Goal: Task Accomplishment & Management: Manage account settings

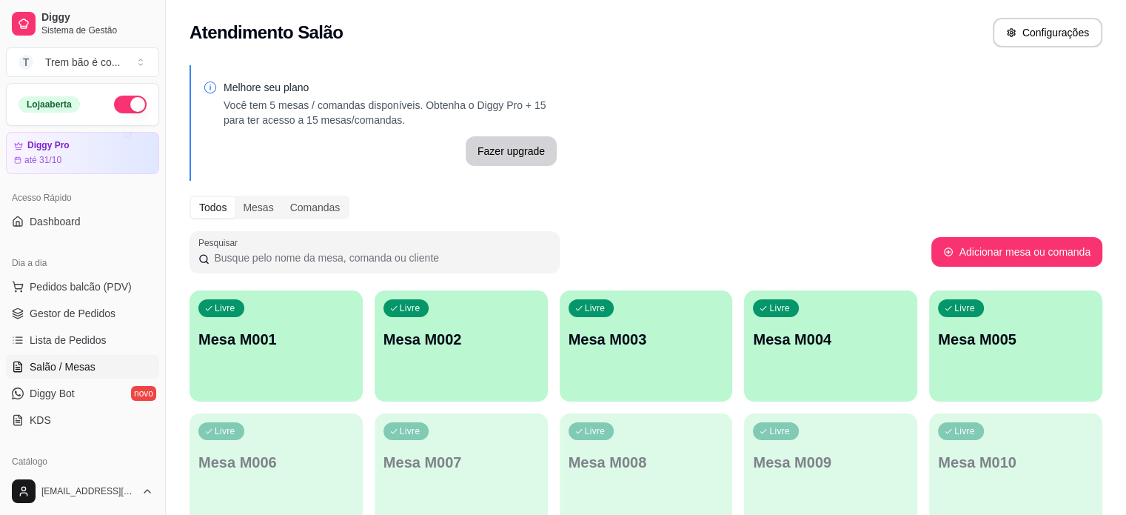
click at [753, 329] on p "Mesa M004" at bounding box center [830, 339] width 155 height 21
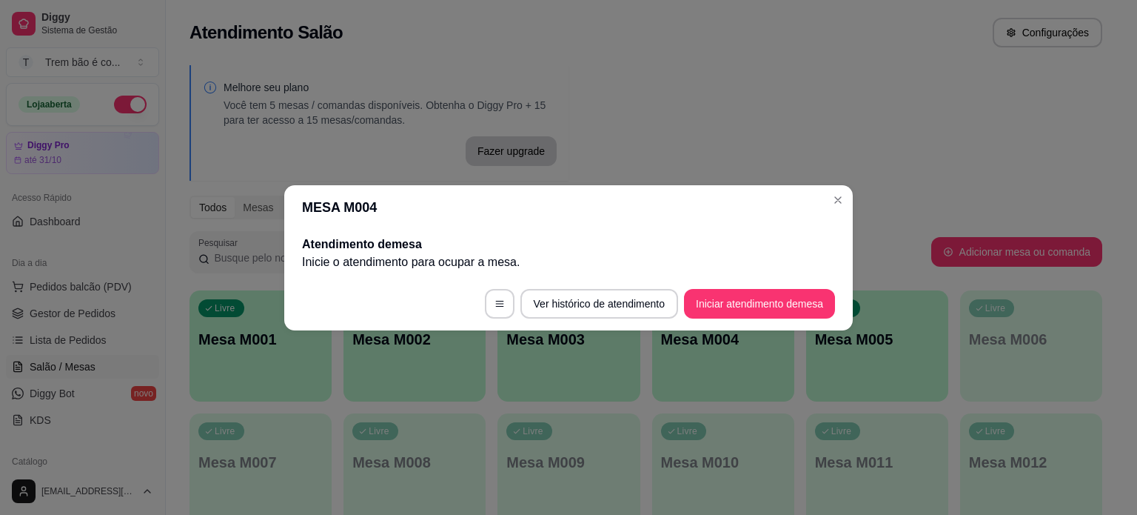
click at [718, 284] on footer "Ver histórico de atendimento Iniciar atendimento de mesa" at bounding box center [568, 303] width 569 height 53
click at [717, 289] on button "Iniciar atendimento de mesa" at bounding box center [759, 303] width 147 height 29
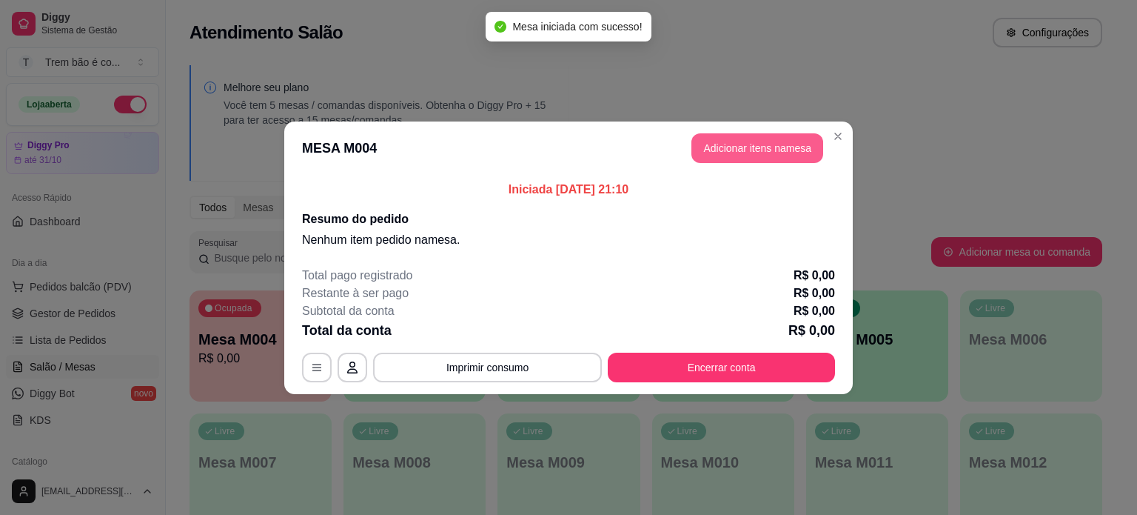
click at [791, 148] on button "Adicionar itens na mesa" at bounding box center [757, 148] width 132 height 30
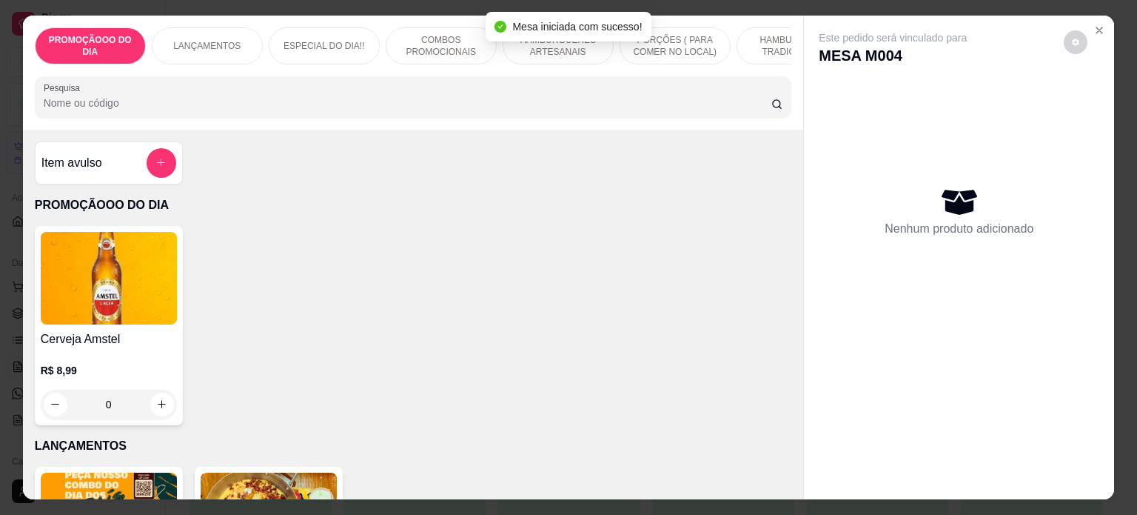
click at [425, 34] on p "COMBOS PROMOCIONAIS" at bounding box center [441, 46] width 86 height 24
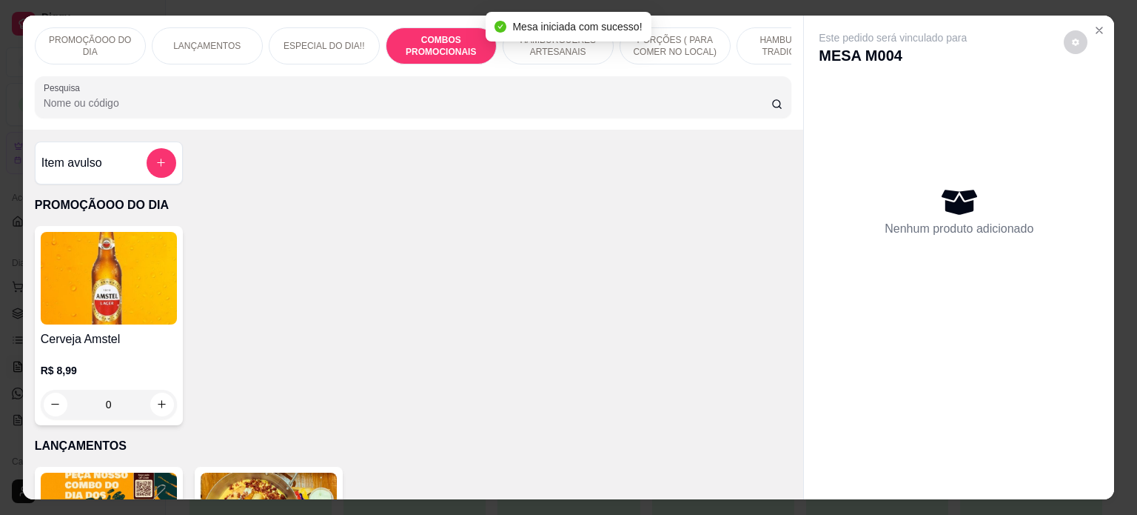
scroll to position [37, 0]
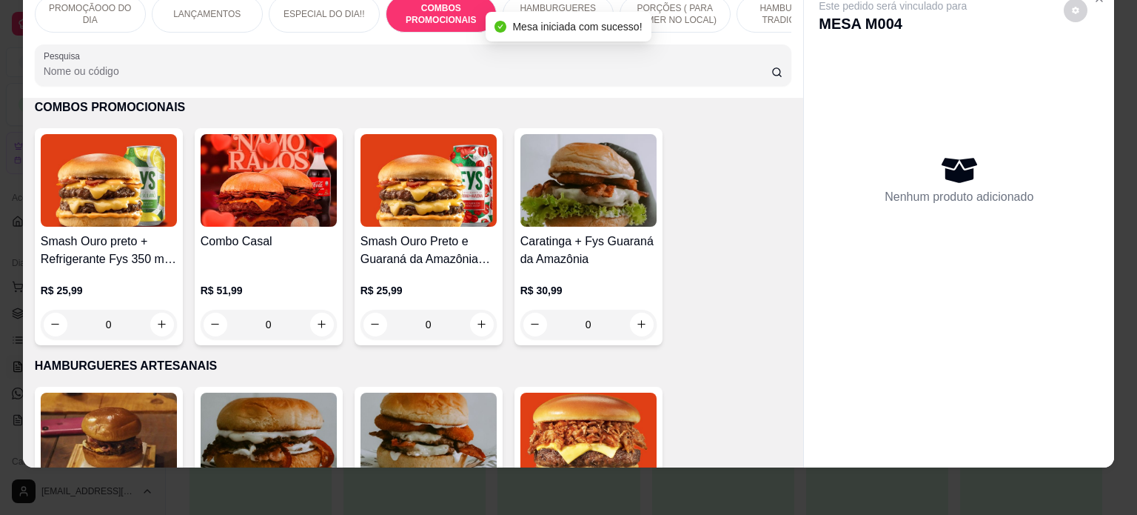
click at [314, 318] on div "0" at bounding box center [269, 324] width 136 height 30
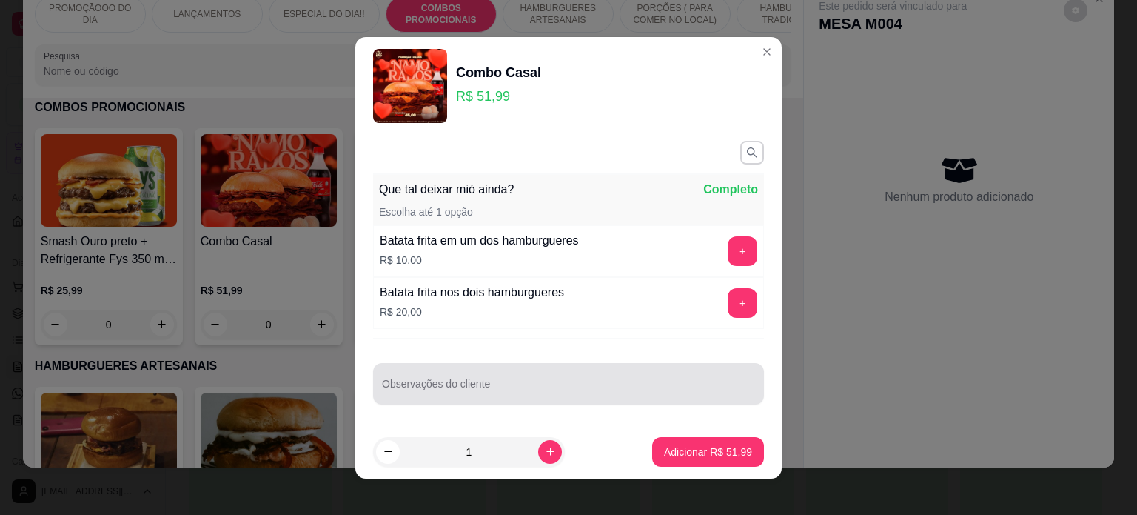
click at [569, 375] on div at bounding box center [568, 384] width 373 height 30
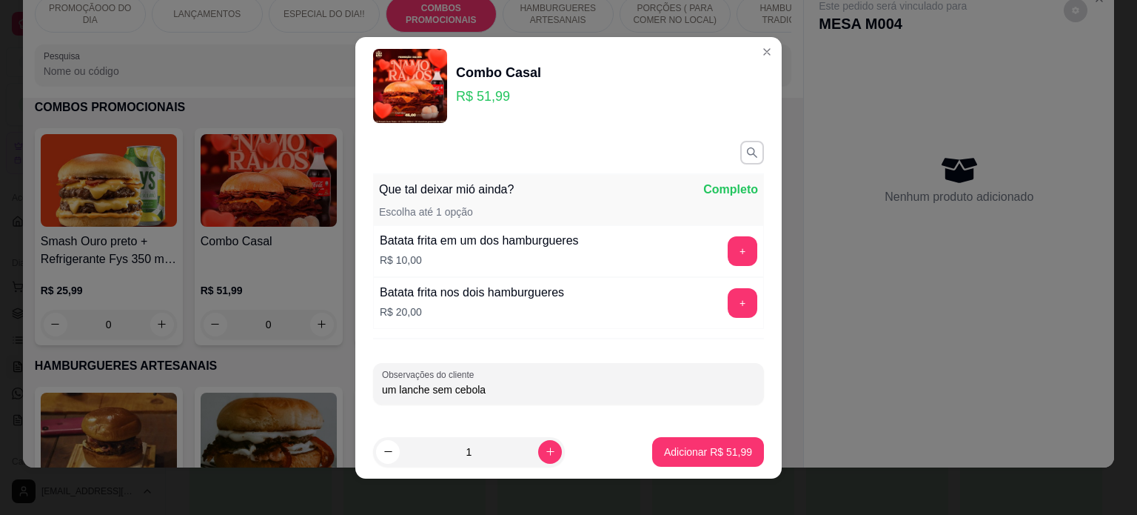
type input "um lanche sem cebola"
click at [666, 441] on button "Adicionar R$ 51,99" at bounding box center [708, 452] width 112 height 30
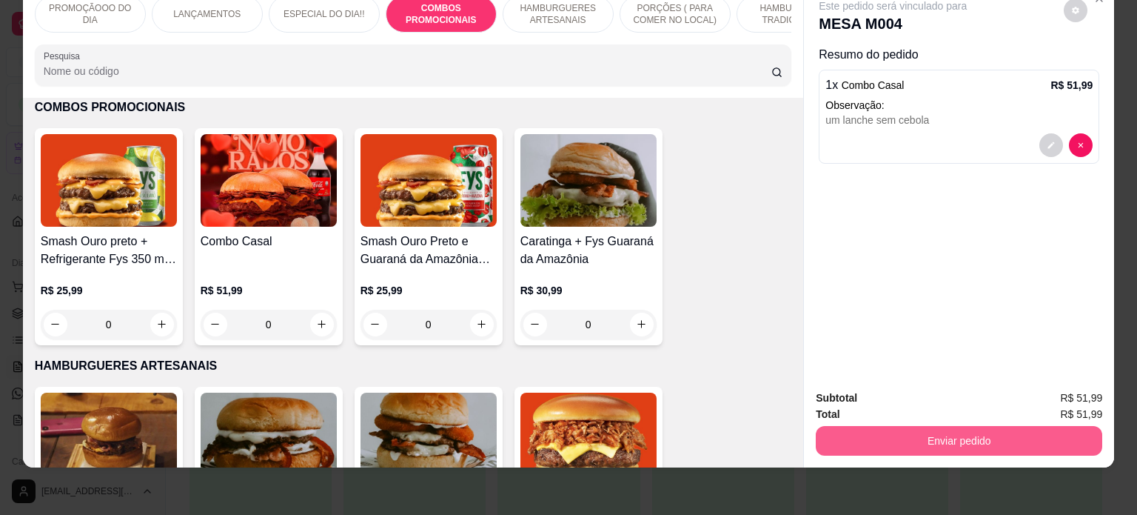
click at [927, 429] on button "Enviar pedido" at bounding box center [959, 441] width 287 height 30
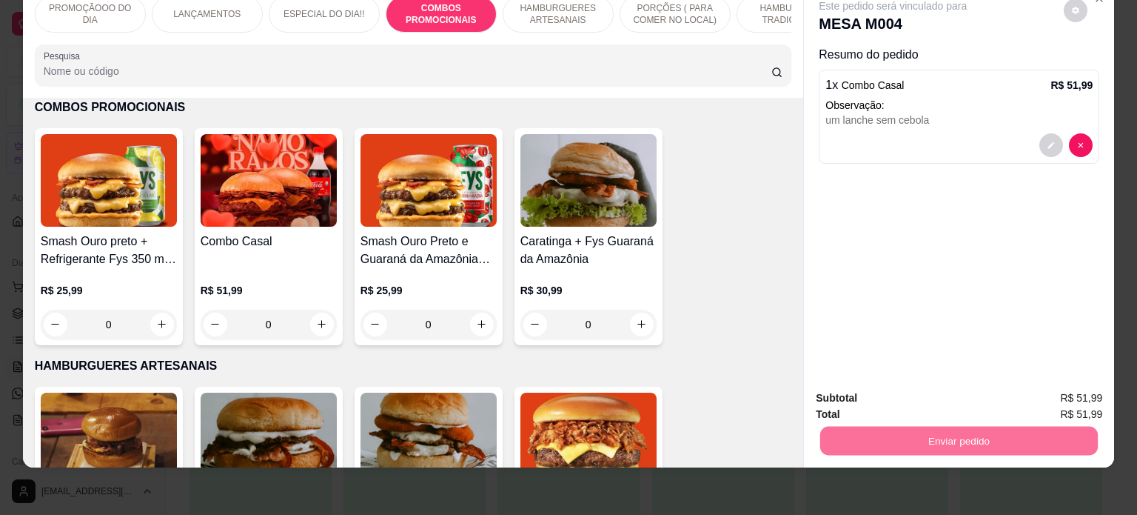
click at [1078, 390] on button "Enviar pedido" at bounding box center [1063, 392] width 81 height 27
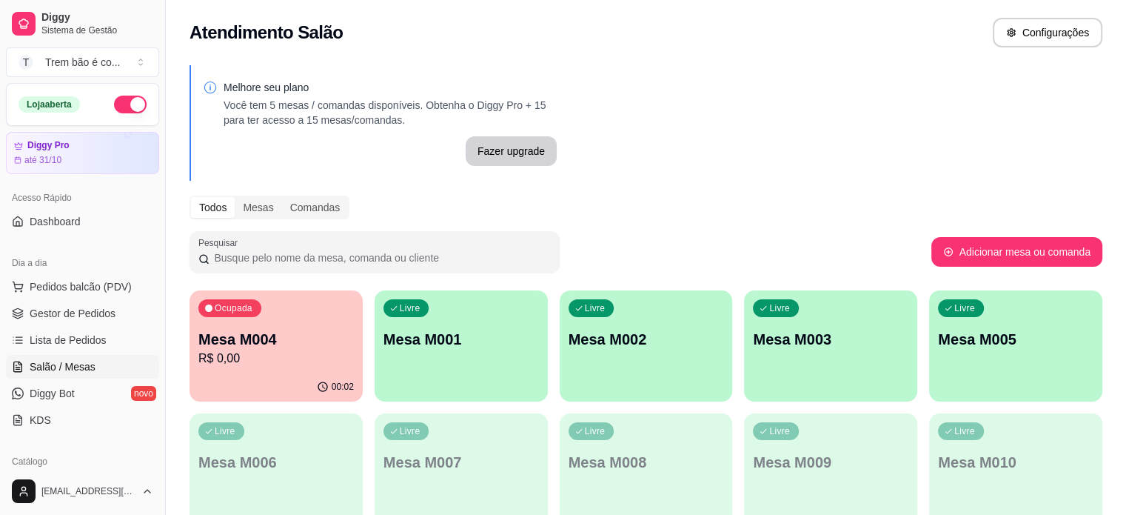
click at [267, 369] on div "Ocupada Mesa M004 R$ 0,00" at bounding box center [276, 331] width 173 height 82
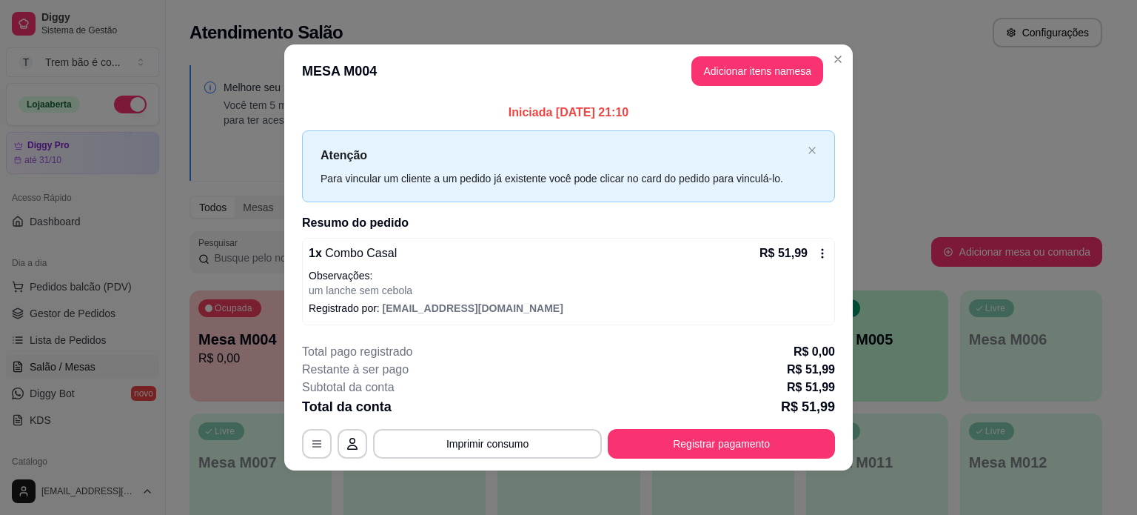
scroll to position [2, 0]
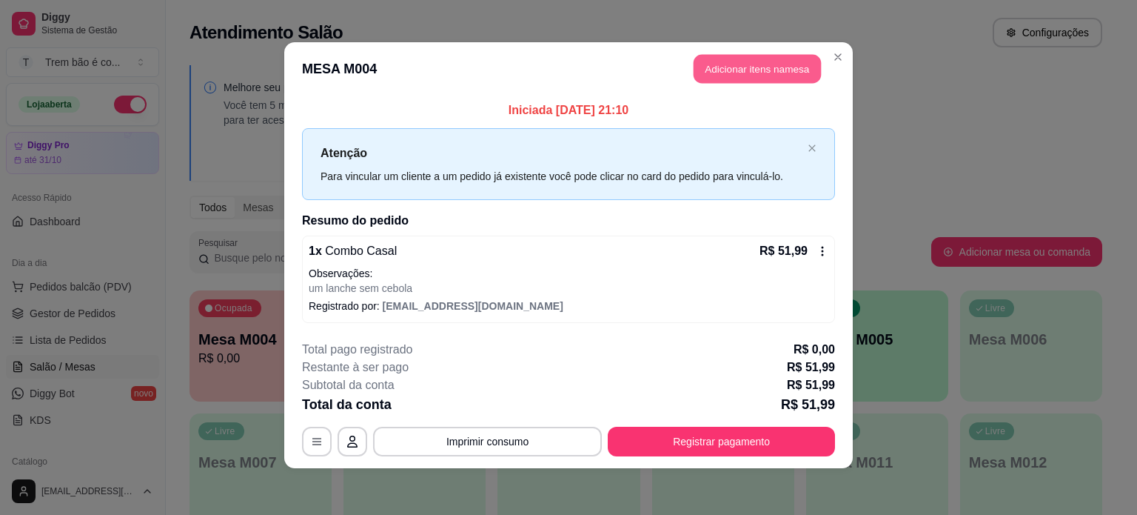
click at [715, 65] on button "Adicionar itens na mesa" at bounding box center [757, 69] width 127 height 29
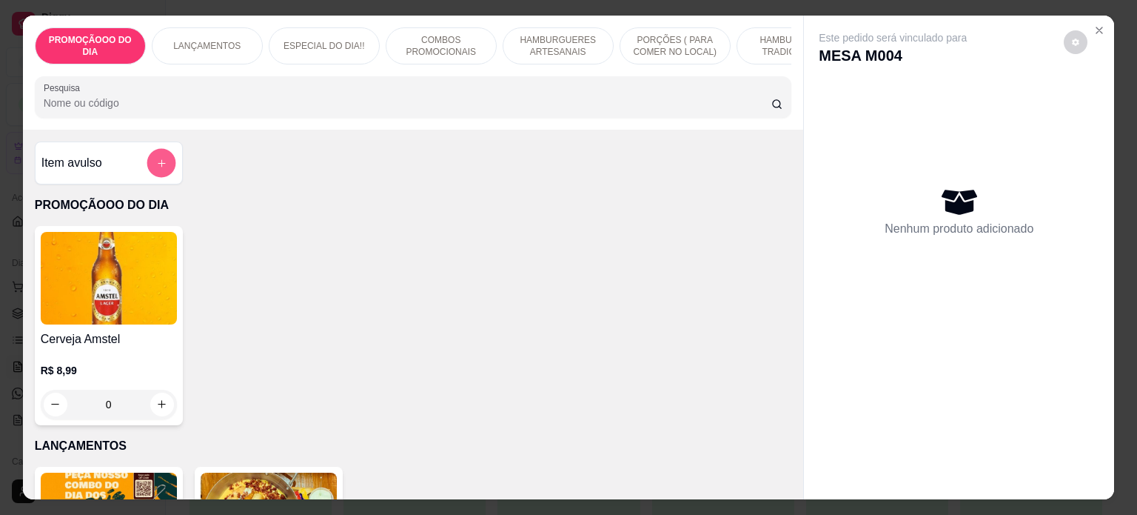
click at [147, 164] on button "add-separate-item" at bounding box center [161, 162] width 29 height 29
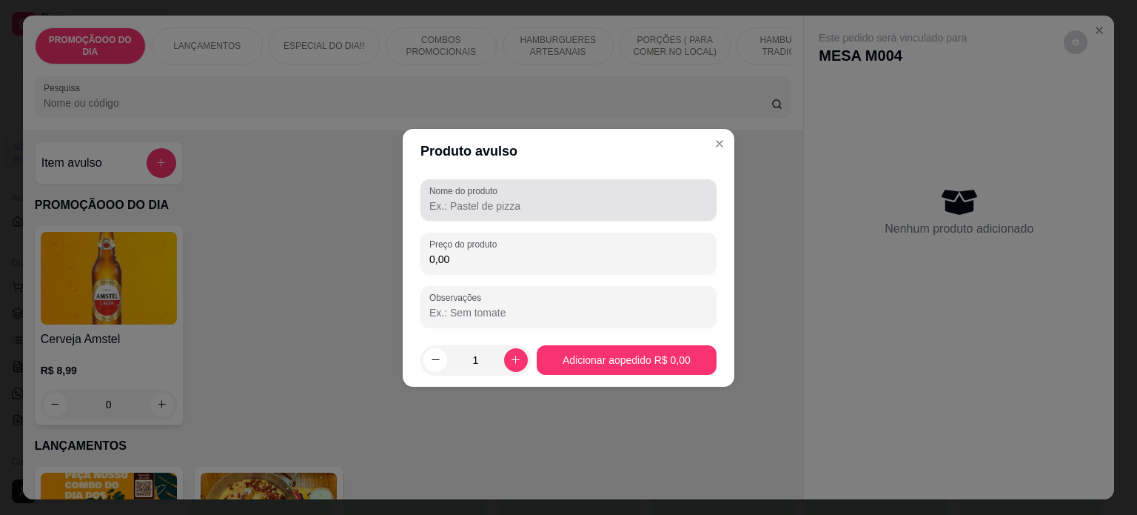
click at [475, 208] on input "Nome do produto" at bounding box center [568, 205] width 278 height 15
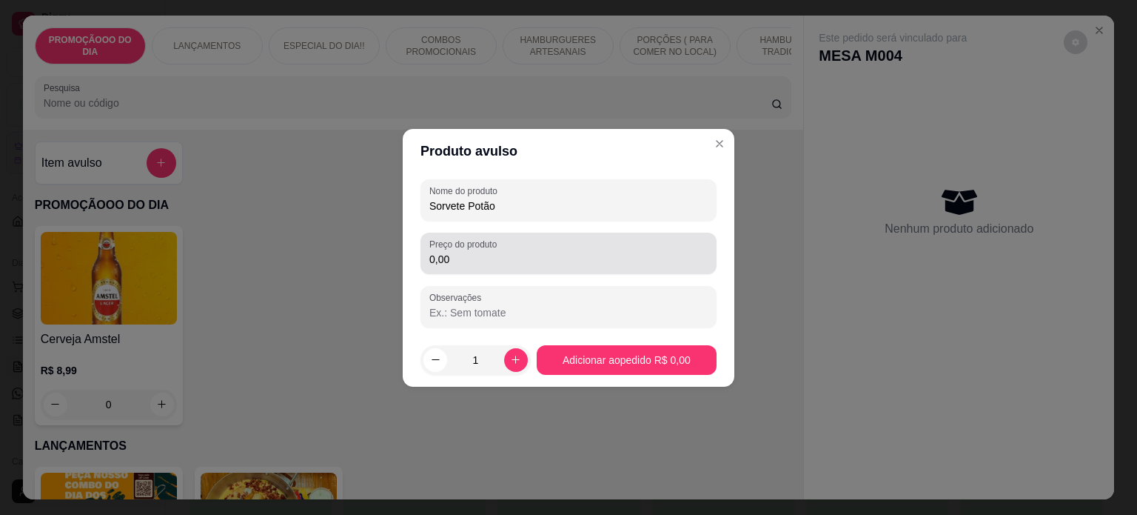
type input "Sorvete Potão"
click at [480, 255] on input "0,00" at bounding box center [568, 259] width 278 height 15
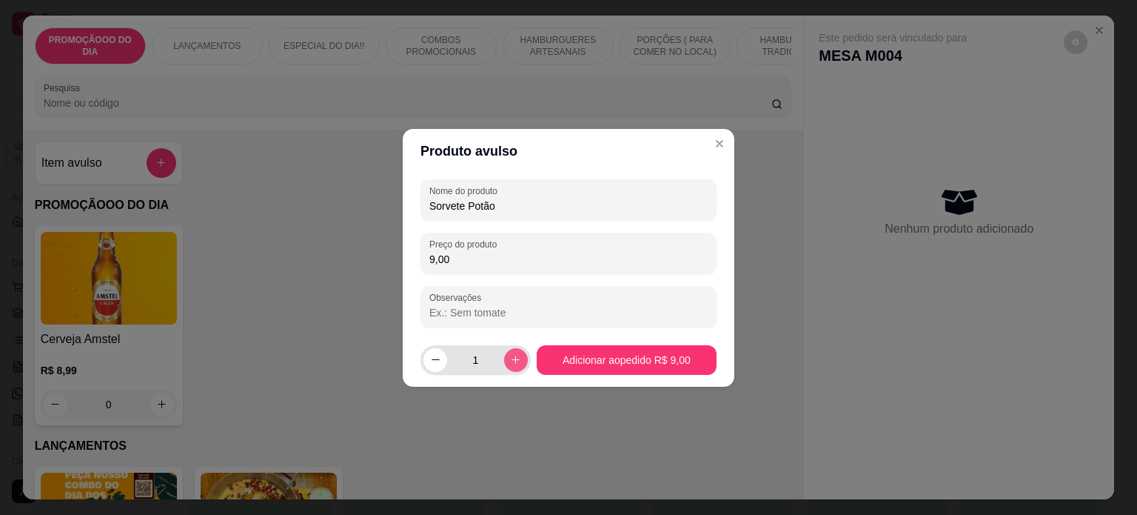
type input "9,00"
click at [510, 357] on icon "increase-product-quantity" at bounding box center [515, 359] width 11 height 11
type input "2"
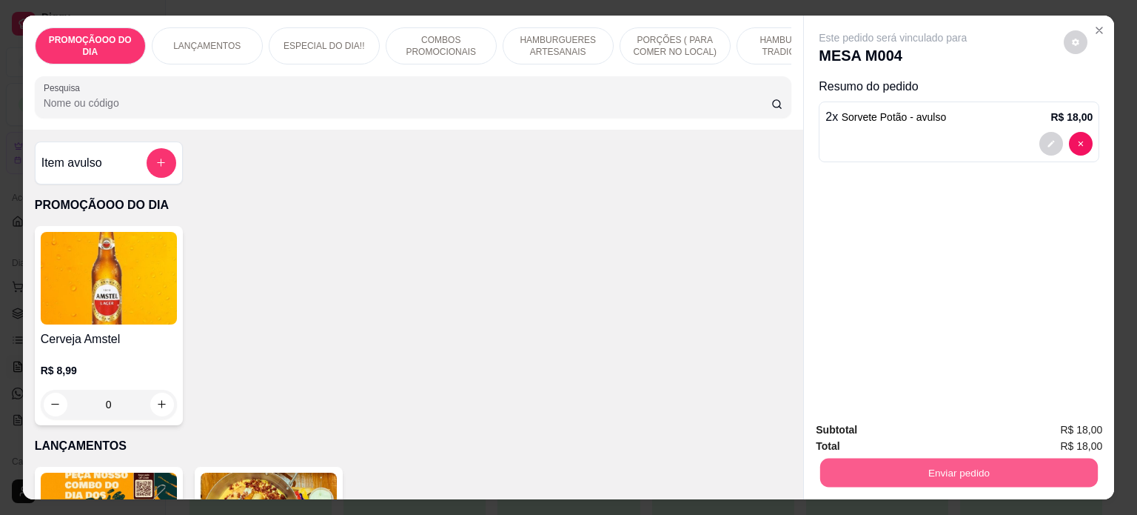
click at [905, 466] on button "Enviar pedido" at bounding box center [959, 472] width 278 height 29
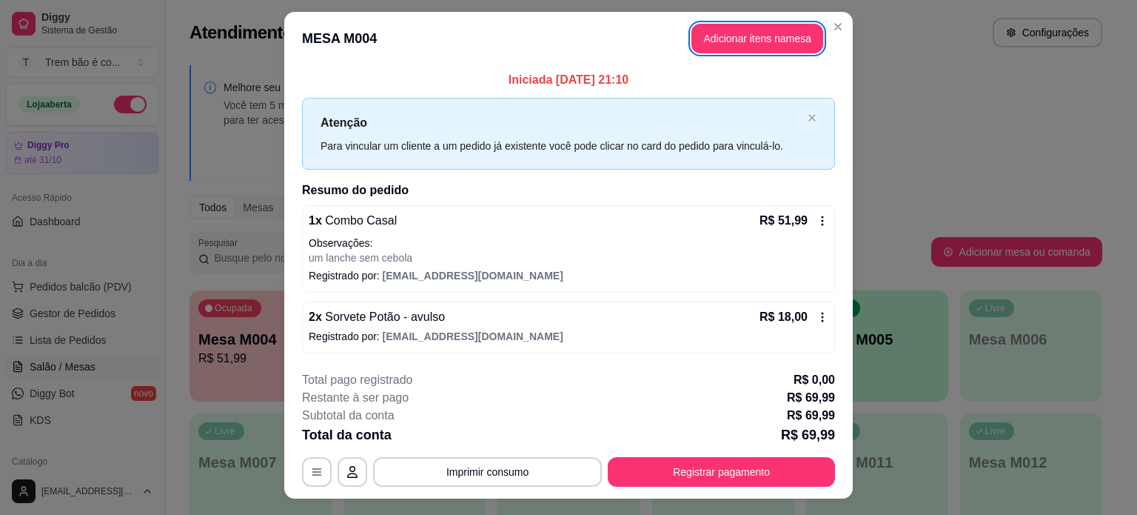
scroll to position [0, 0]
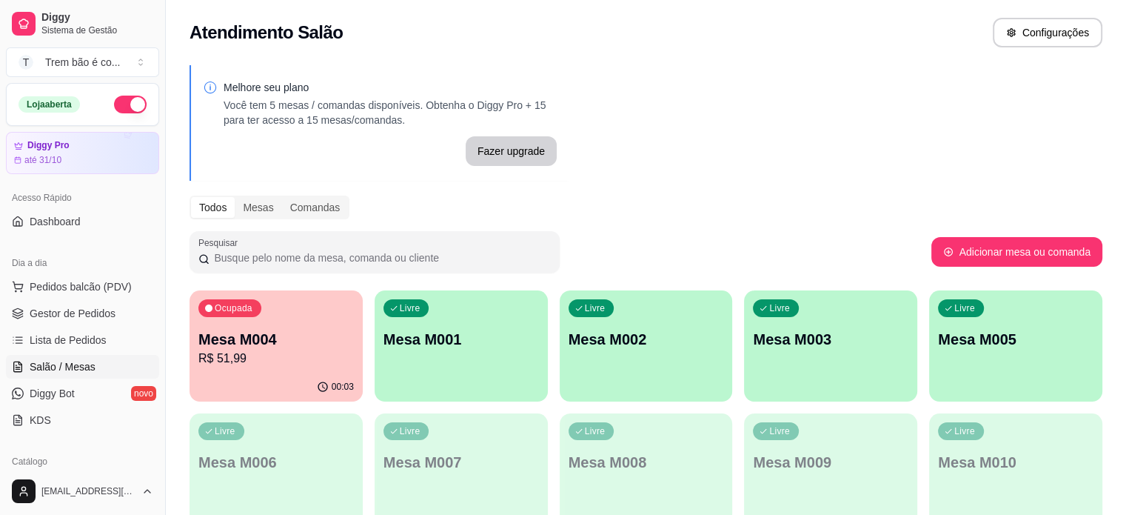
click at [270, 325] on div "Ocupada Mesa M004 R$ 51,99" at bounding box center [276, 331] width 173 height 82
click at [115, 311] on link "Gestor de Pedidos" at bounding box center [82, 313] width 153 height 24
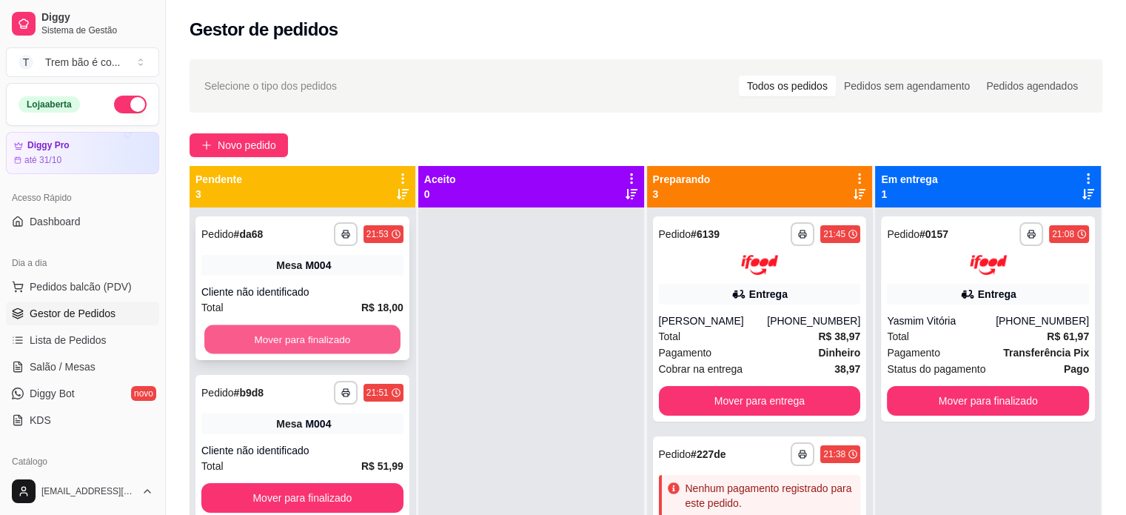
click at [289, 335] on button "Mover para finalizado" at bounding box center [302, 339] width 196 height 29
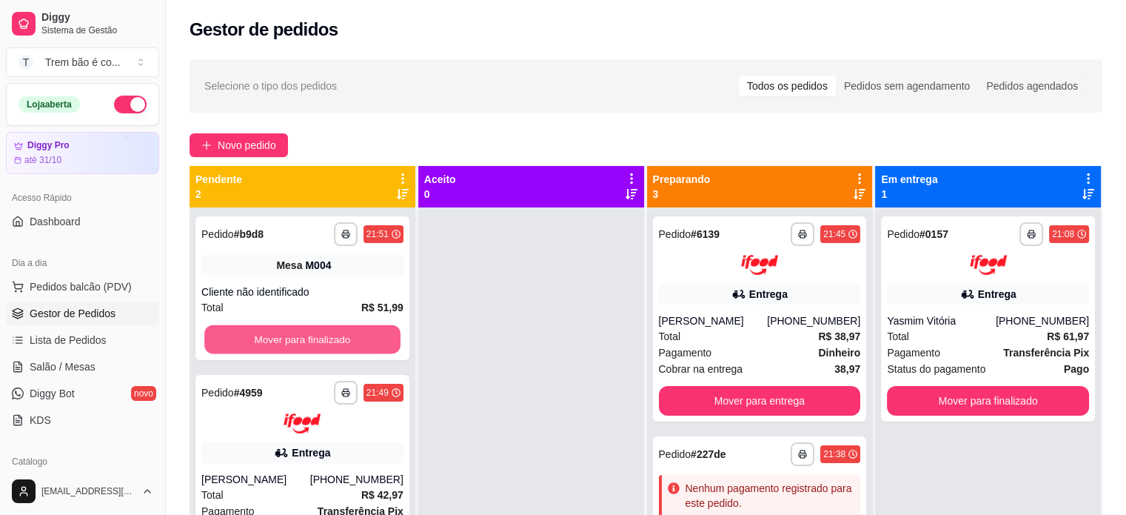
click at [289, 335] on button "Mover para finalizado" at bounding box center [302, 339] width 196 height 29
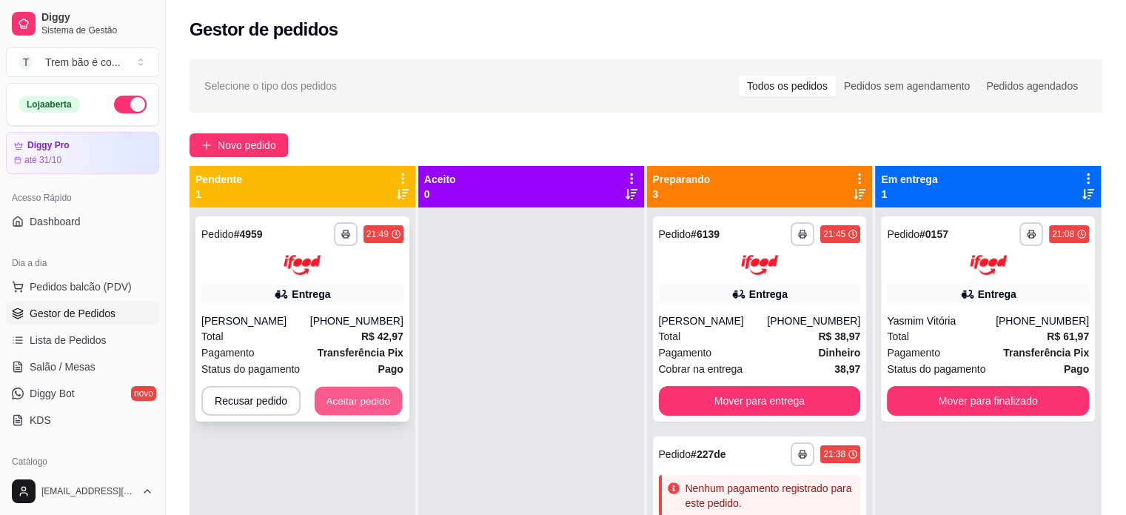
click at [355, 400] on button "Aceitar pedido" at bounding box center [358, 400] width 87 height 29
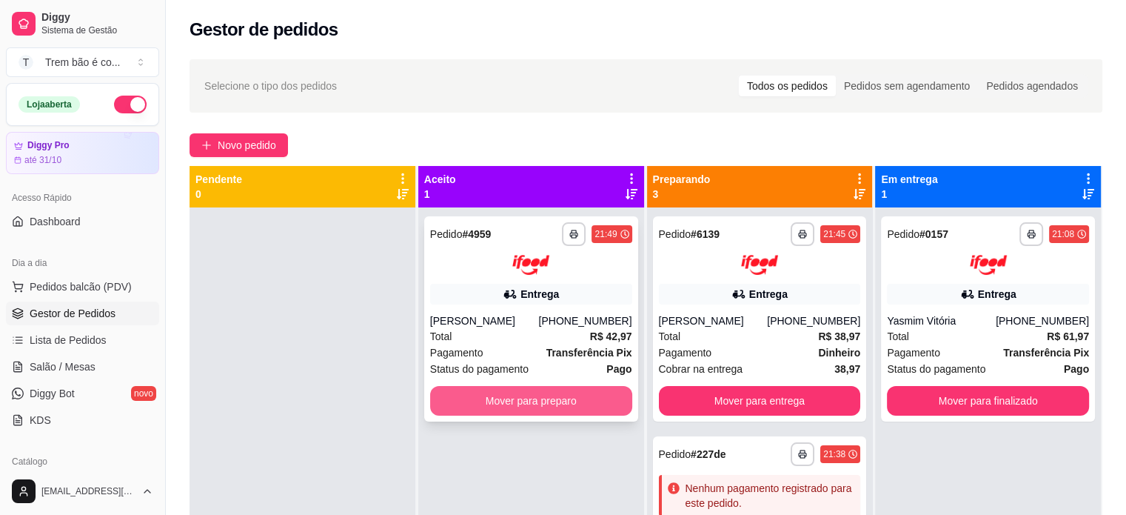
click at [474, 392] on button "Mover para preparo" at bounding box center [531, 401] width 202 height 30
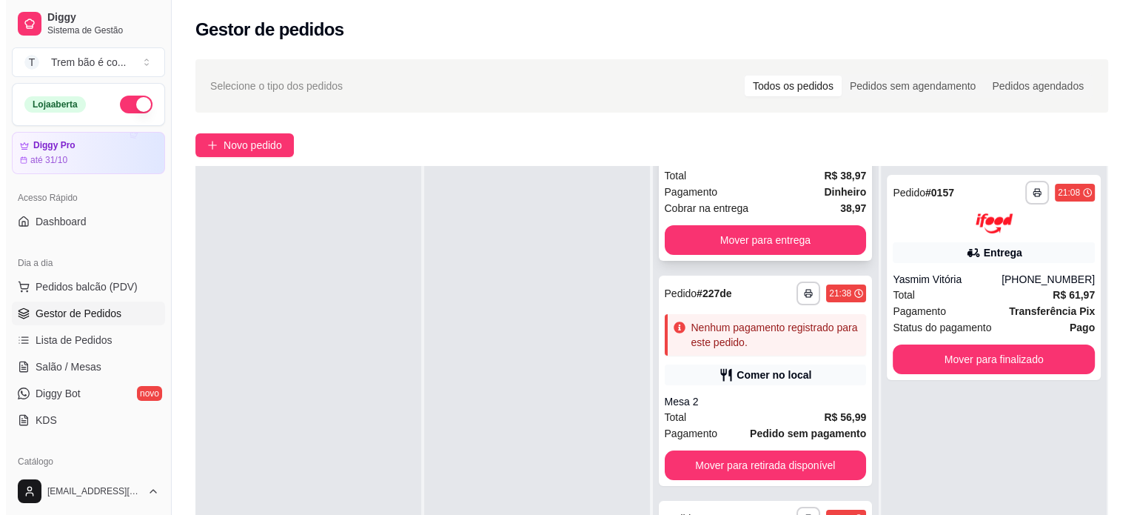
scroll to position [225, 0]
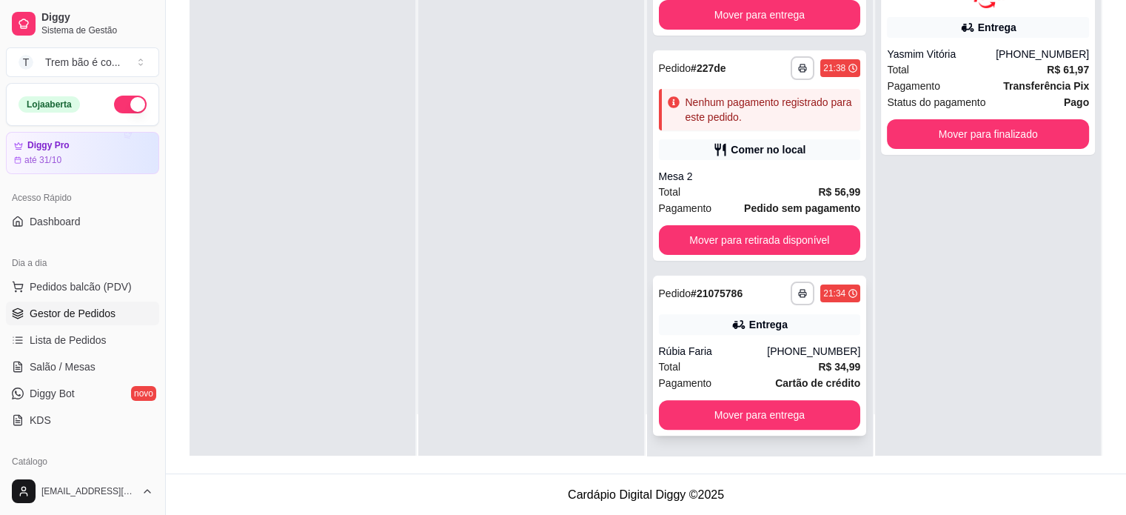
click at [743, 341] on div "**********" at bounding box center [760, 355] width 214 height 160
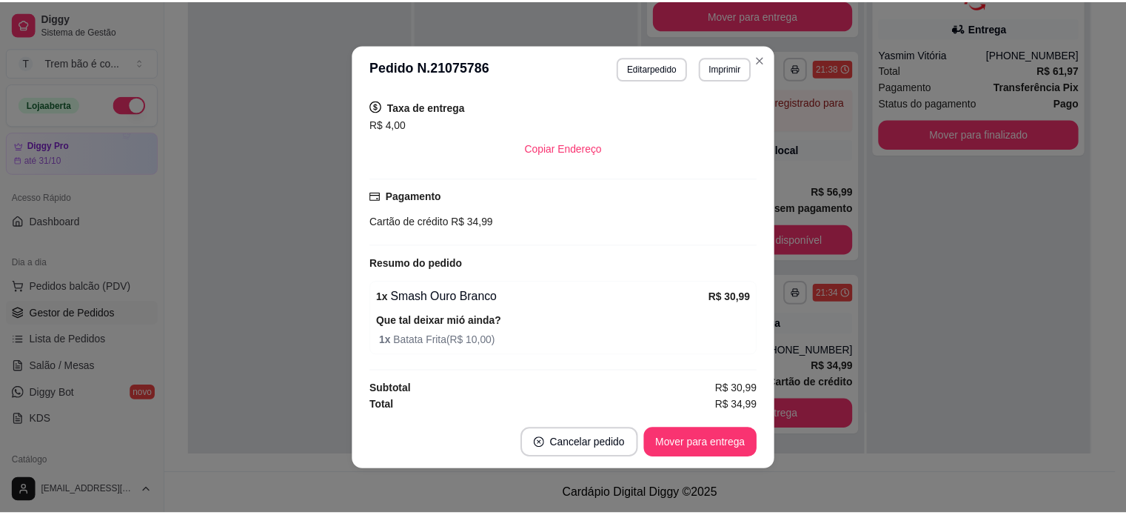
scroll to position [3, 0]
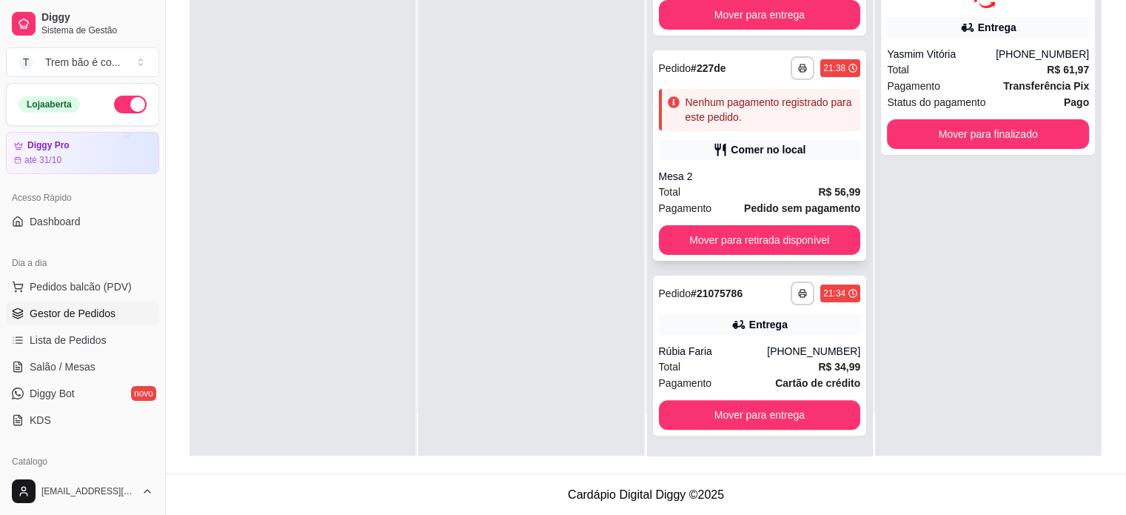
click at [715, 144] on icon at bounding box center [720, 149] width 15 height 15
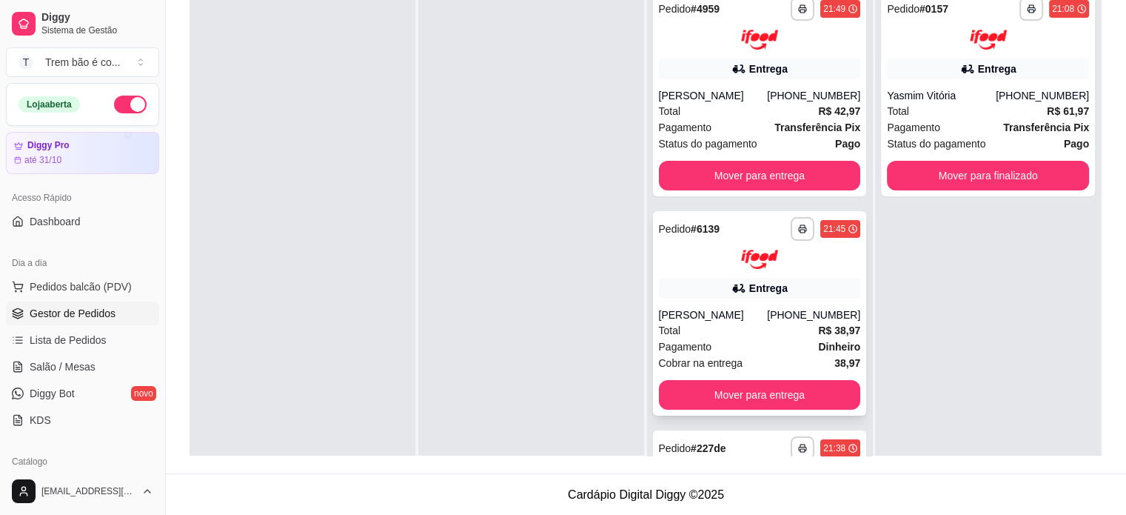
scroll to position [0, 0]
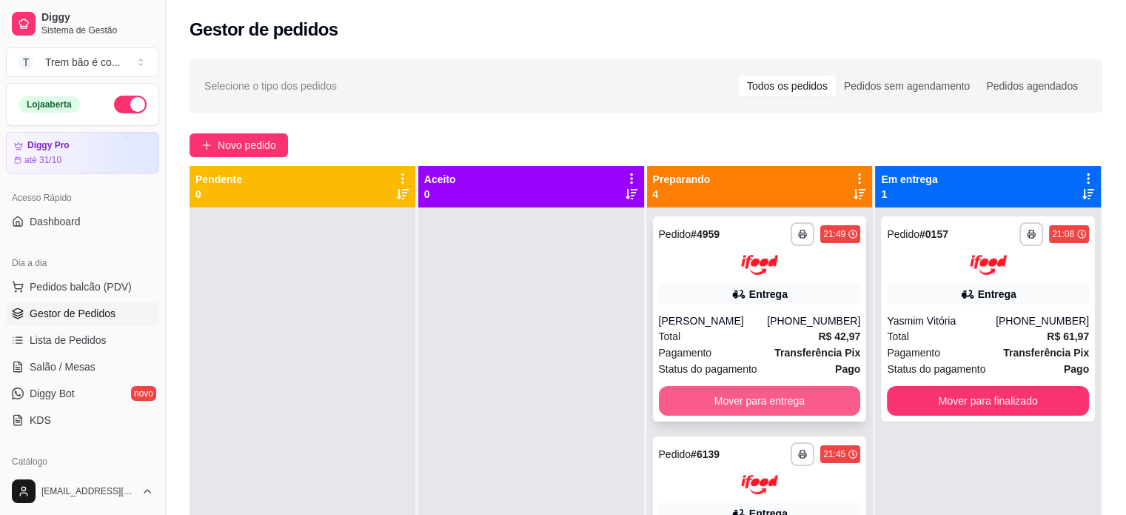
click at [725, 401] on button "Mover para entrega" at bounding box center [760, 401] width 202 height 30
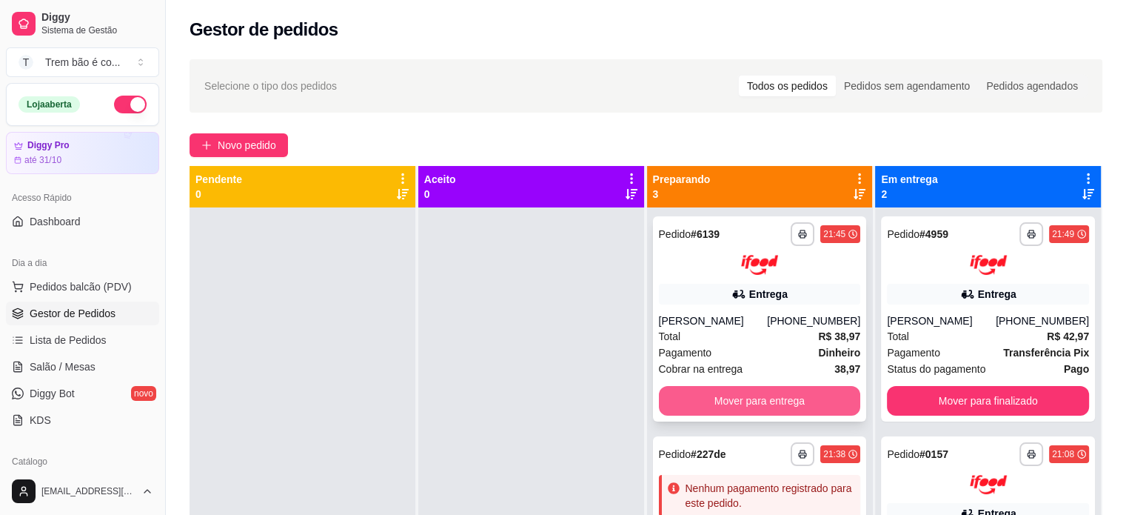
click at [749, 393] on button "Mover para entrega" at bounding box center [760, 401] width 202 height 30
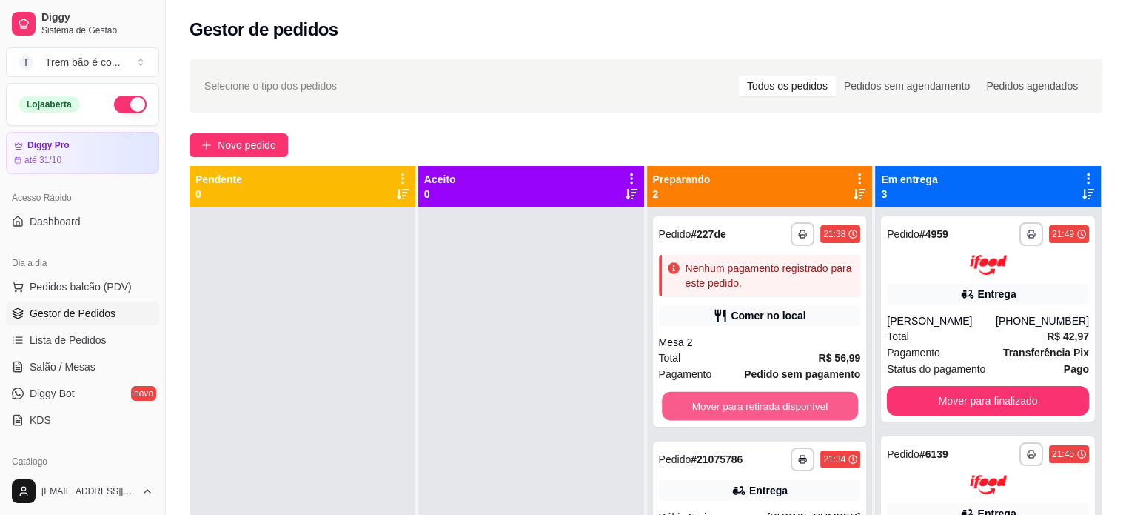
click at [773, 396] on button "Mover para retirada disponível" at bounding box center [760, 406] width 196 height 29
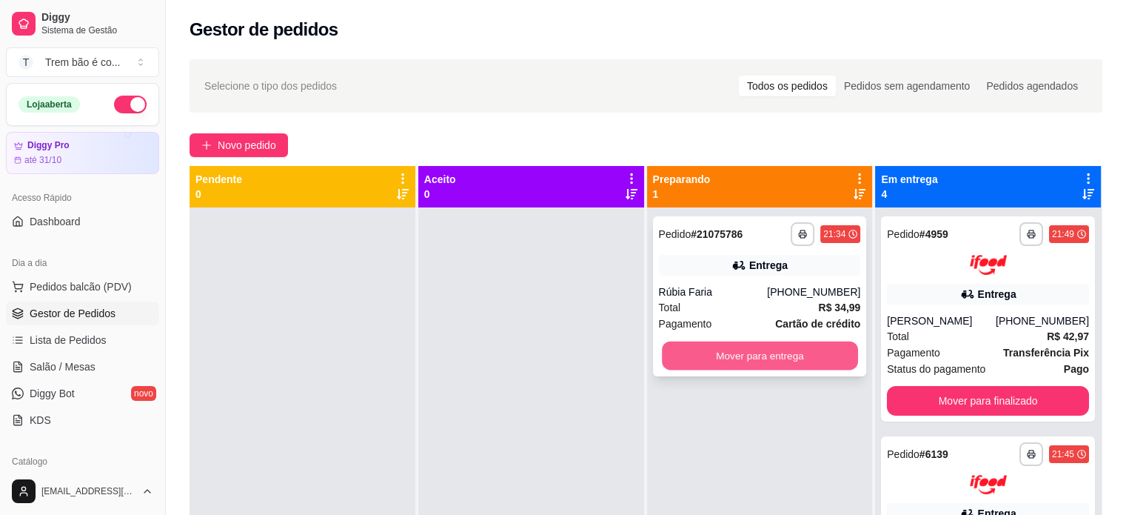
click at [728, 361] on button "Mover para entrega" at bounding box center [760, 355] width 196 height 29
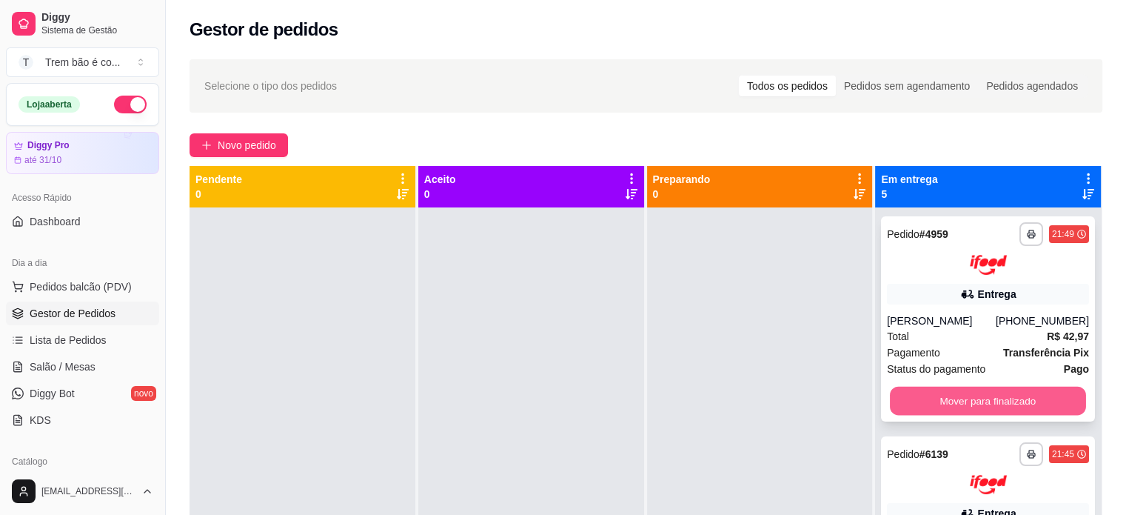
click at [924, 408] on button "Mover para finalizado" at bounding box center [988, 400] width 196 height 29
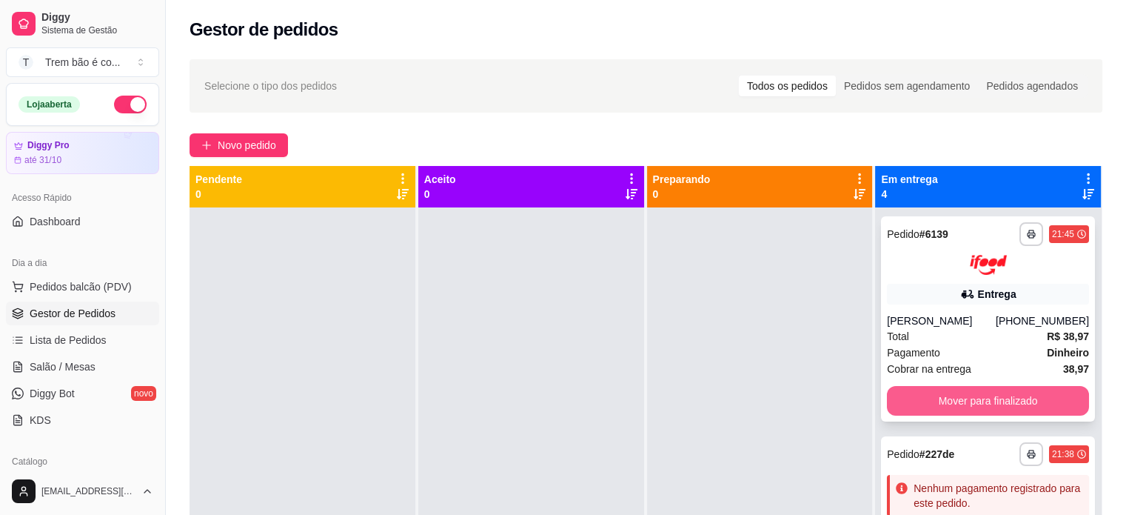
click at [942, 402] on button "Mover para finalizado" at bounding box center [988, 401] width 202 height 30
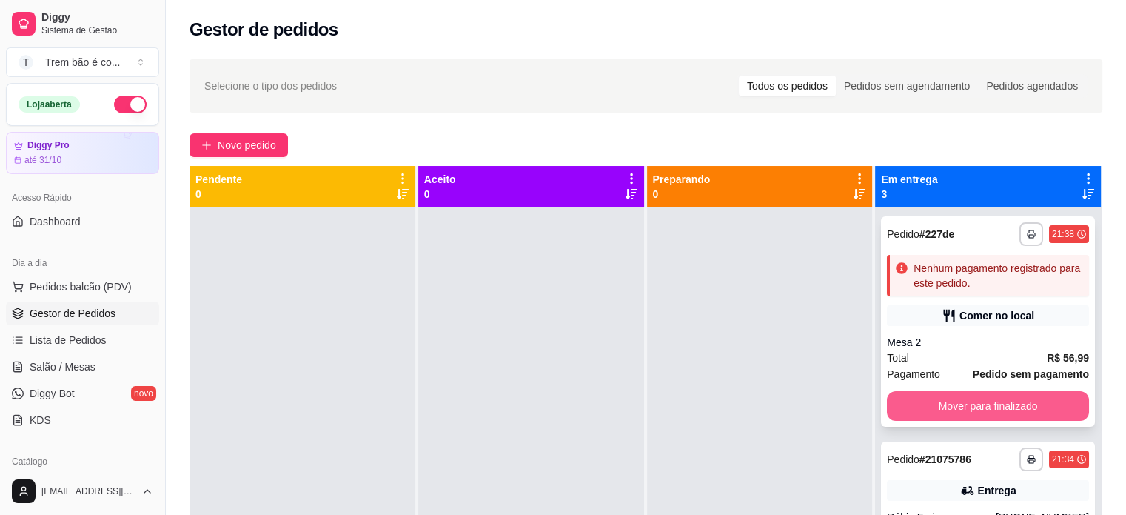
click at [948, 401] on button "Mover para finalizado" at bounding box center [988, 406] width 202 height 30
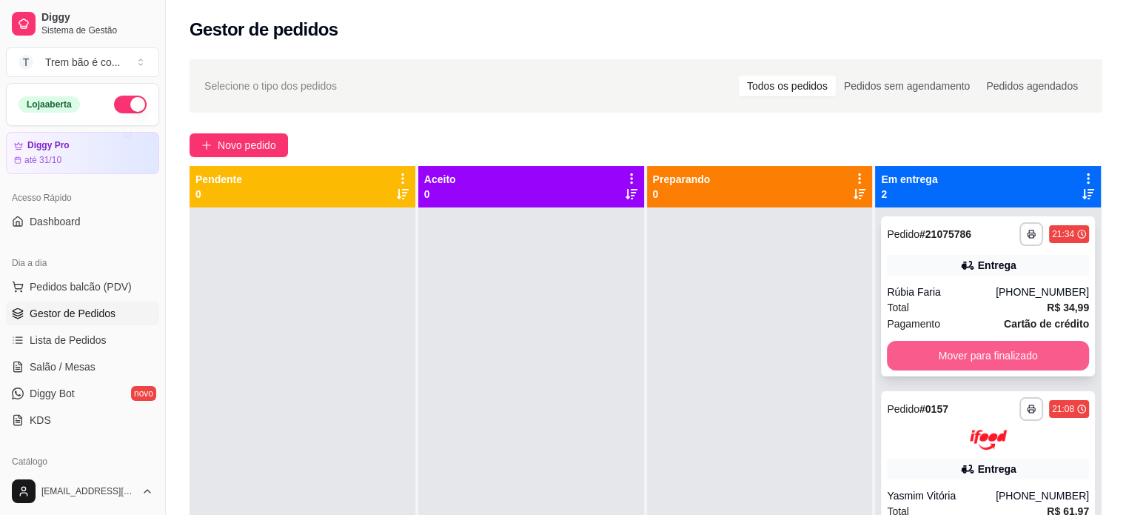
click at [951, 349] on button "Mover para finalizado" at bounding box center [988, 356] width 202 height 30
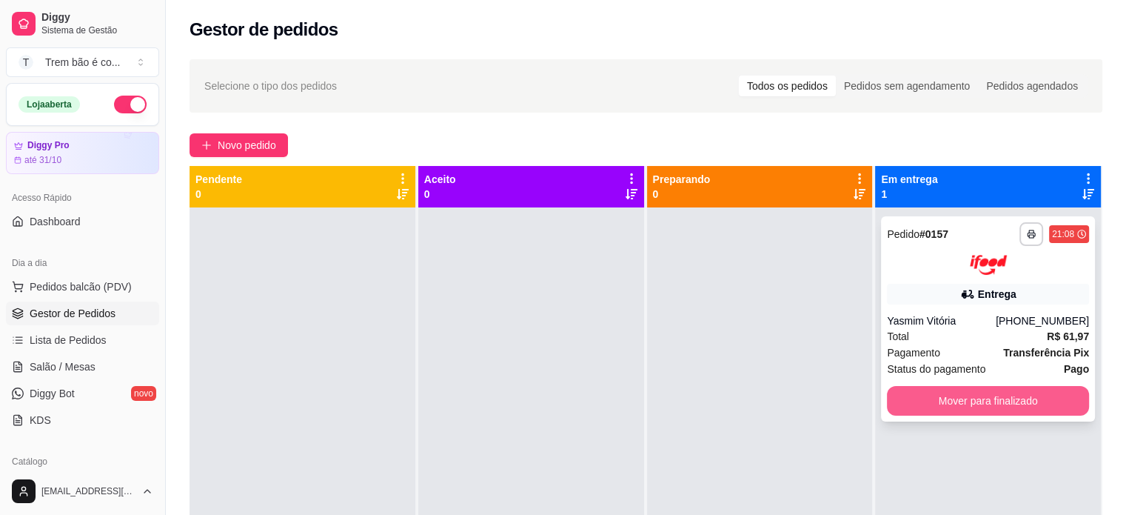
click at [941, 401] on button "Mover para finalizado" at bounding box center [988, 401] width 202 height 30
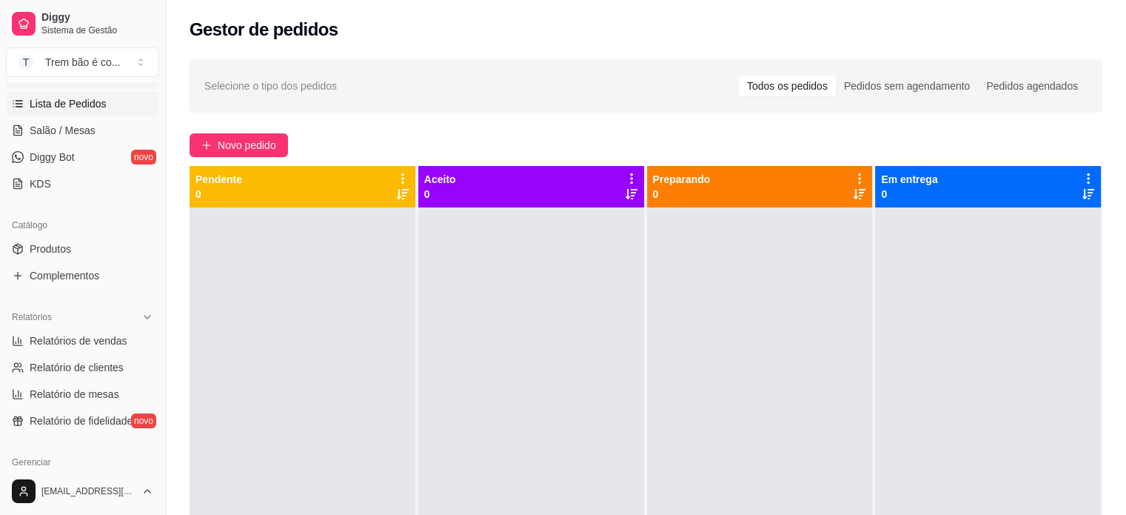
scroll to position [281, 0]
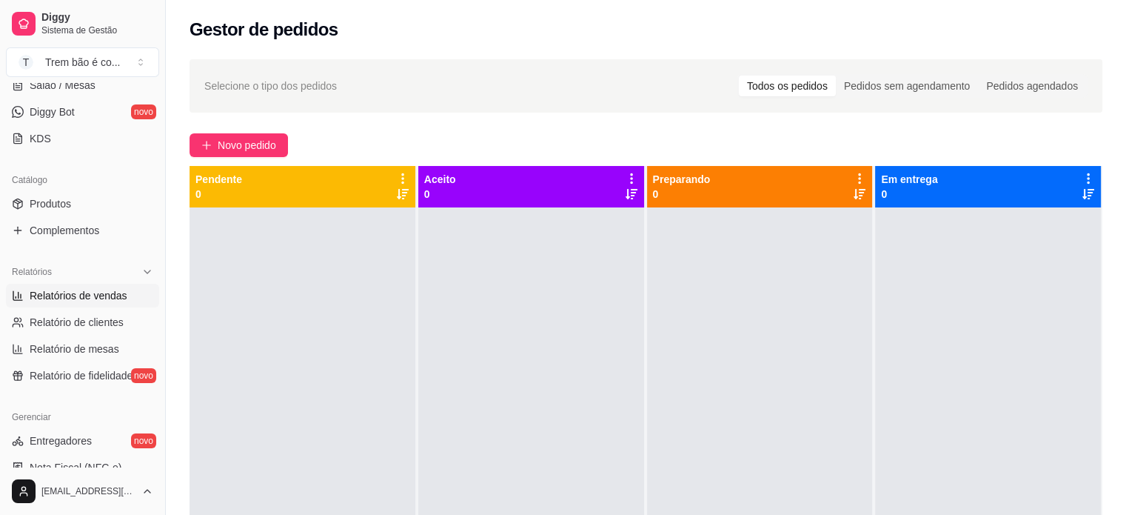
click at [104, 301] on span "Relatórios de vendas" at bounding box center [79, 295] width 98 height 15
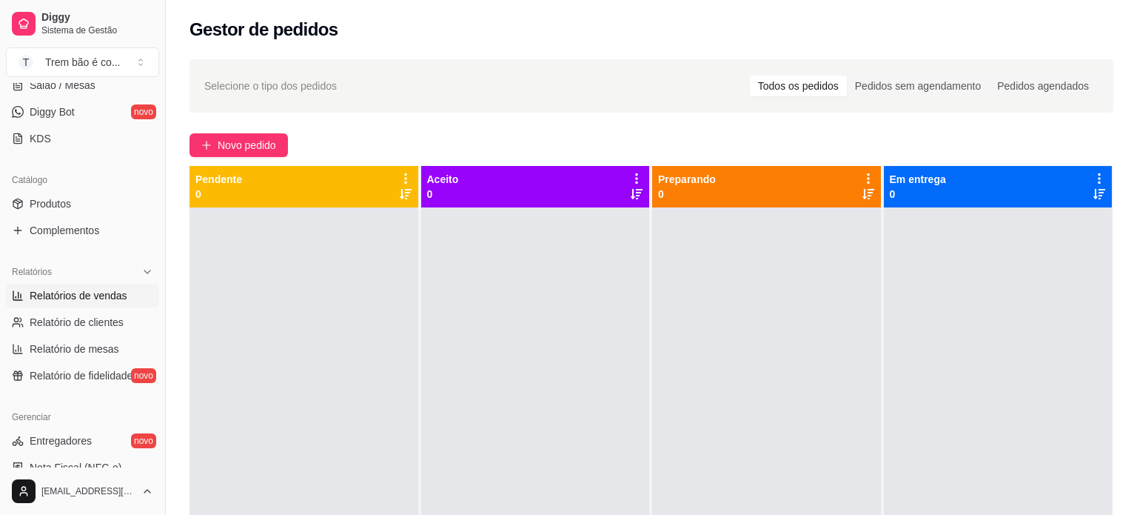
select select "ALL"
select select "0"
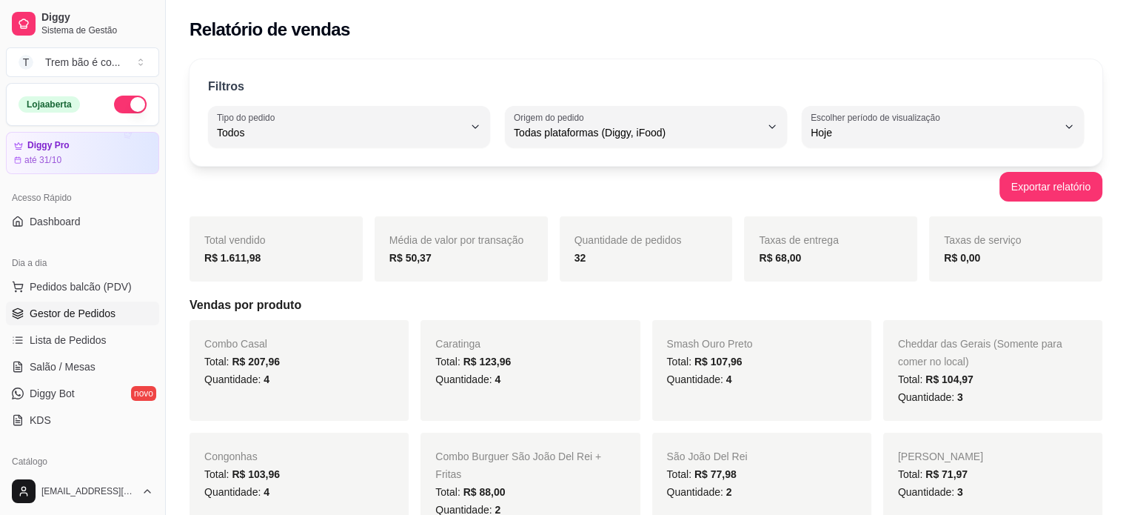
click at [72, 309] on span "Gestor de Pedidos" at bounding box center [73, 313] width 86 height 15
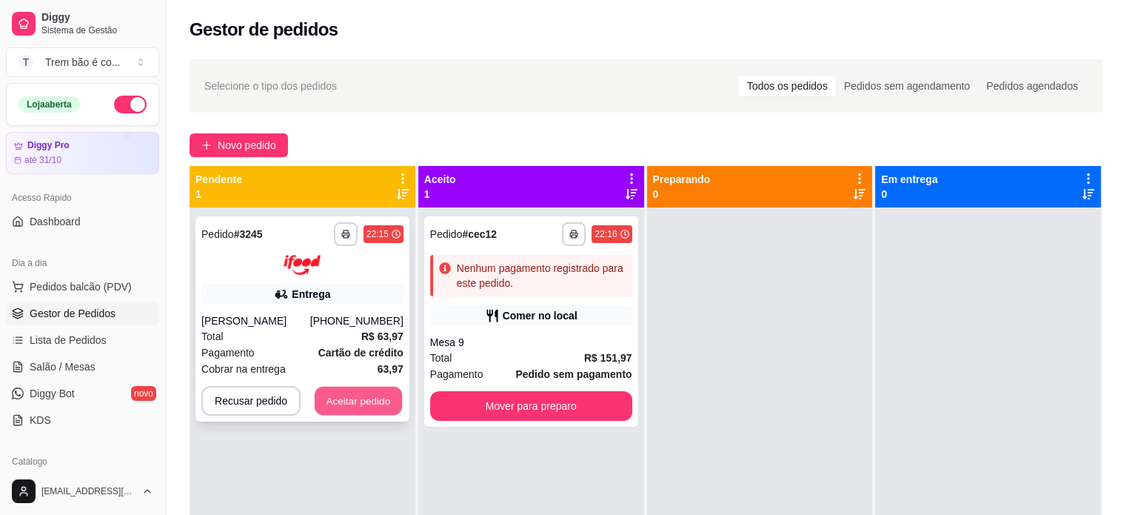
click at [348, 399] on button "Aceitar pedido" at bounding box center [358, 400] width 87 height 29
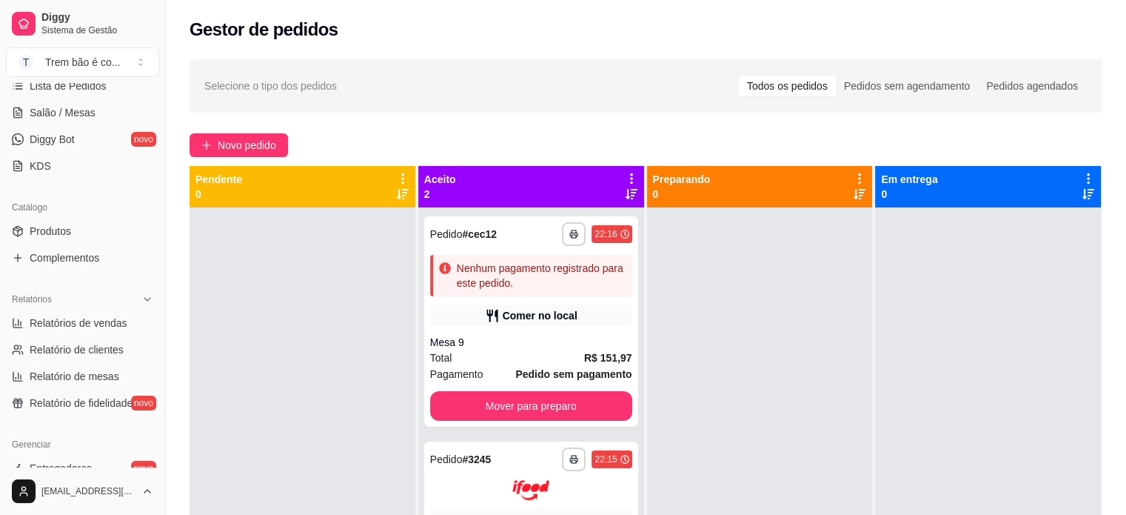
scroll to position [264, 0]
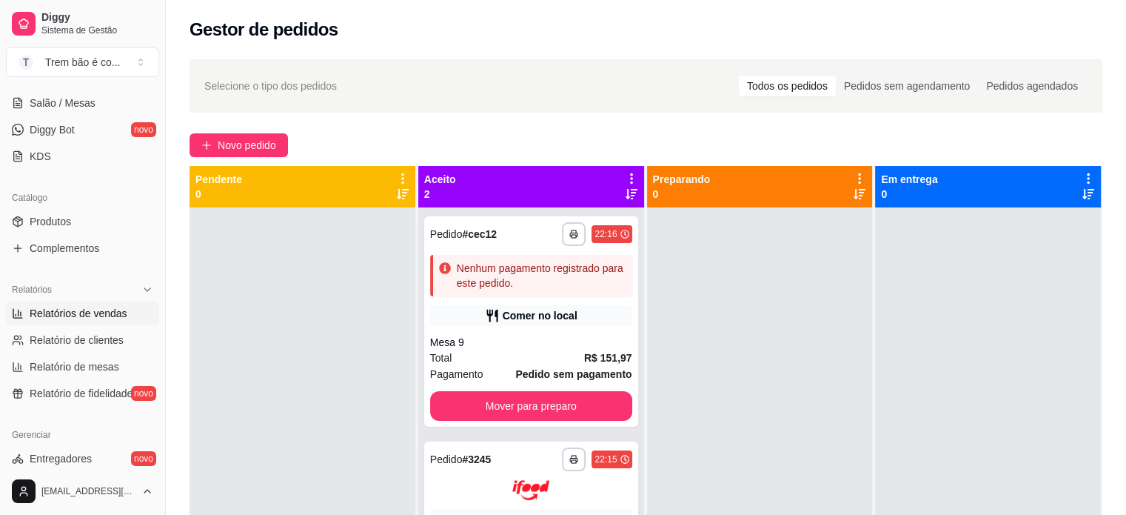
click at [96, 308] on span "Relatórios de vendas" at bounding box center [79, 313] width 98 height 15
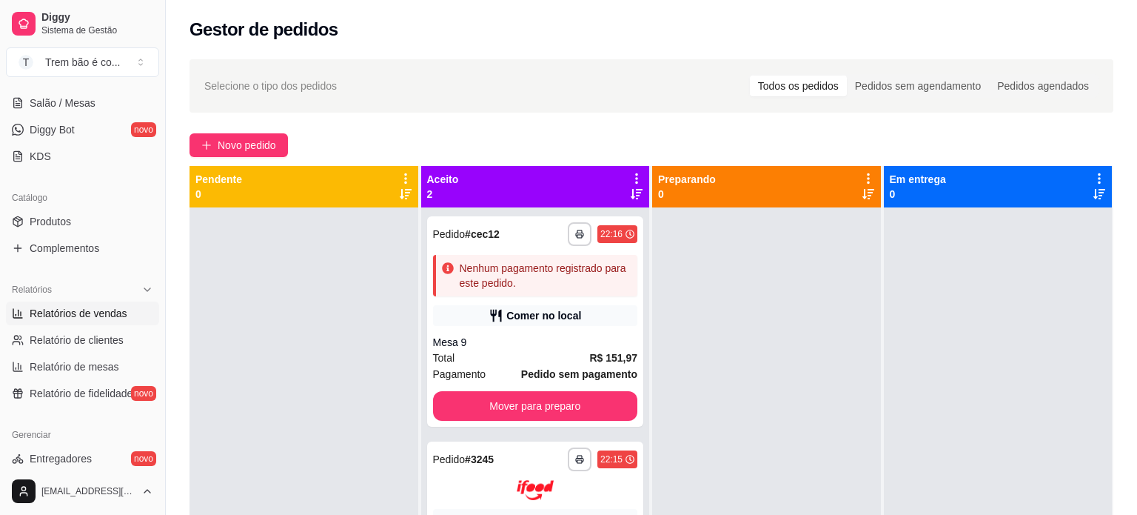
select select "ALL"
select select "0"
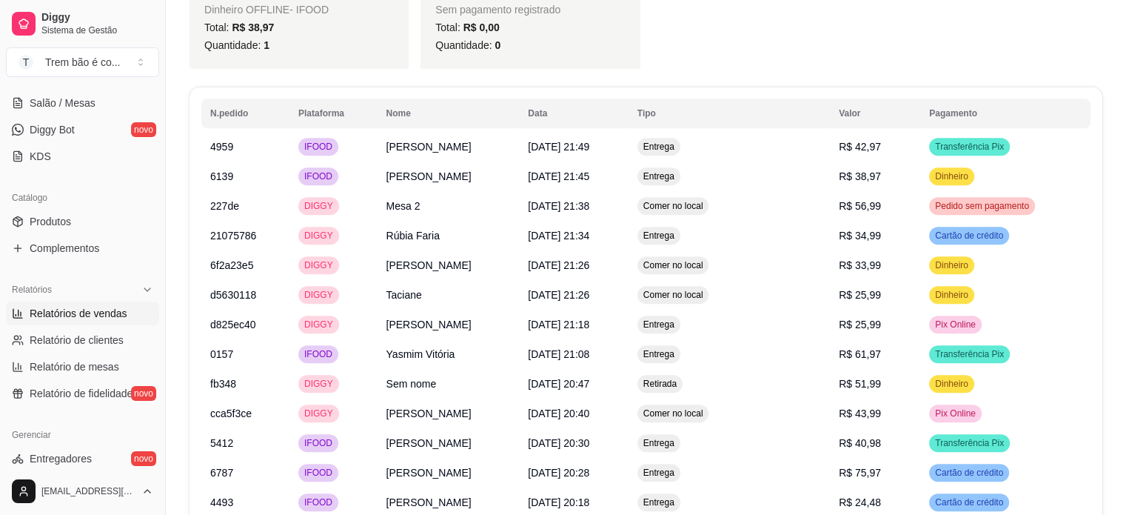
scroll to position [1262, 0]
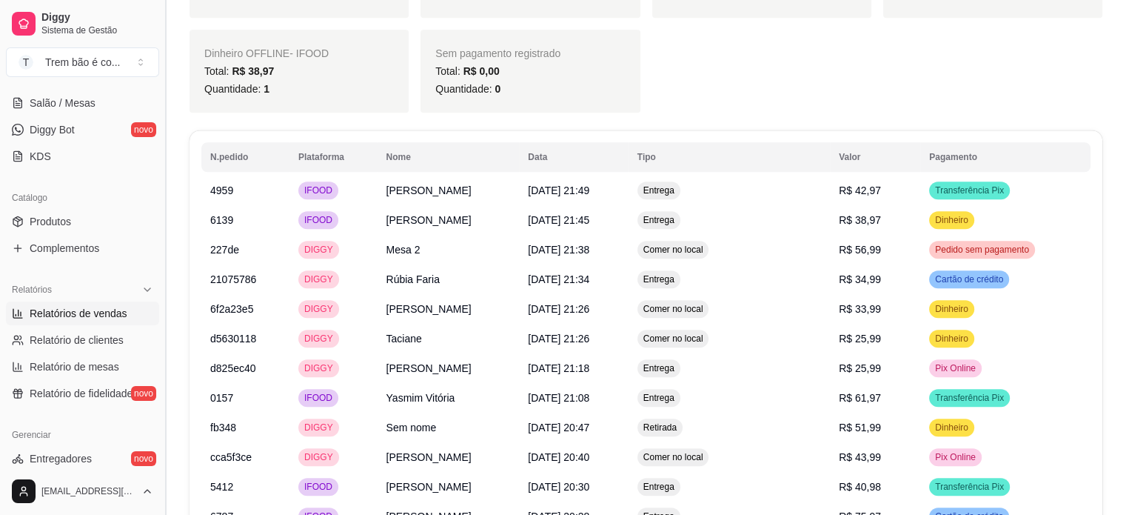
click at [160, 245] on button "Toggle Sidebar" at bounding box center [165, 257] width 12 height 515
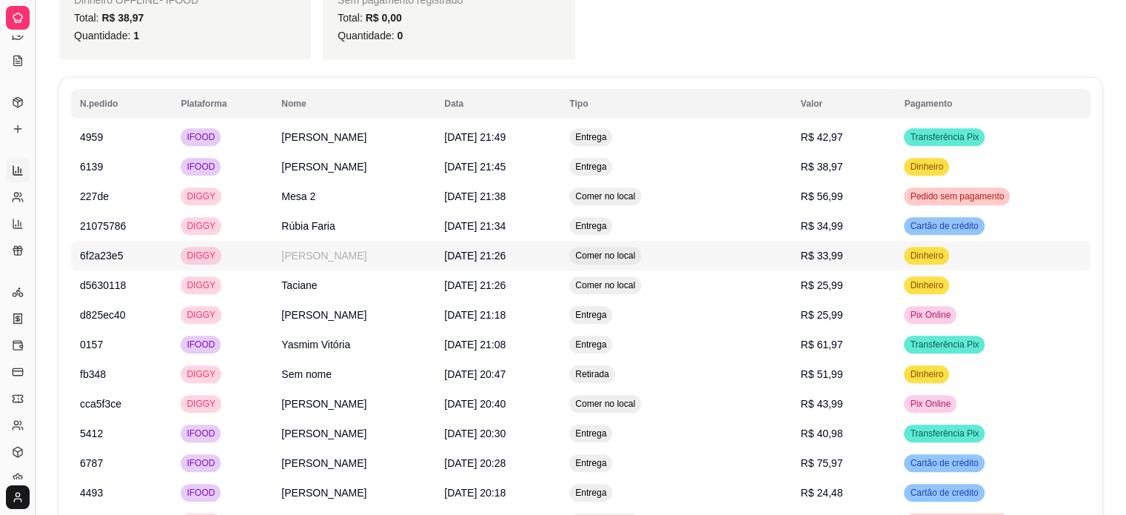
scroll to position [151, 0]
click at [36, 218] on button "Toggle Sidebar" at bounding box center [35, 257] width 12 height 515
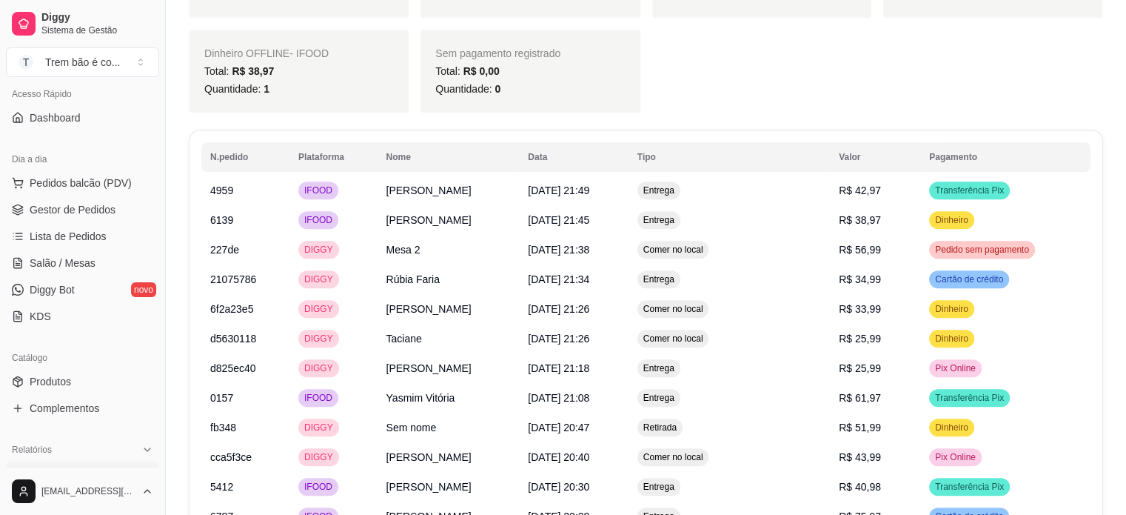
scroll to position [96, 0]
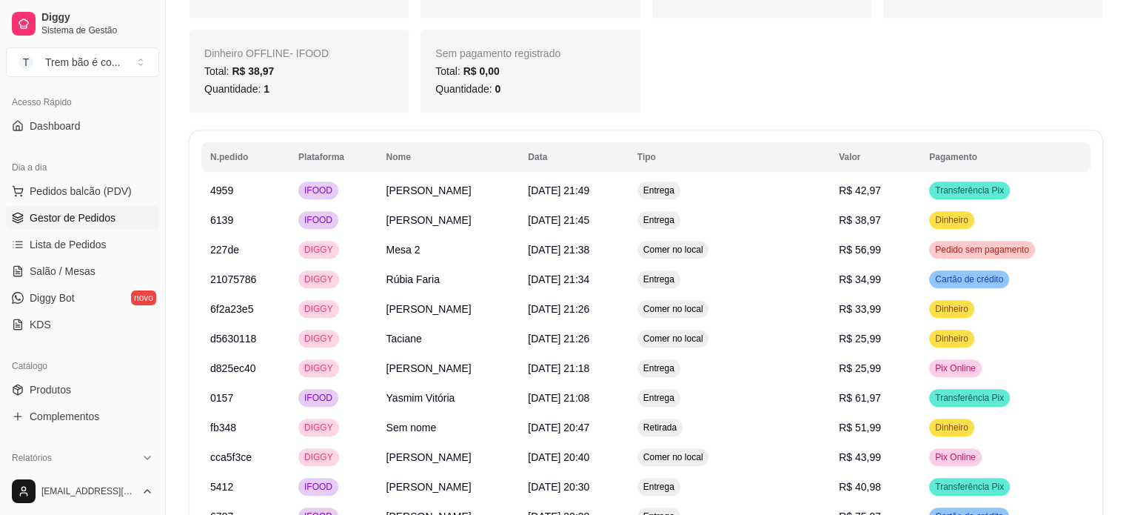
click at [121, 210] on link "Gestor de Pedidos" at bounding box center [82, 218] width 153 height 24
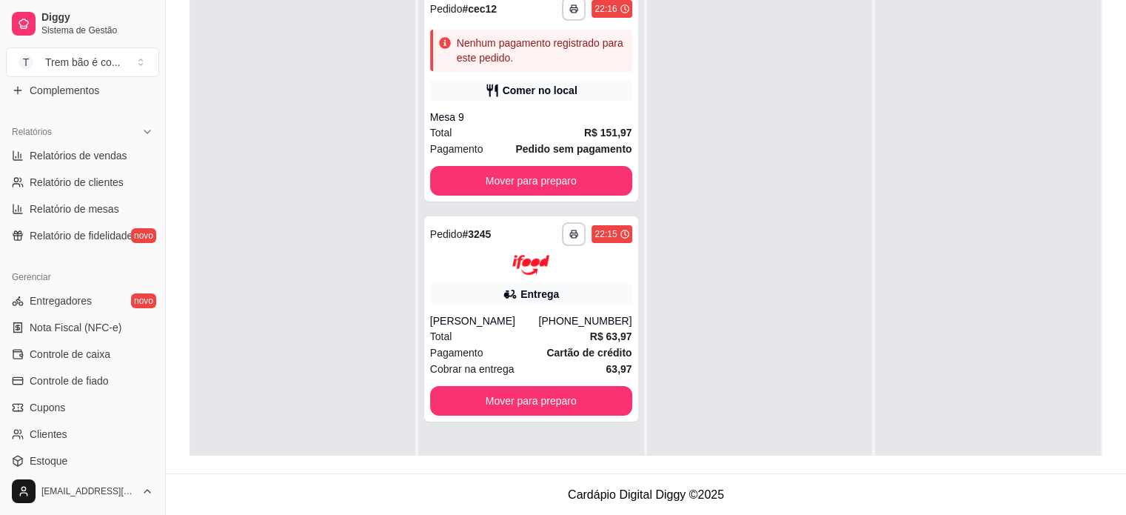
scroll to position [423, 0]
click at [109, 150] on span "Relatórios de vendas" at bounding box center [79, 154] width 98 height 15
select select "ALL"
select select "0"
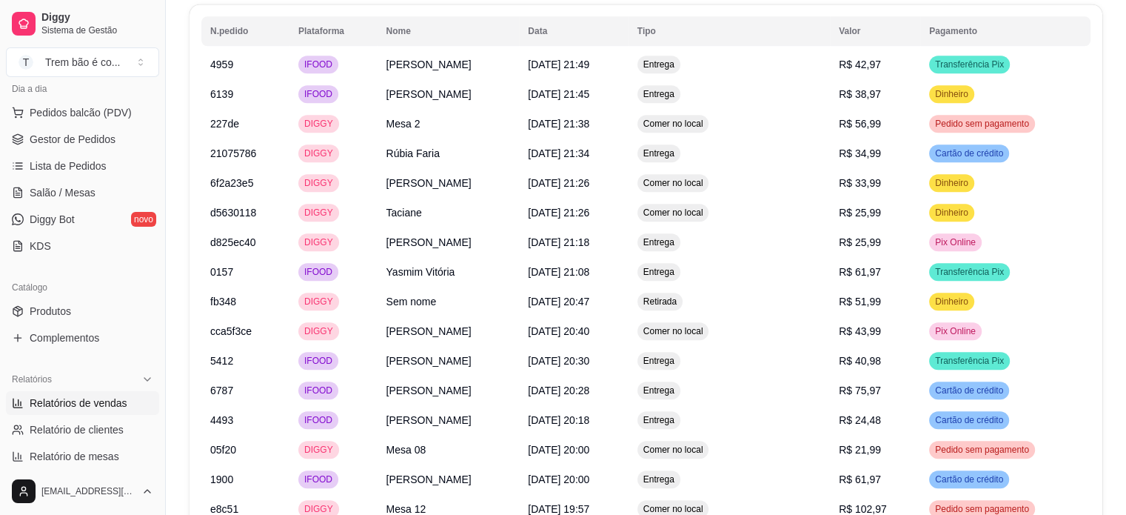
scroll to position [168, 0]
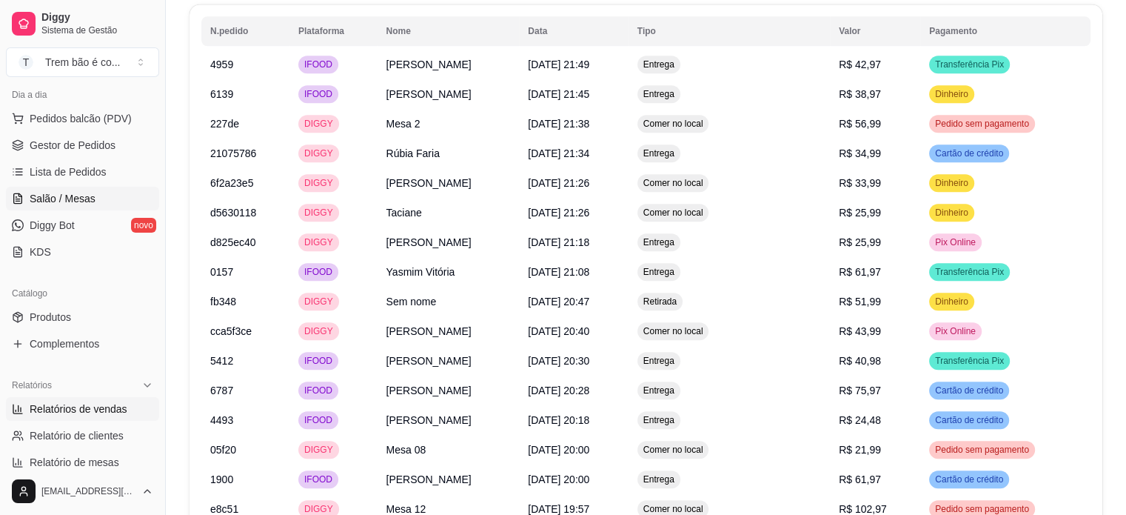
click at [77, 204] on span "Salão / Mesas" at bounding box center [63, 198] width 66 height 15
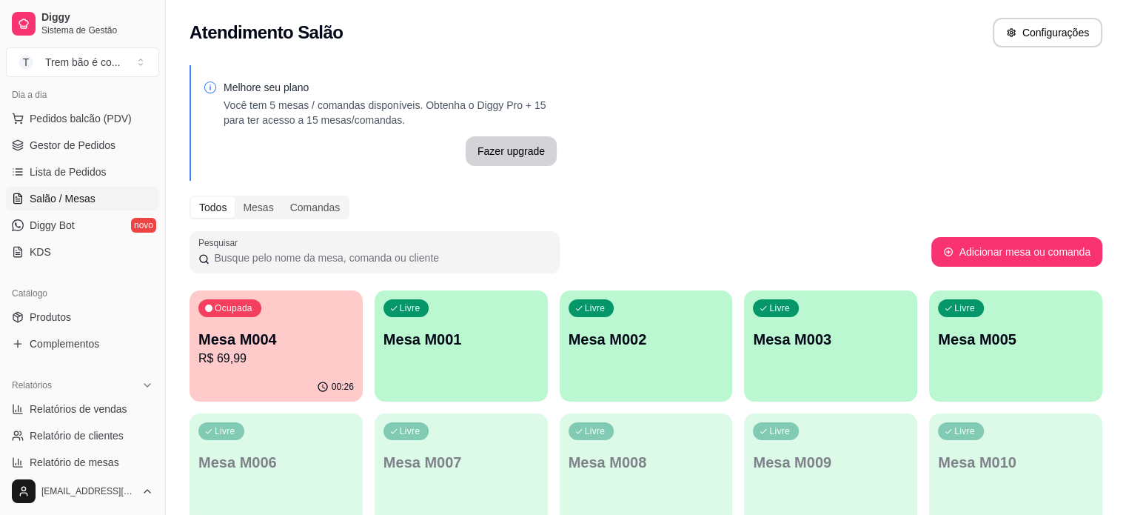
click at [280, 355] on p "R$ 69,99" at bounding box center [275, 358] width 155 height 18
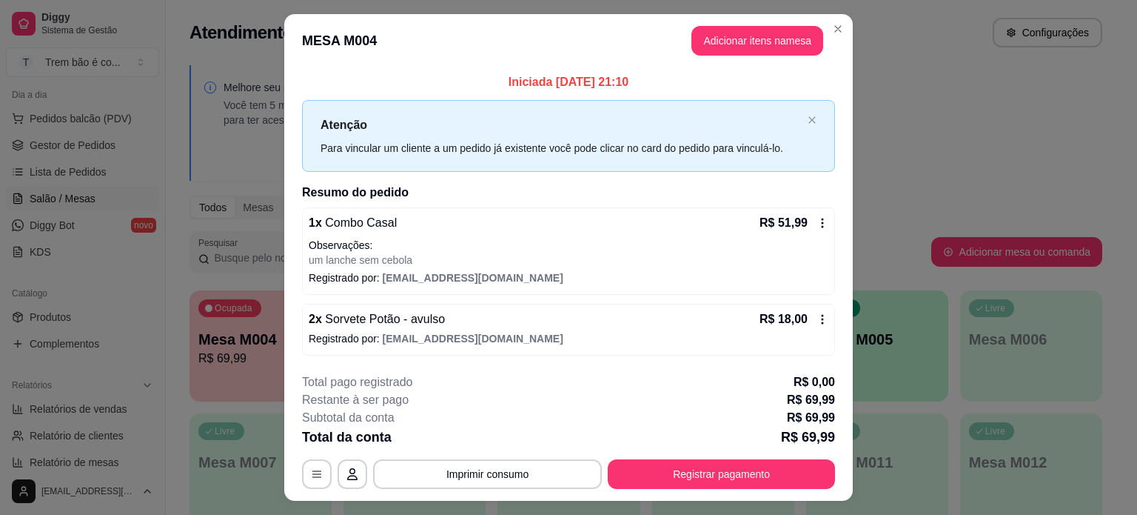
scroll to position [33, 0]
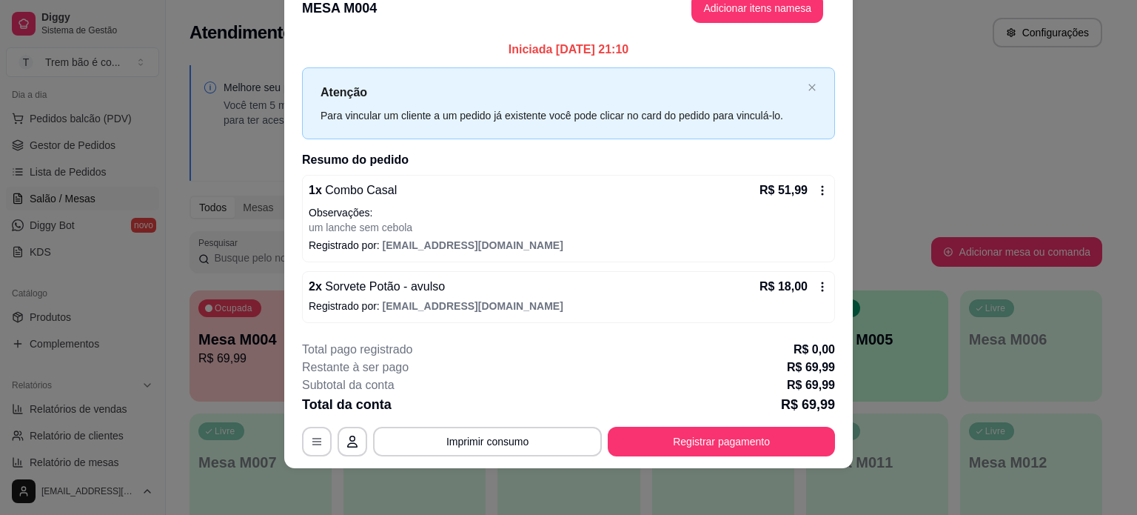
click at [642, 248] on p "Registrado por: [EMAIL_ADDRESS][DOMAIN_NAME]" at bounding box center [569, 245] width 520 height 15
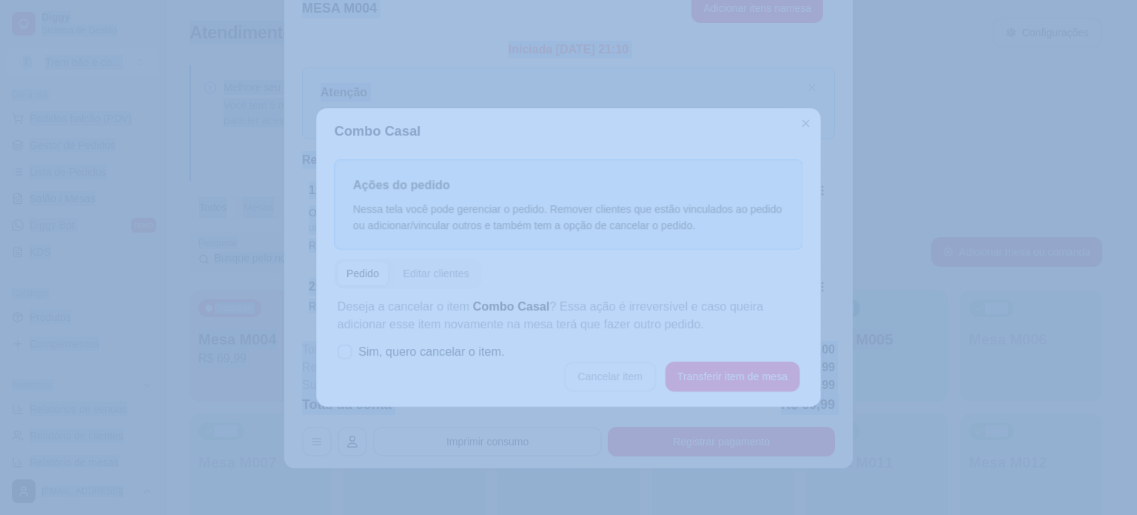
click at [642, 248] on div "Ações do pedido Nessa tela você pode gerenciar o pedido. Remover clientes que e…" at bounding box center [569, 205] width 469 height 90
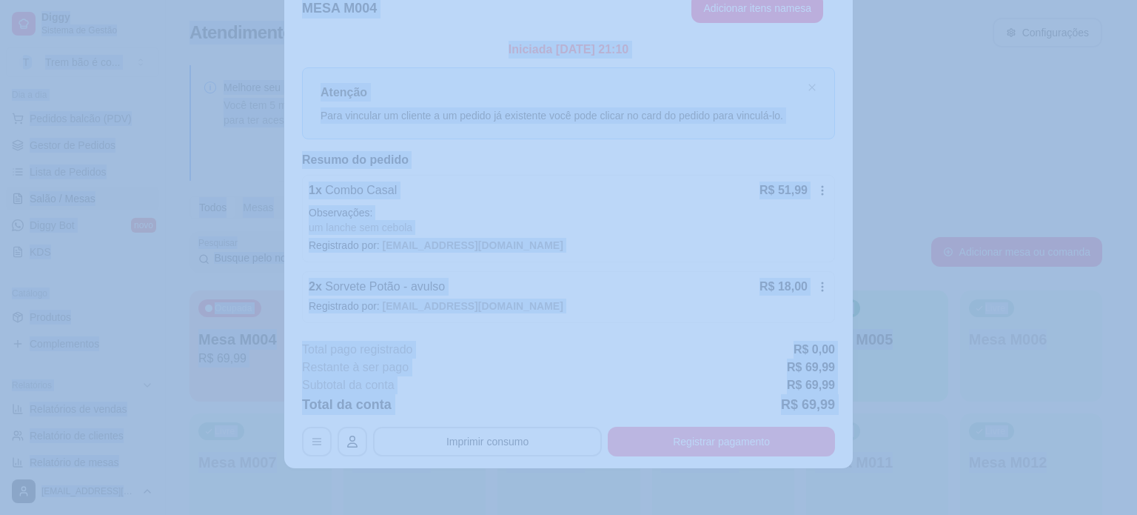
click at [693, 443] on button "Registrar pagamento" at bounding box center [721, 441] width 227 height 30
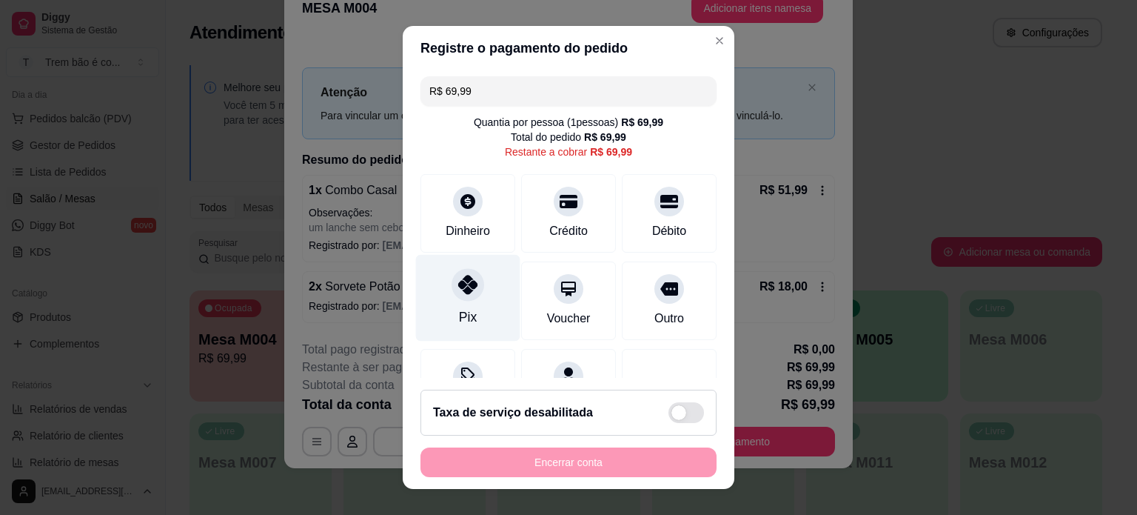
click at [458, 289] on icon at bounding box center [467, 284] width 19 height 19
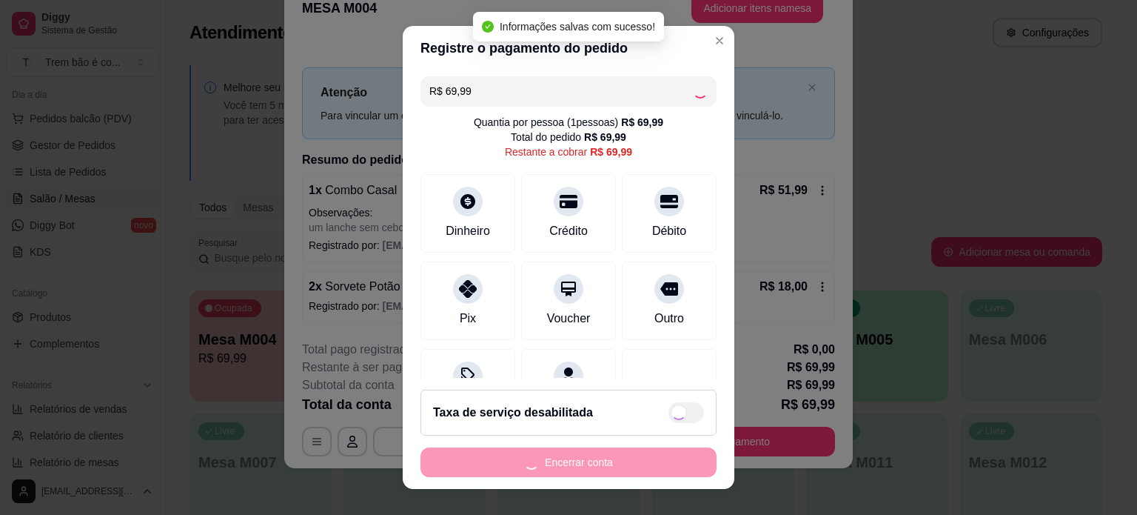
type input "R$ 0,00"
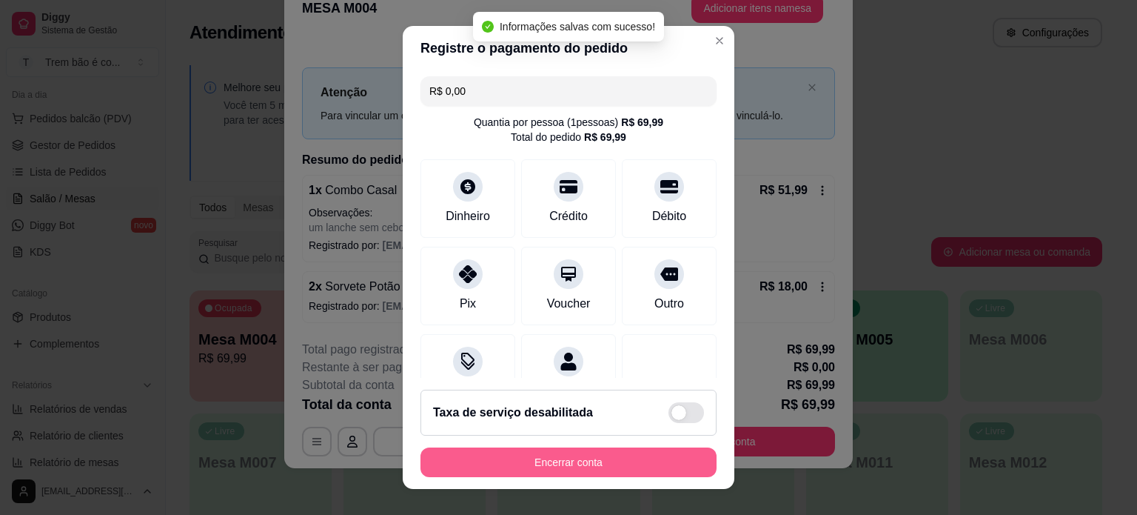
click at [589, 461] on button "Encerrar conta" at bounding box center [569, 462] width 296 height 30
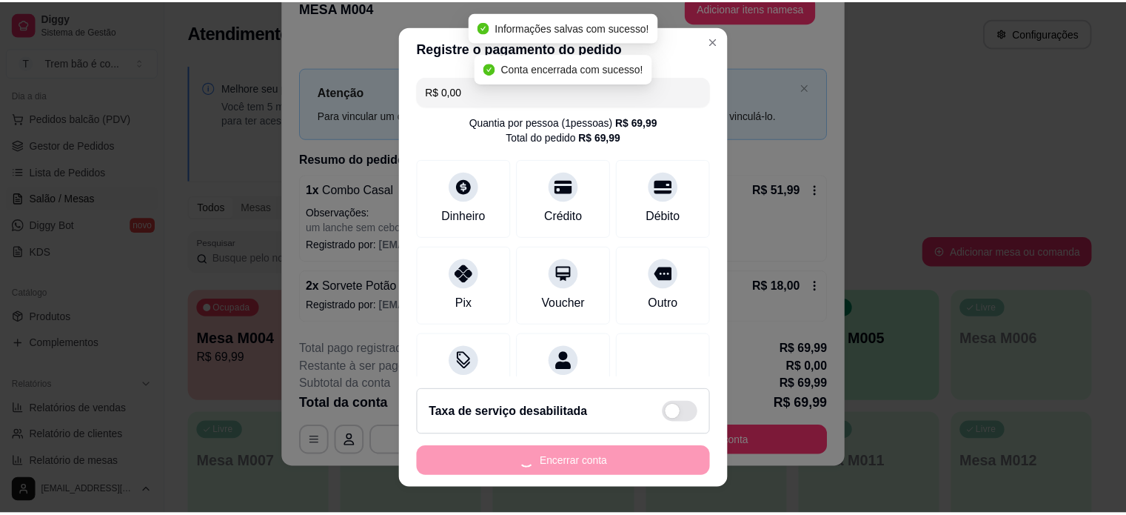
scroll to position [0, 0]
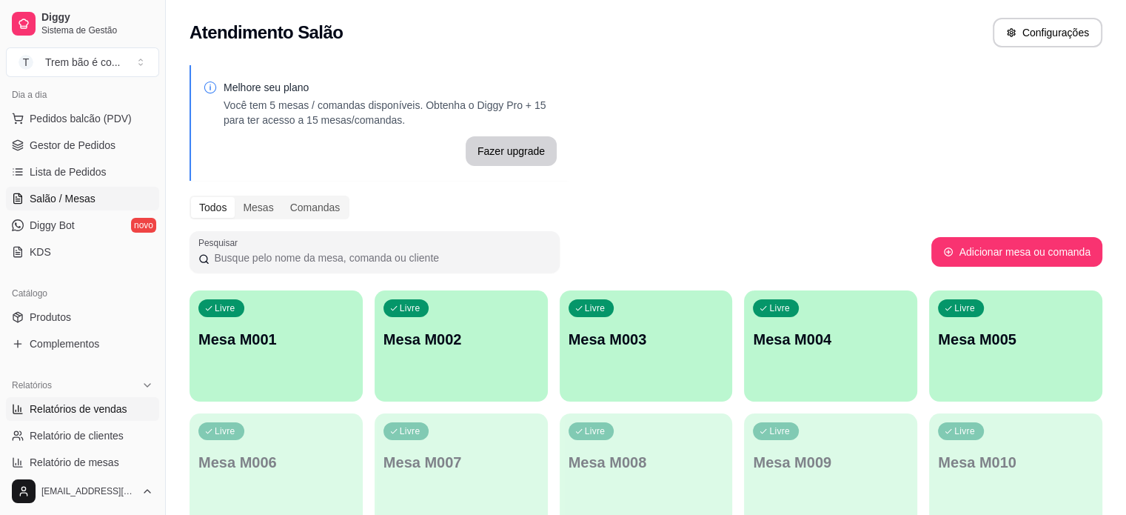
click at [99, 408] on span "Relatórios de vendas" at bounding box center [79, 408] width 98 height 15
select select "ALL"
select select "0"
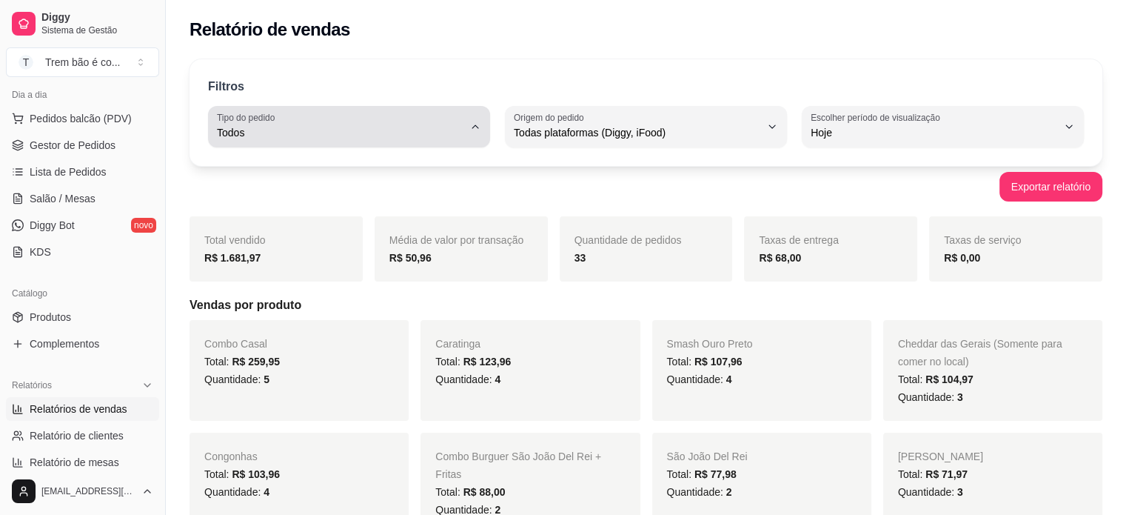
click at [462, 109] on button "Tipo do pedido Todos" at bounding box center [349, 126] width 282 height 41
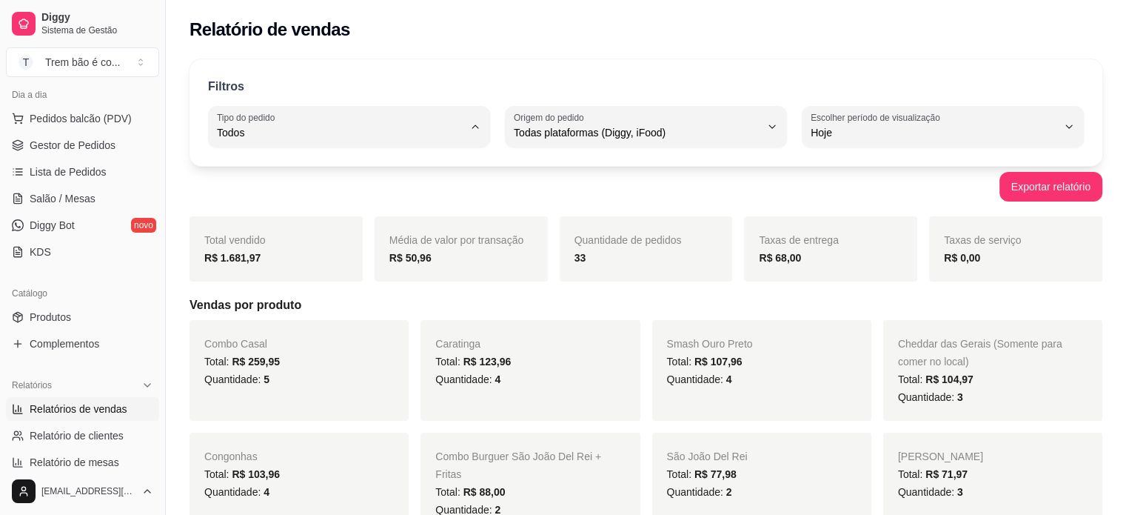
click at [286, 235] on li "Mesa" at bounding box center [348, 240] width 259 height 23
type input "IN_STORE"
select select "IN_STORE"
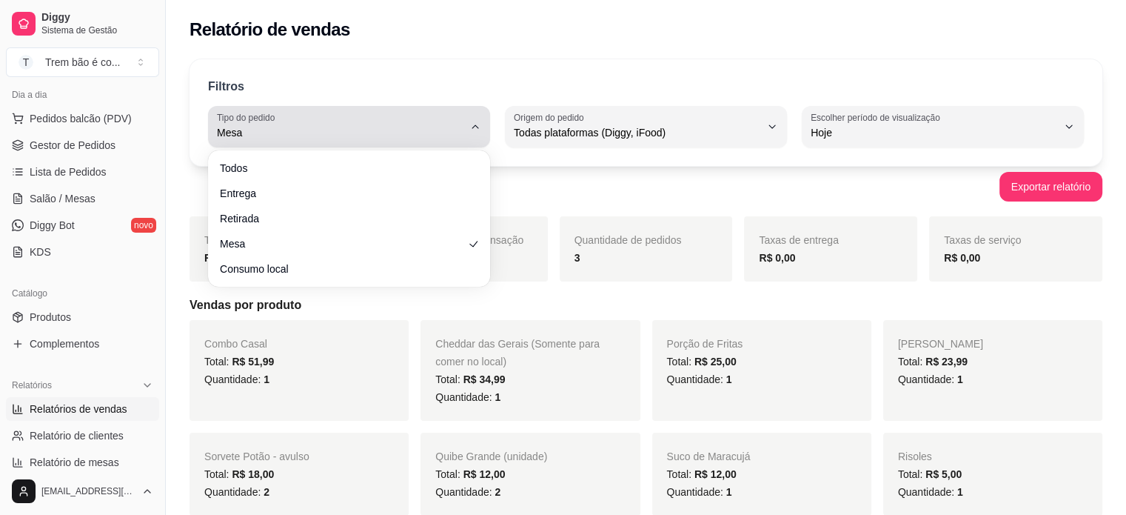
click at [378, 126] on span "Mesa" at bounding box center [340, 132] width 247 height 15
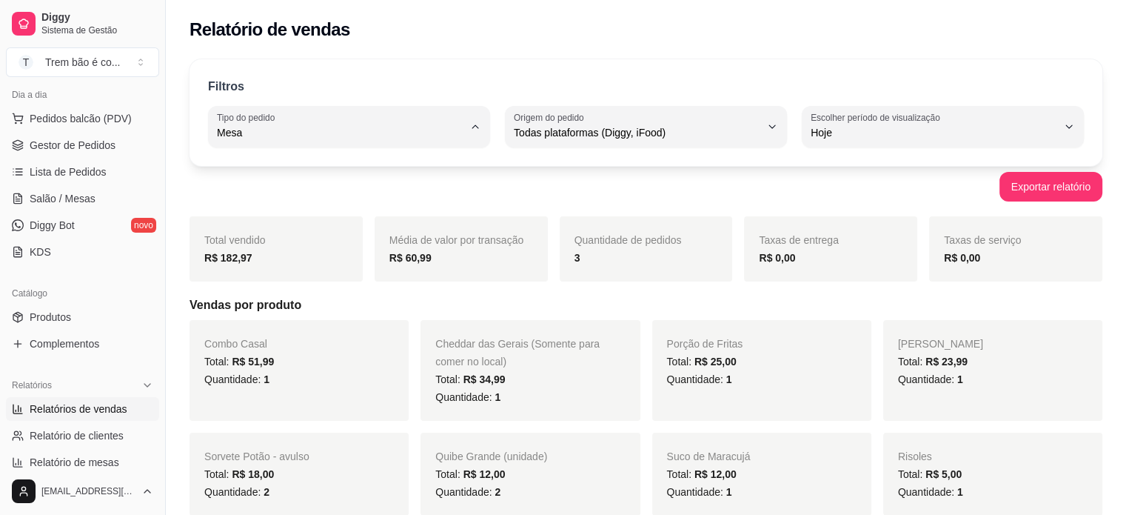
click at [584, 227] on div "Quantidade de pedidos 3" at bounding box center [646, 248] width 173 height 65
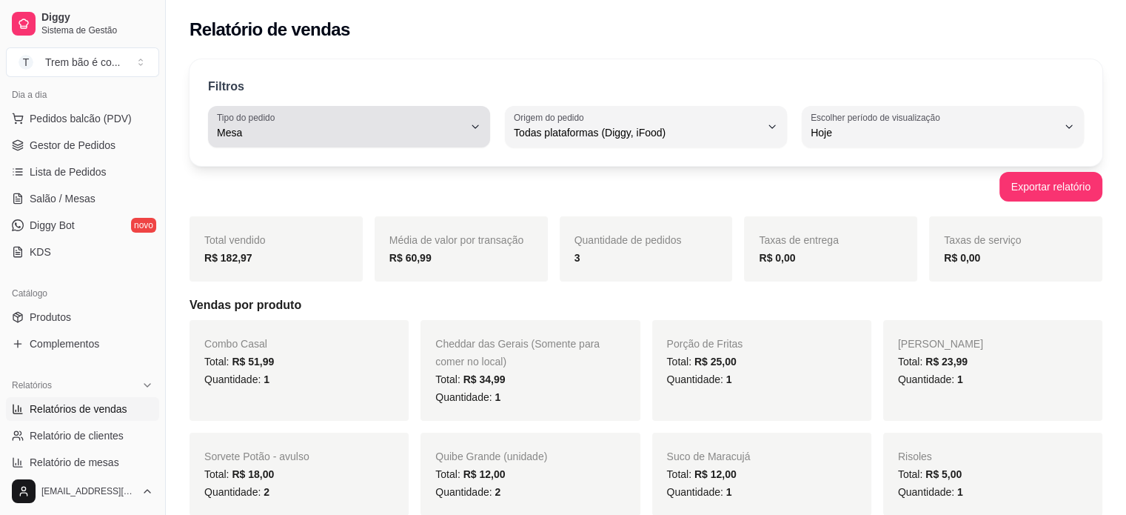
click at [381, 132] on span "Mesa" at bounding box center [340, 132] width 247 height 15
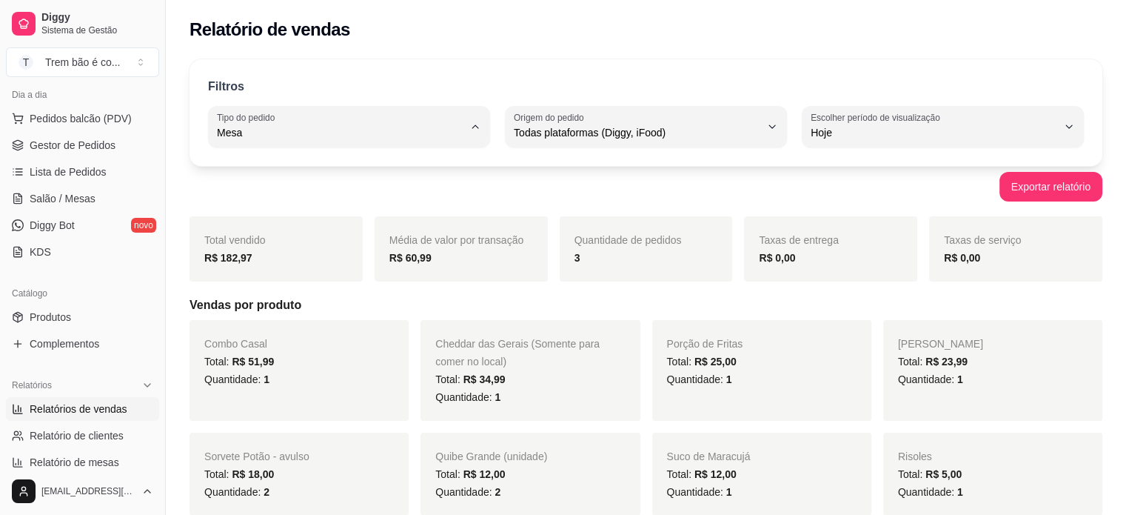
click at [314, 166] on span "Todos" at bounding box center [342, 167] width 234 height 14
type input "ALL"
select select "ALL"
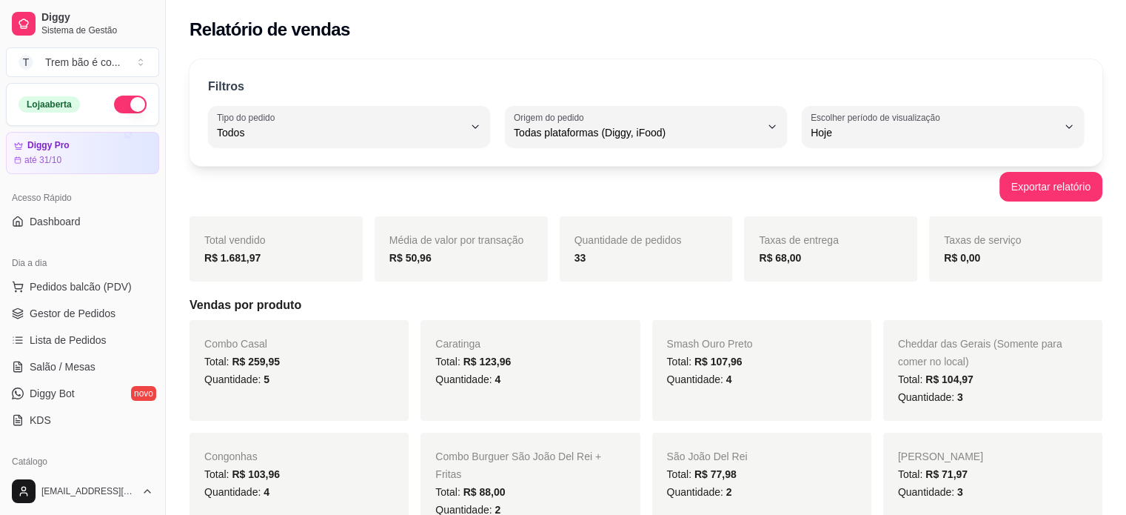
click at [124, 107] on button "button" at bounding box center [130, 105] width 33 height 18
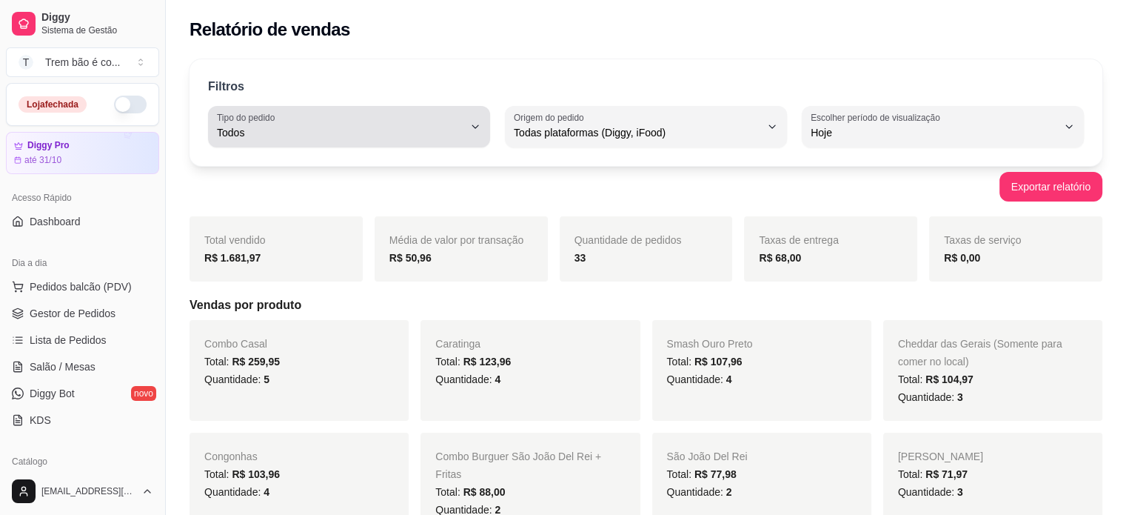
click at [337, 136] on span "Todos" at bounding box center [340, 132] width 247 height 15
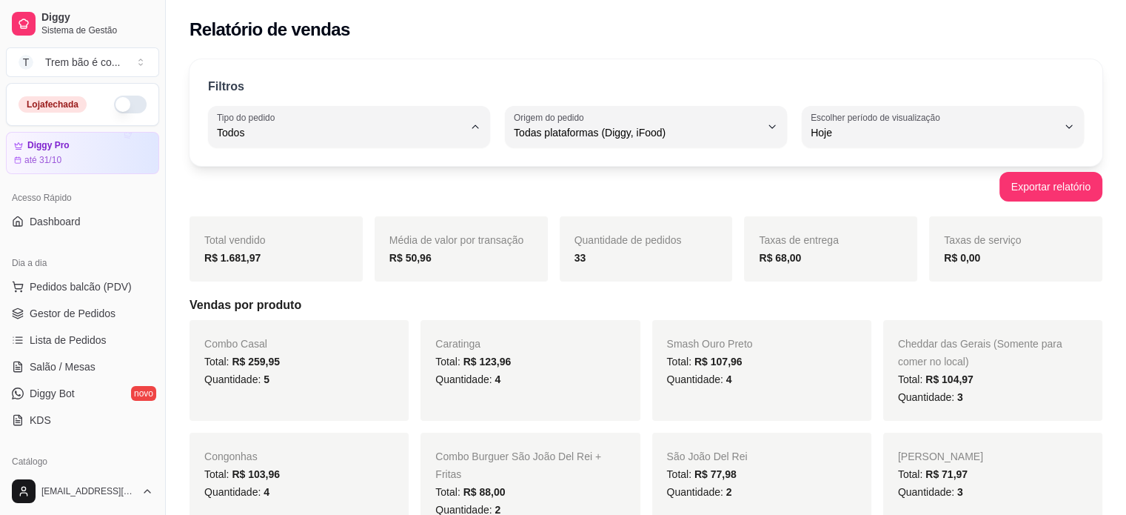
click at [317, 195] on span "Entrega" at bounding box center [342, 191] width 234 height 14
type input "DELIVERY"
select select "DELIVERY"
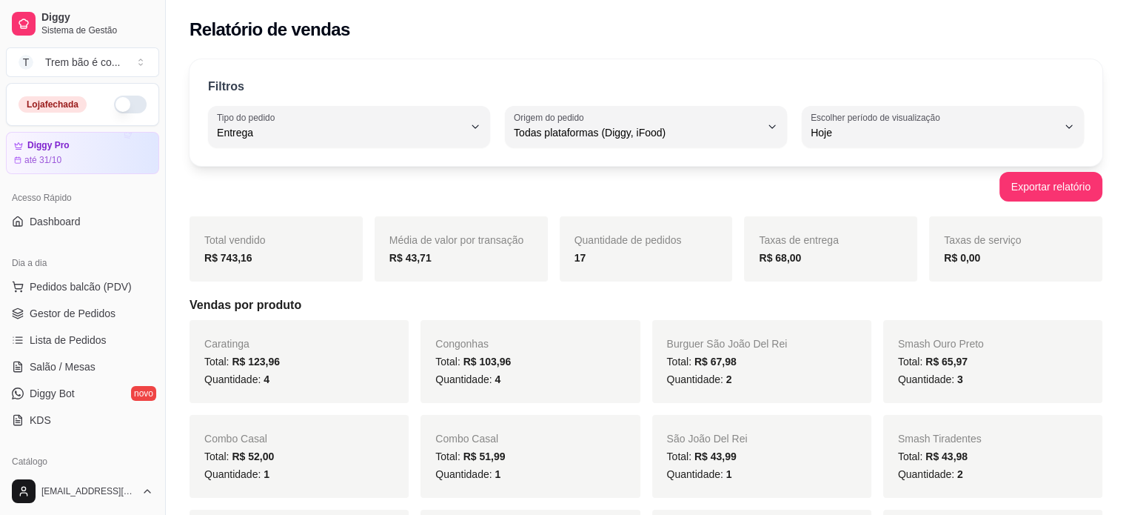
click at [464, 75] on div "Filtros DELIVERY Tipo do pedido Todos Entrega Retirada Mesa Consumo local Tipo …" at bounding box center [646, 112] width 913 height 107
click at [104, 316] on span "Gestor de Pedidos" at bounding box center [73, 313] width 86 height 15
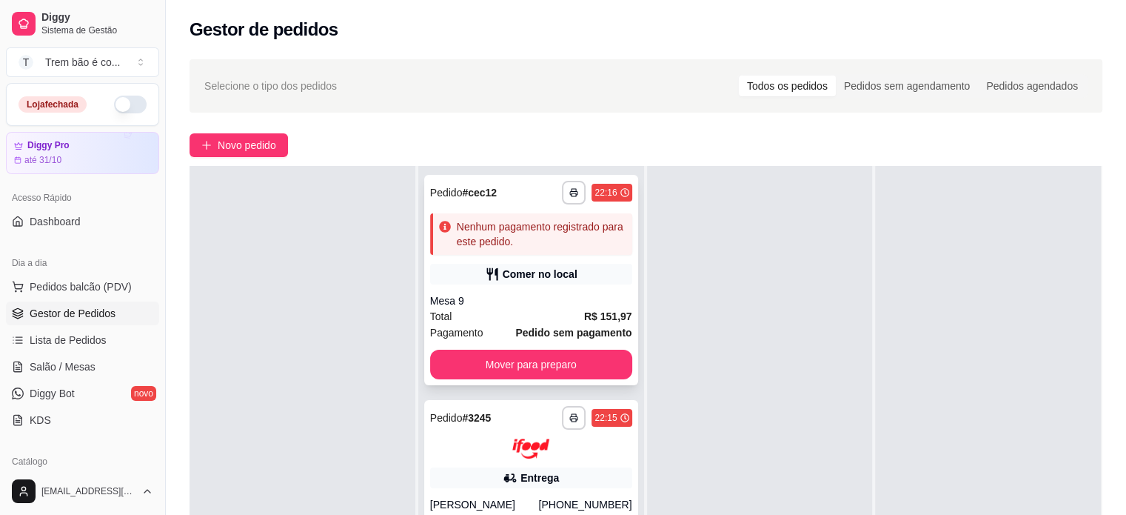
scroll to position [225, 0]
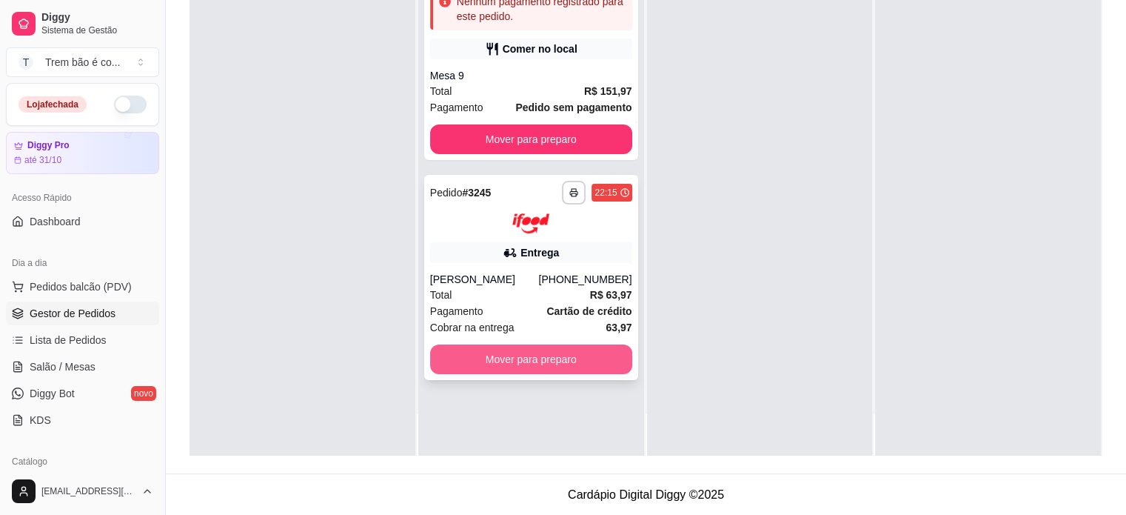
click at [543, 355] on button "Mover para preparo" at bounding box center [531, 359] width 202 height 30
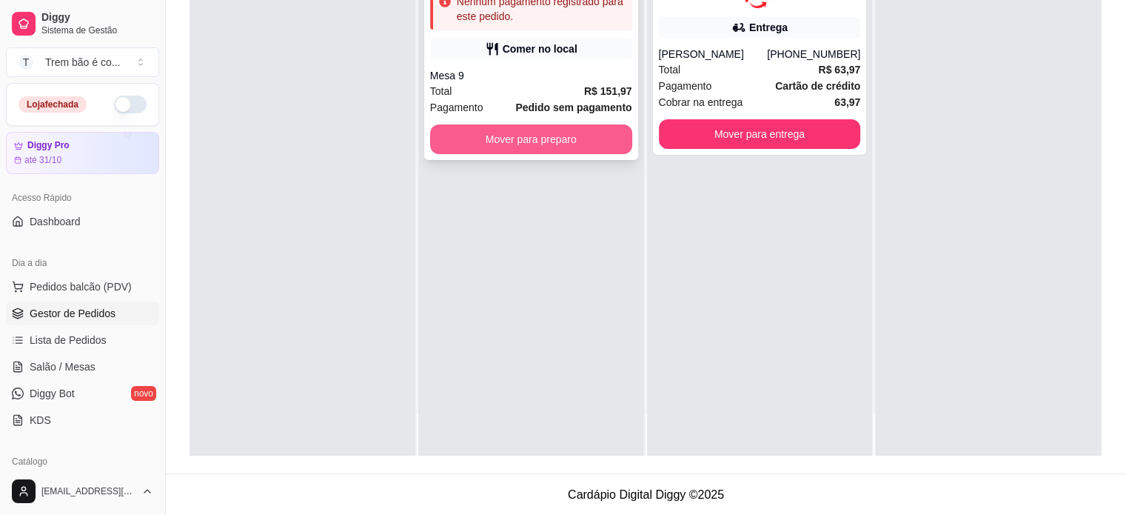
click at [530, 133] on button "Mover para preparo" at bounding box center [531, 139] width 202 height 30
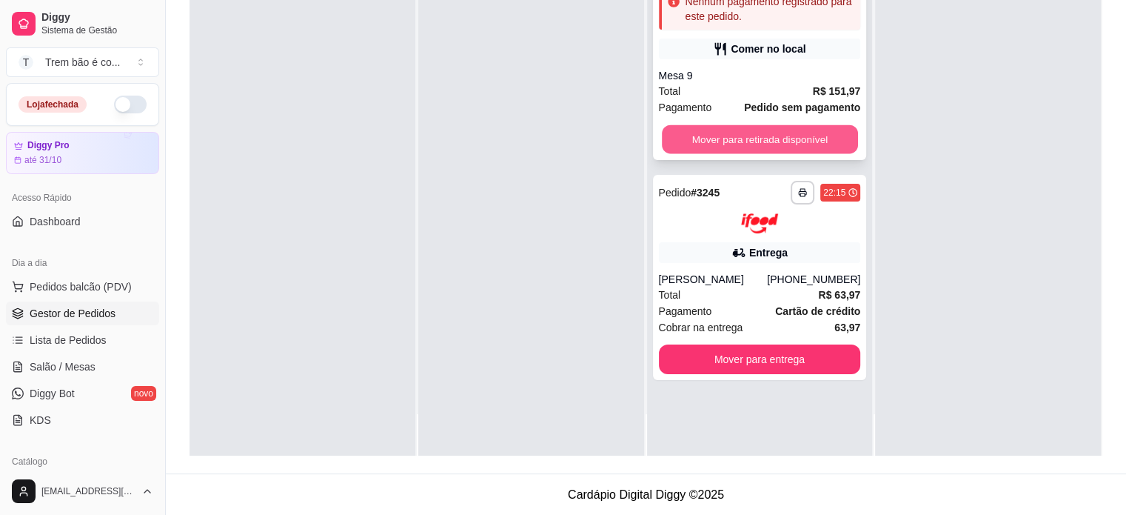
click at [723, 140] on button "Mover para retirada disponível" at bounding box center [760, 139] width 196 height 29
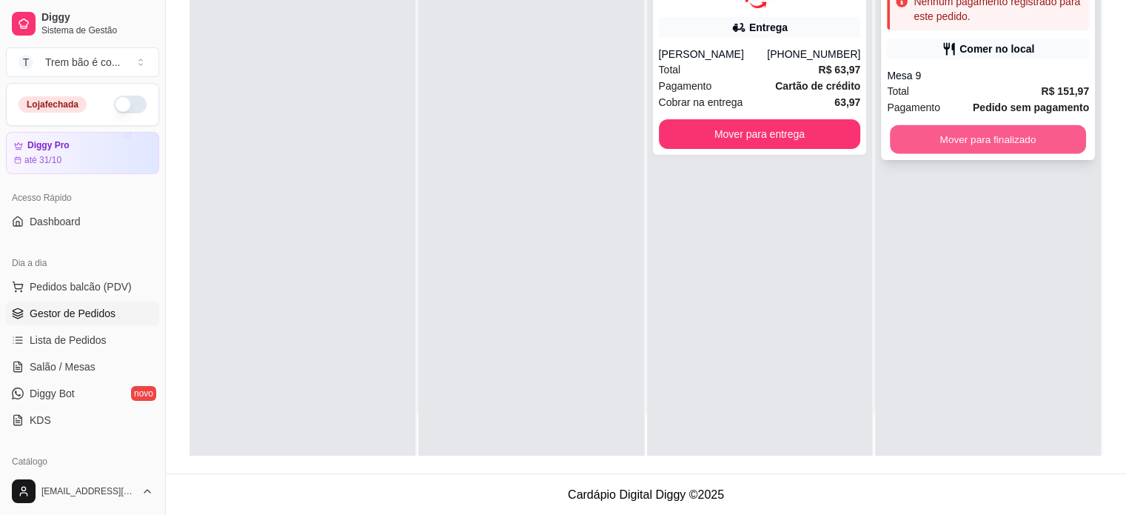
click at [942, 133] on button "Mover para finalizado" at bounding box center [988, 139] width 196 height 29
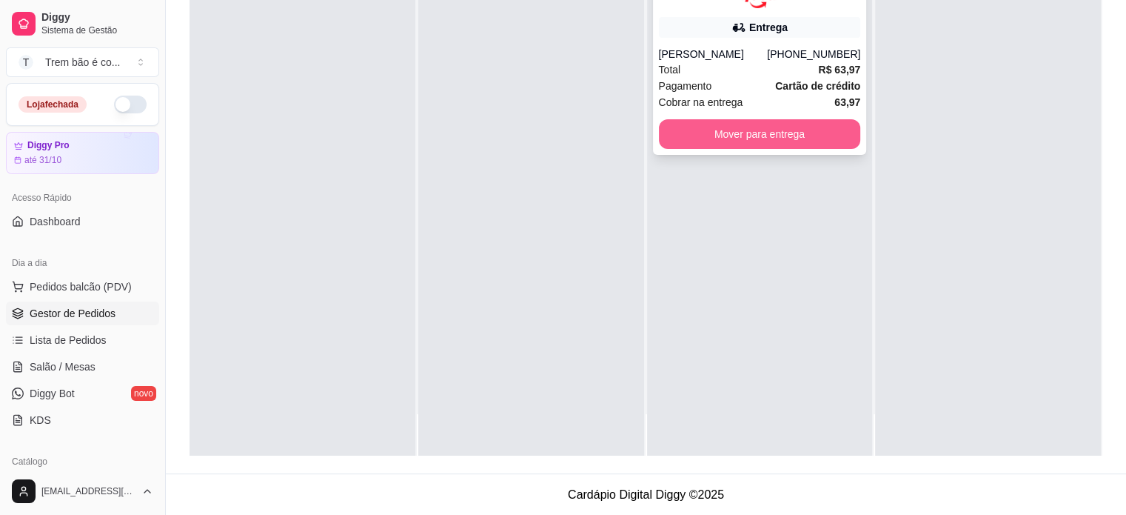
click at [794, 131] on button "Mover para entrega" at bounding box center [760, 134] width 202 height 30
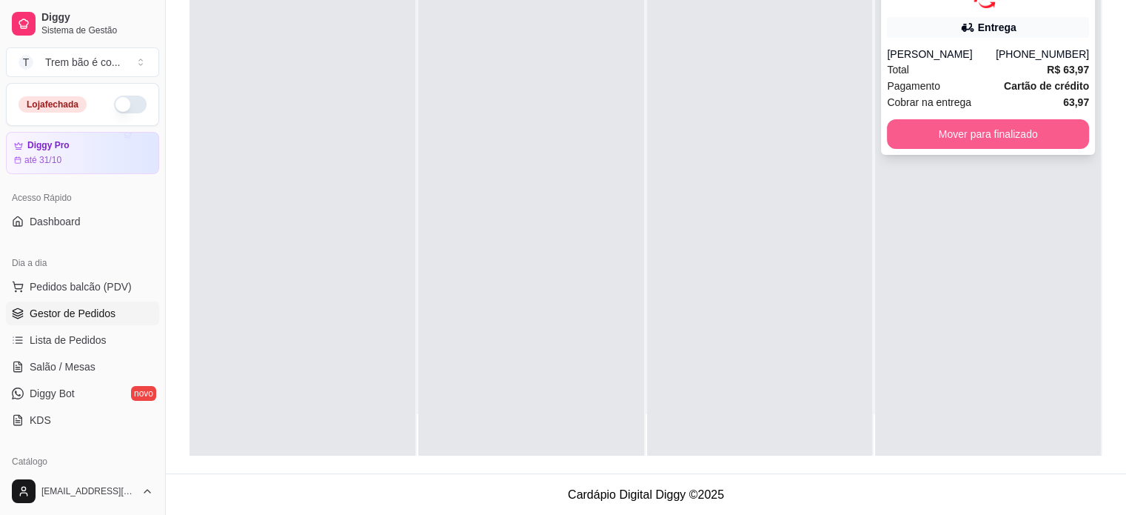
click at [915, 144] on button "Mover para finalizado" at bounding box center [988, 134] width 202 height 30
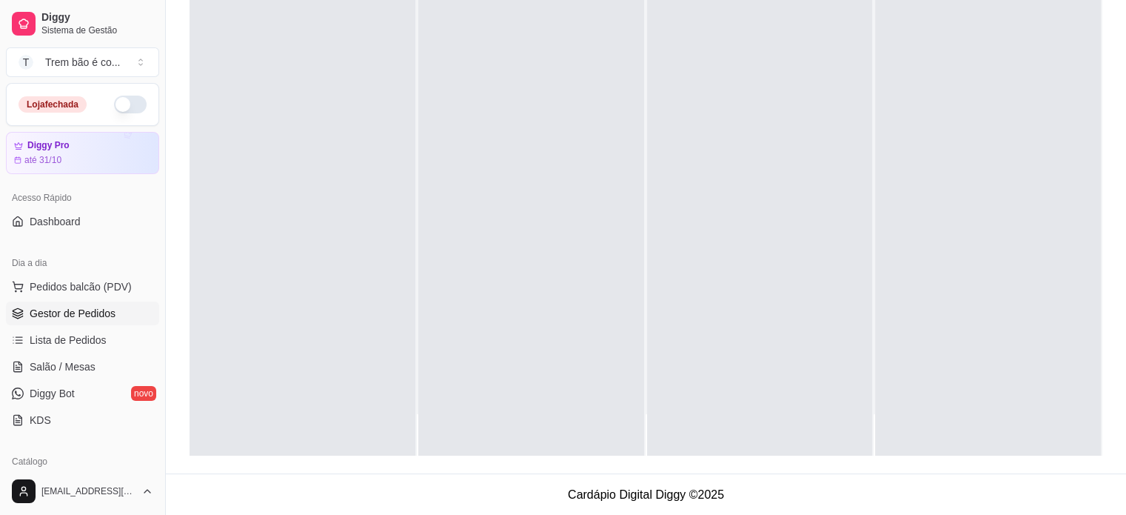
scroll to position [247, 0]
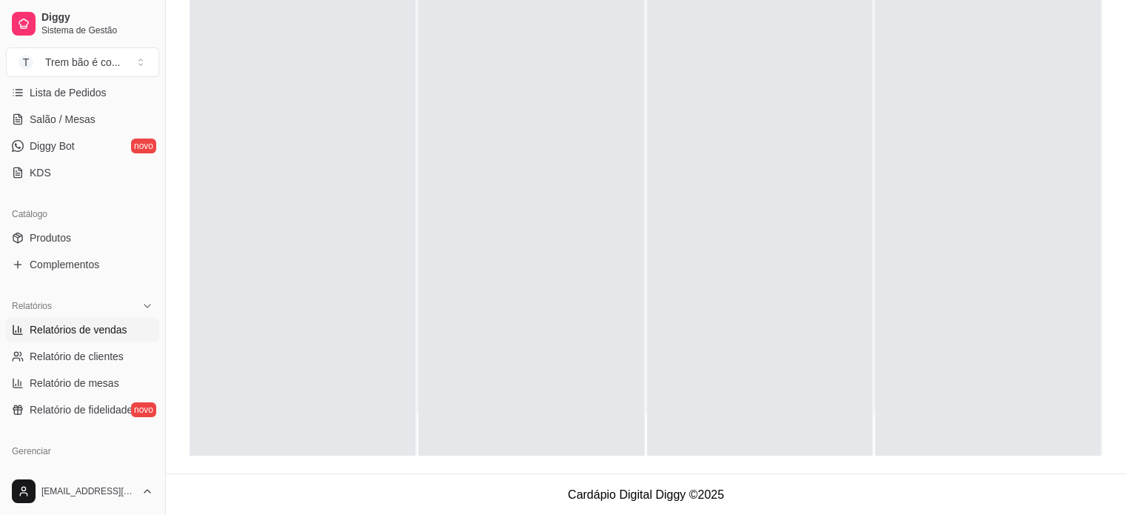
click at [84, 326] on span "Relatórios de vendas" at bounding box center [79, 329] width 98 height 15
select select "ALL"
select select "0"
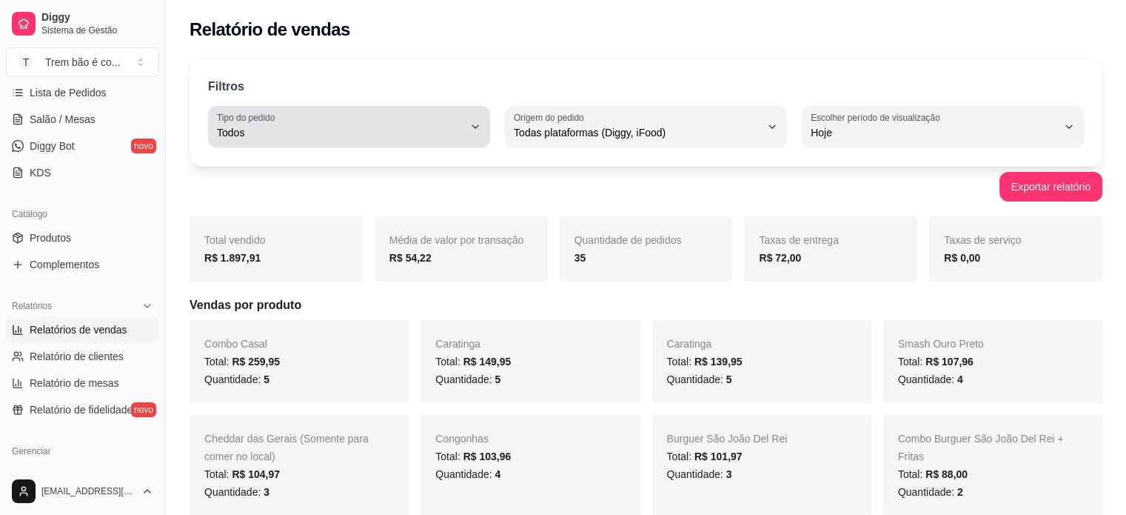
click at [352, 134] on span "Todos" at bounding box center [340, 132] width 247 height 15
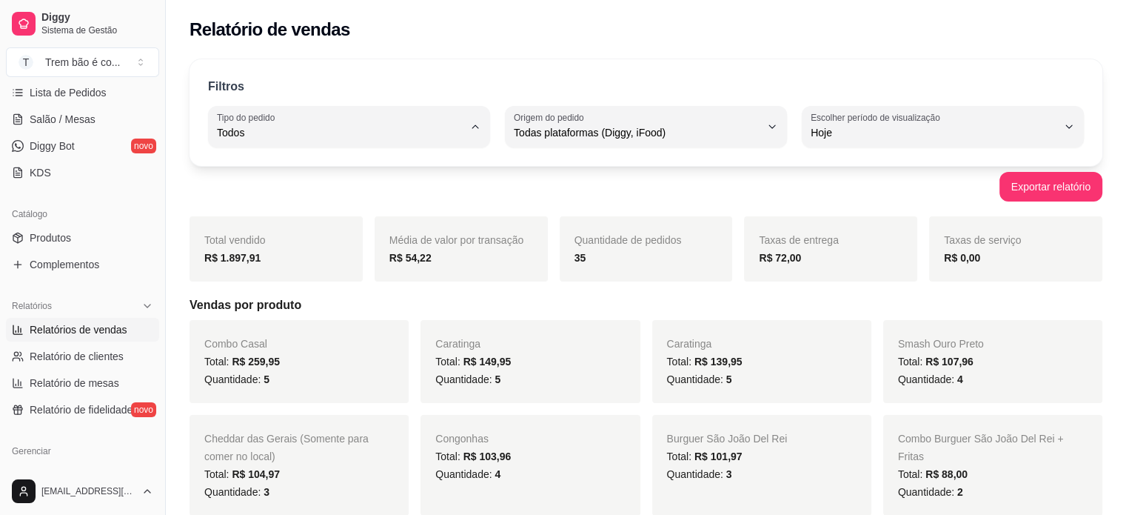
click at [294, 191] on span "Entrega" at bounding box center [342, 191] width 234 height 14
type input "DELIVERY"
select select "DELIVERY"
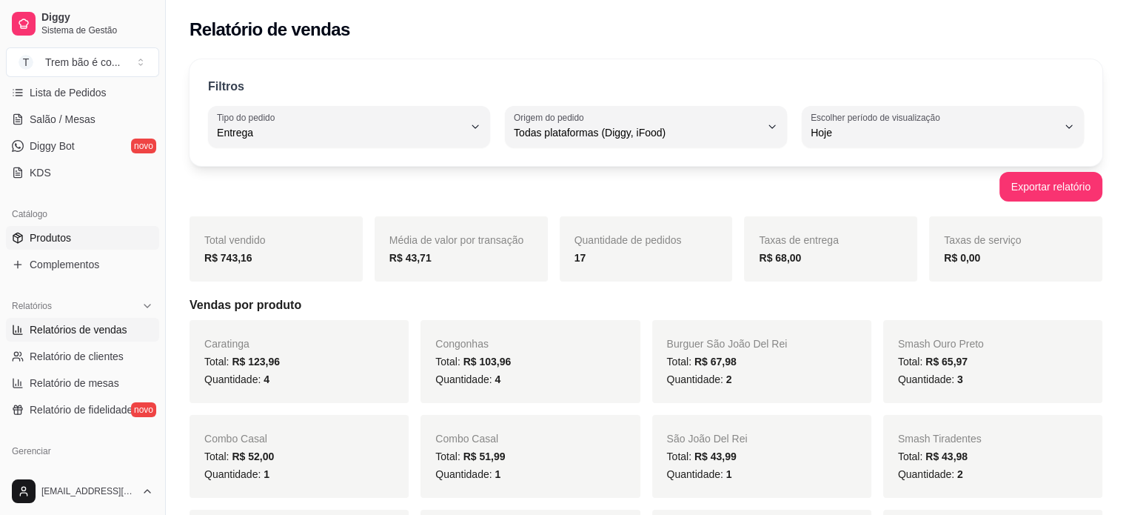
click at [51, 238] on span "Produtos" at bounding box center [50, 237] width 41 height 15
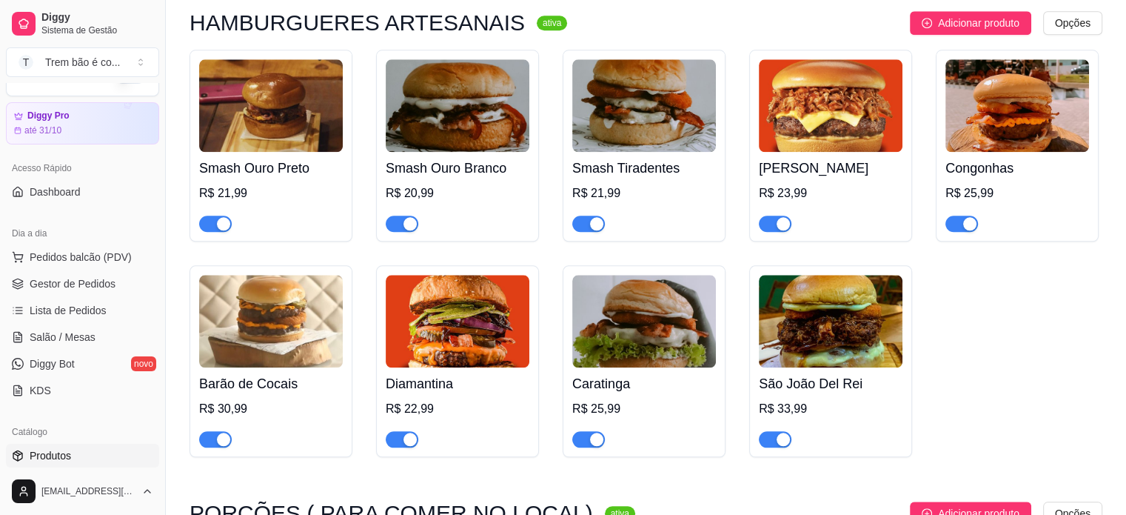
scroll to position [20, 0]
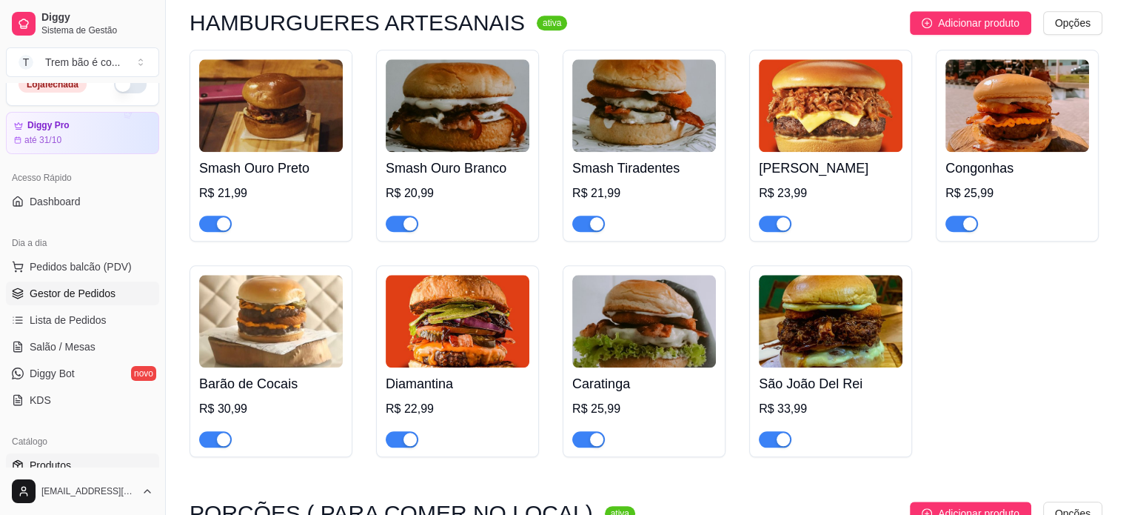
click at [100, 294] on span "Gestor de Pedidos" at bounding box center [73, 293] width 86 height 15
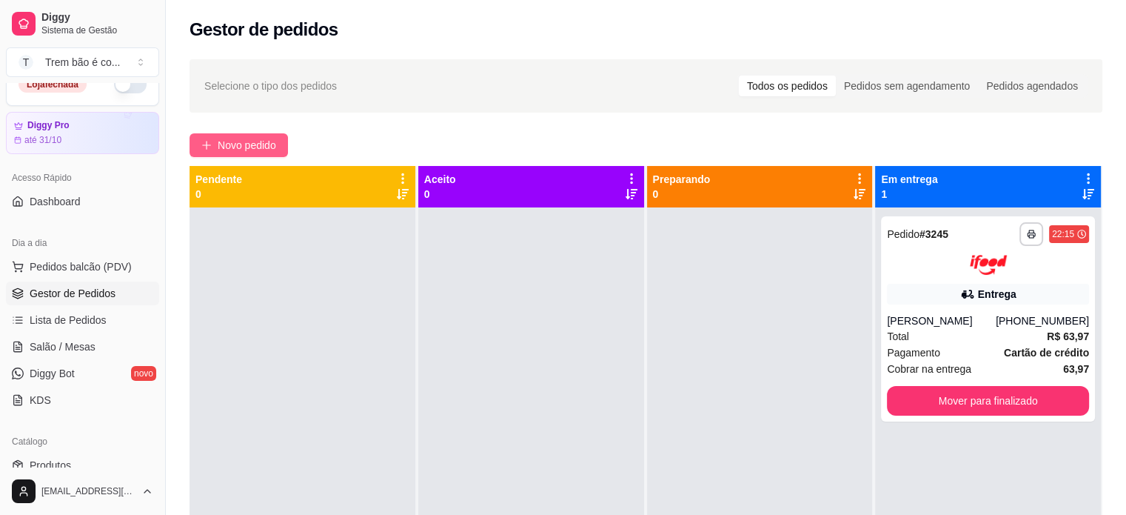
click at [260, 144] on span "Novo pedido" at bounding box center [247, 145] width 58 height 16
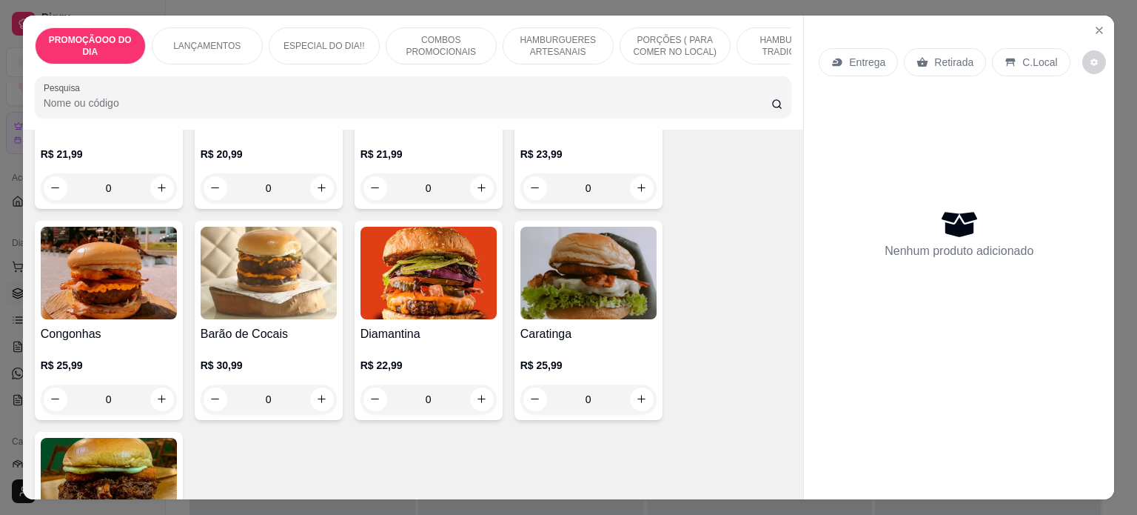
scroll to position [1264, 0]
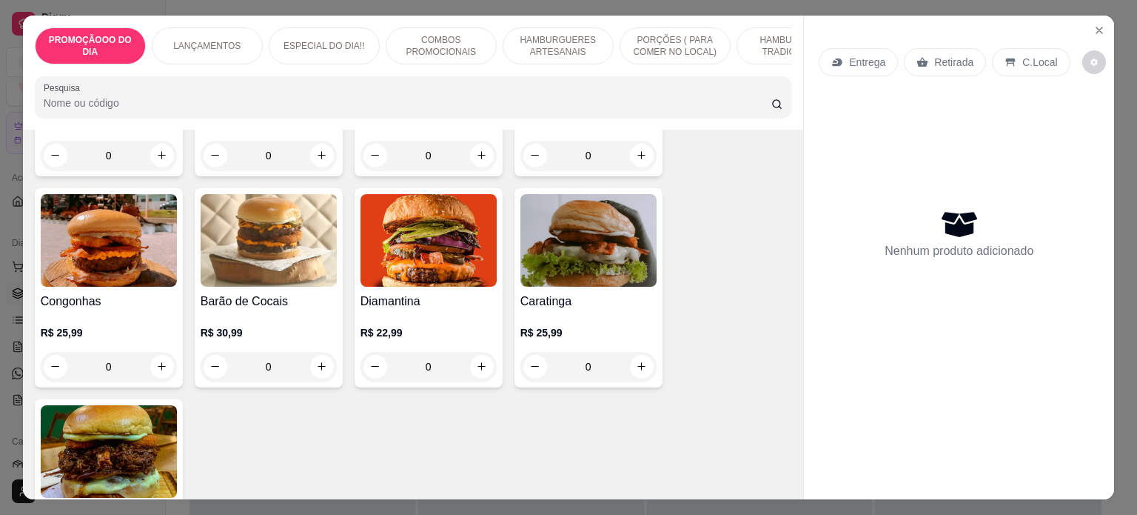
click at [631, 370] on div "0" at bounding box center [588, 367] width 136 height 30
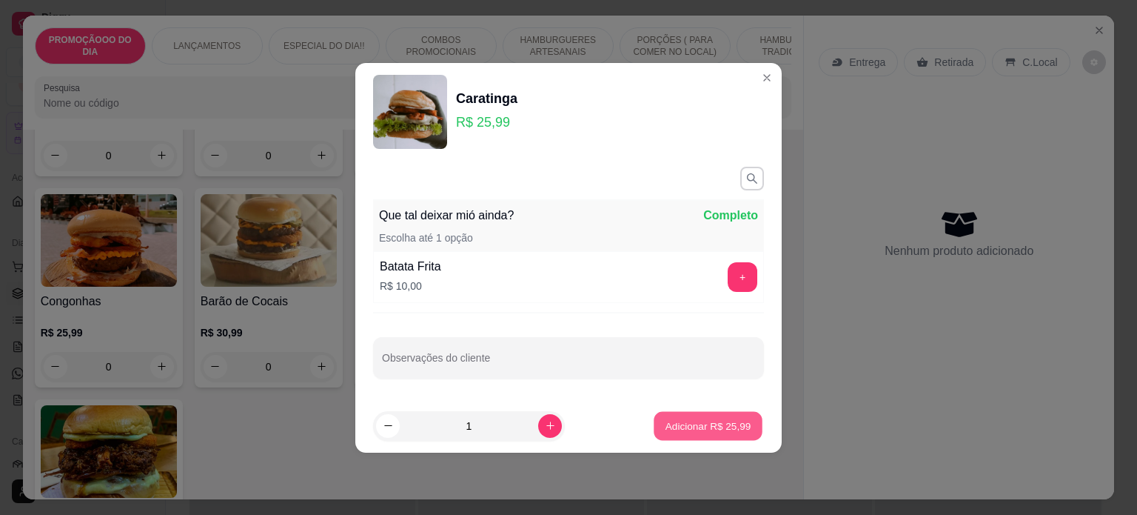
click at [683, 421] on p "Adicionar R$ 25,99" at bounding box center [709, 425] width 86 height 14
type input "1"
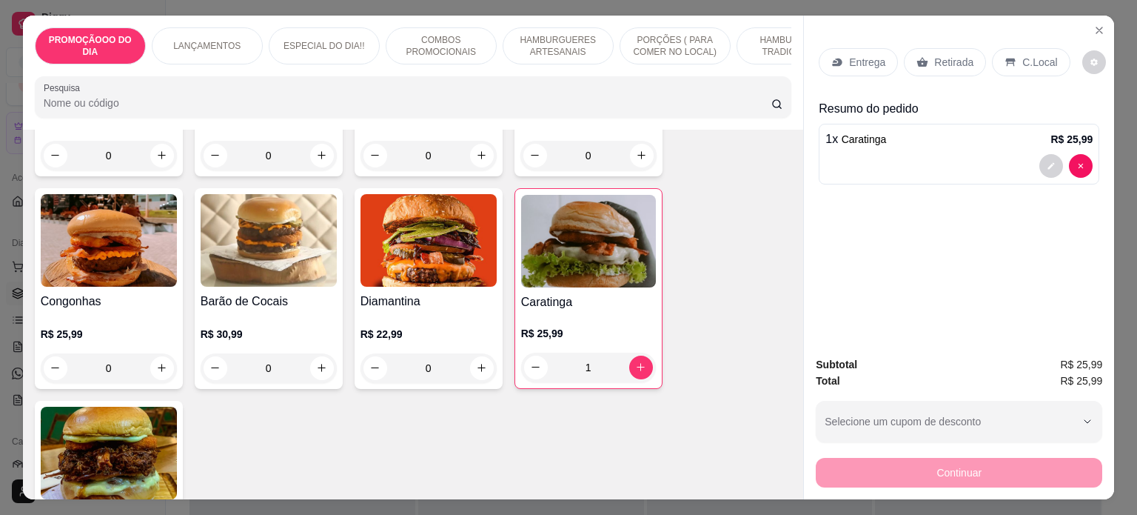
click at [867, 57] on p "Entrega" at bounding box center [867, 62] width 36 height 15
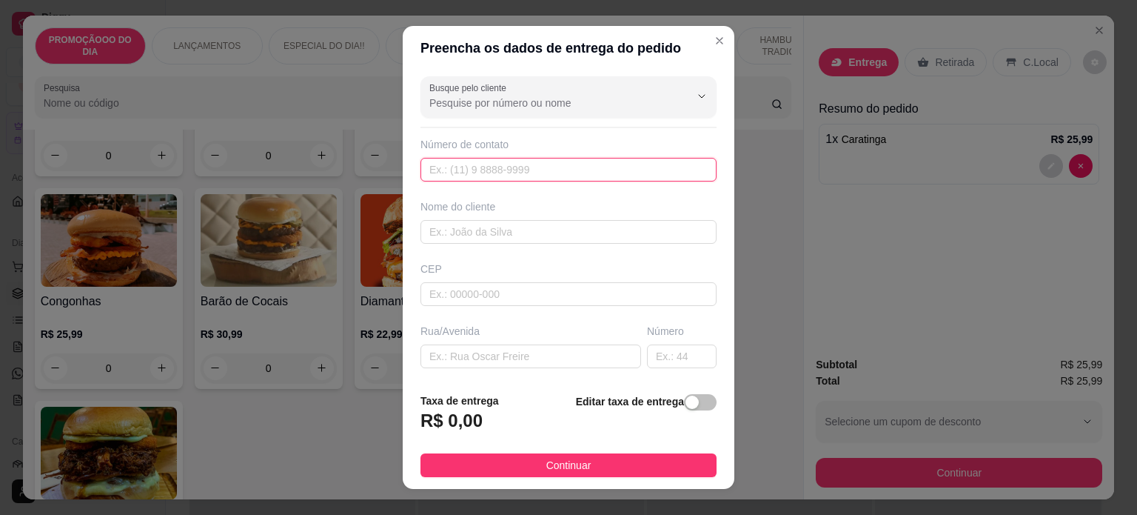
click at [478, 165] on input "text" at bounding box center [569, 170] width 296 height 24
click at [458, 232] on input "text" at bounding box center [569, 232] width 296 height 24
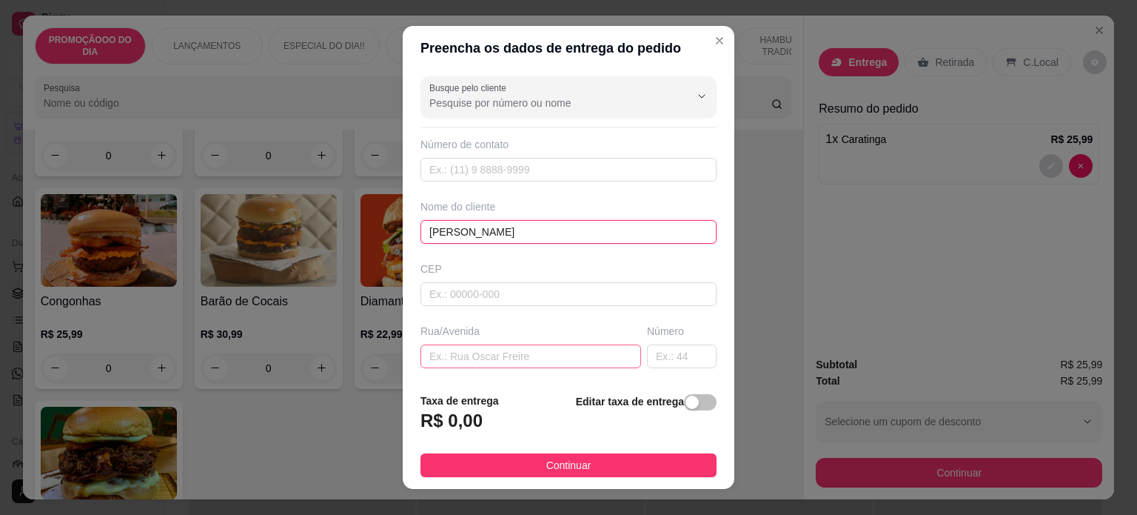
type input "[PERSON_NAME]"
click at [452, 358] on input "text" at bounding box center [531, 356] width 221 height 24
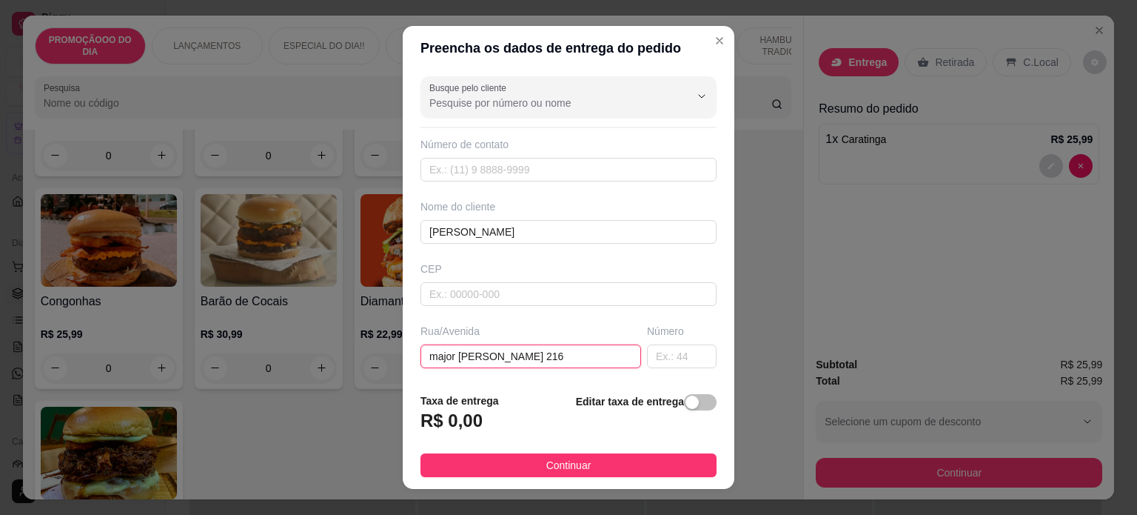
type input "major [PERSON_NAME] 216"
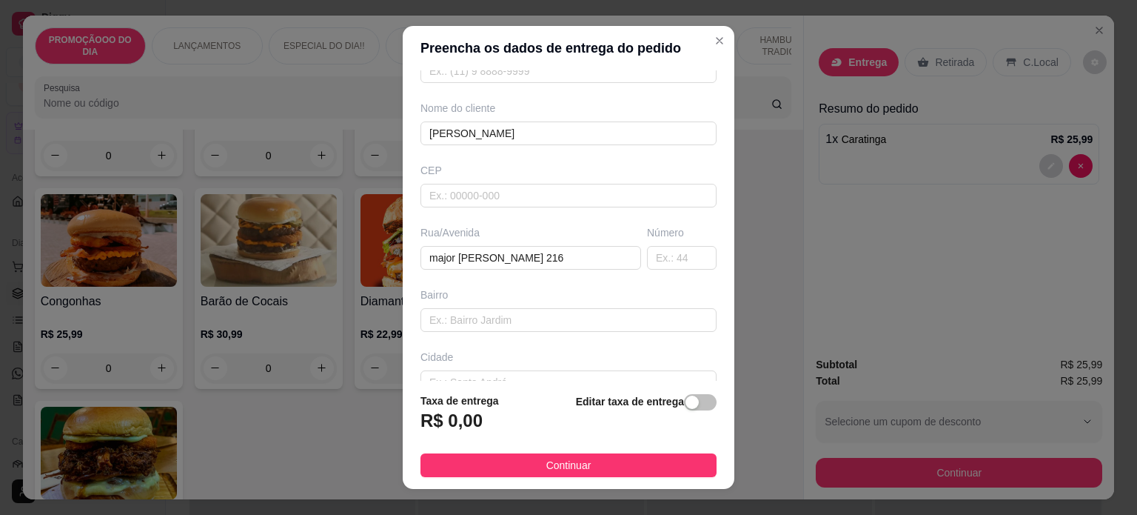
scroll to position [115, 0]
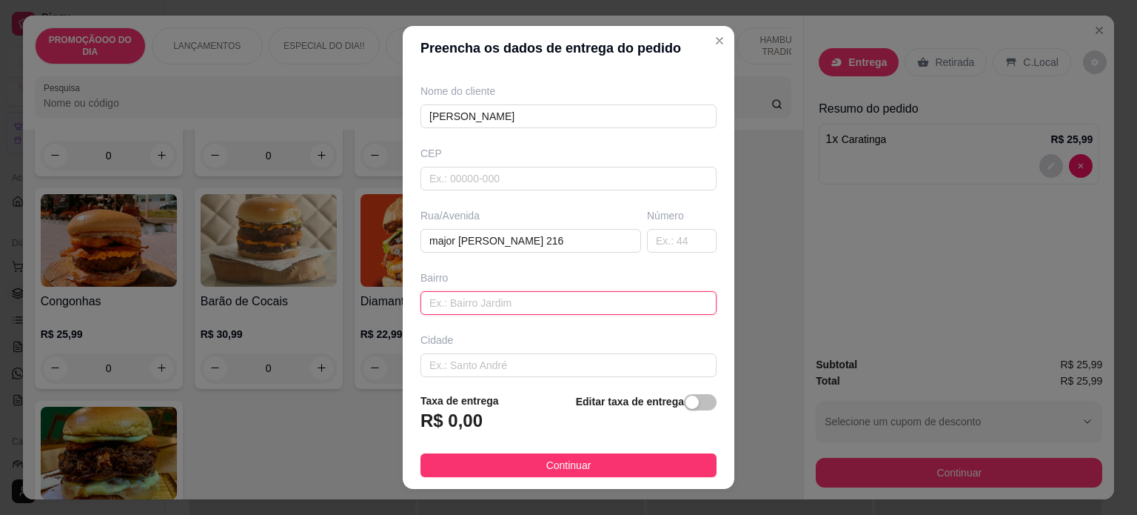
click at [515, 302] on input "text" at bounding box center [569, 303] width 296 height 24
type input "aparecida"
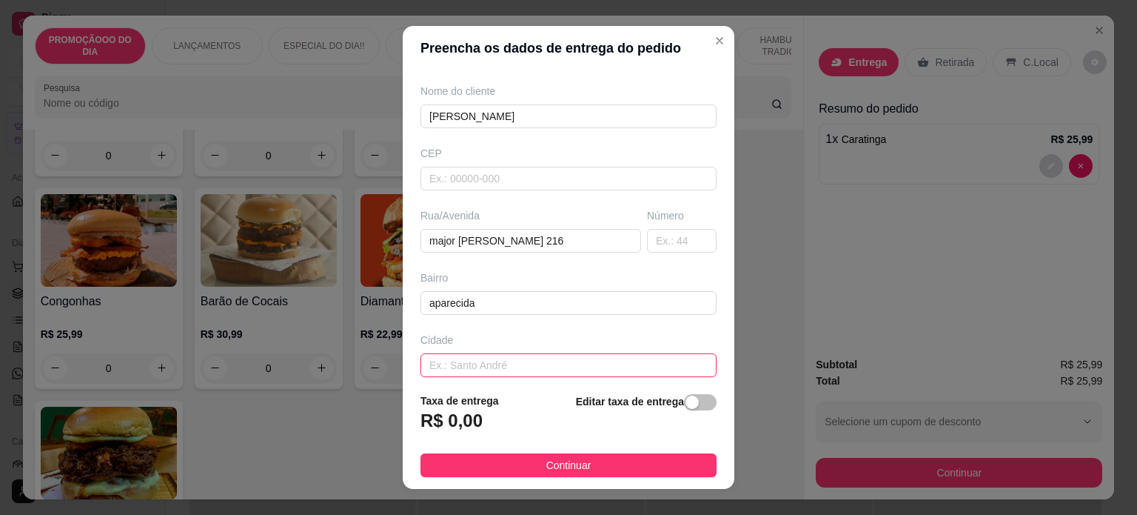
click at [469, 372] on input "text" at bounding box center [569, 365] width 296 height 24
type input "Caratinga"
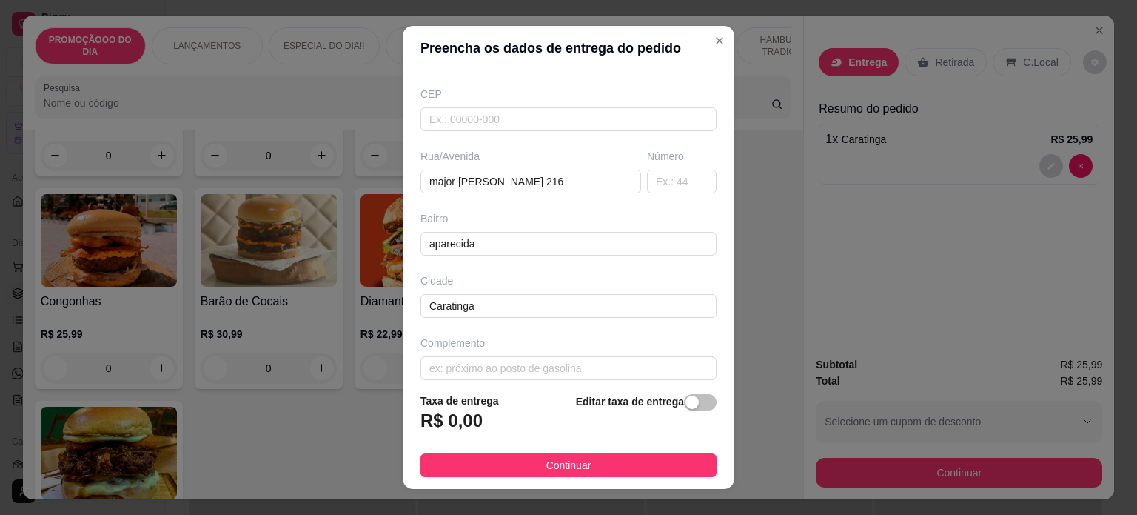
scroll to position [186, 0]
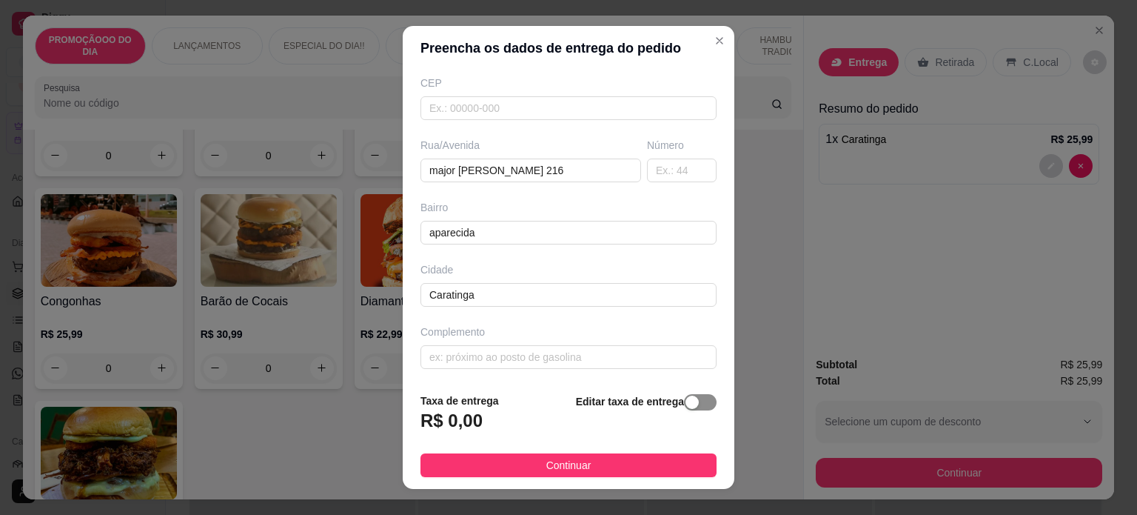
click at [686, 403] on div "button" at bounding box center [692, 401] width 13 height 13
drag, startPoint x: 461, startPoint y: 430, endPoint x: 346, endPoint y: 423, distance: 115.0
click at [346, 423] on div "Preencha os dados de entrega do pedido Busque pelo cliente Número de contato No…" at bounding box center [568, 257] width 1137 height 515
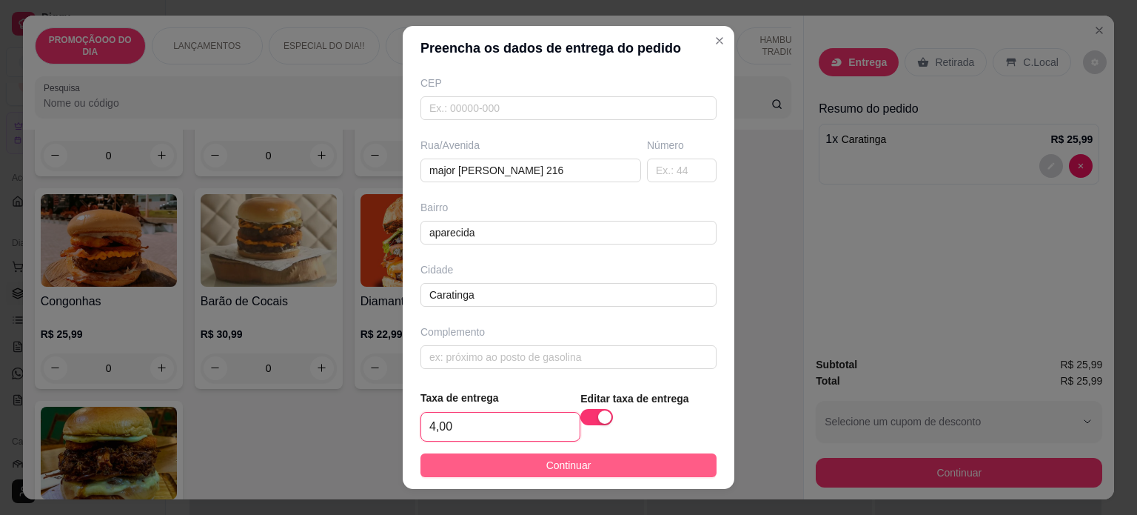
type input "4,00"
click at [497, 466] on button "Continuar" at bounding box center [569, 465] width 296 height 24
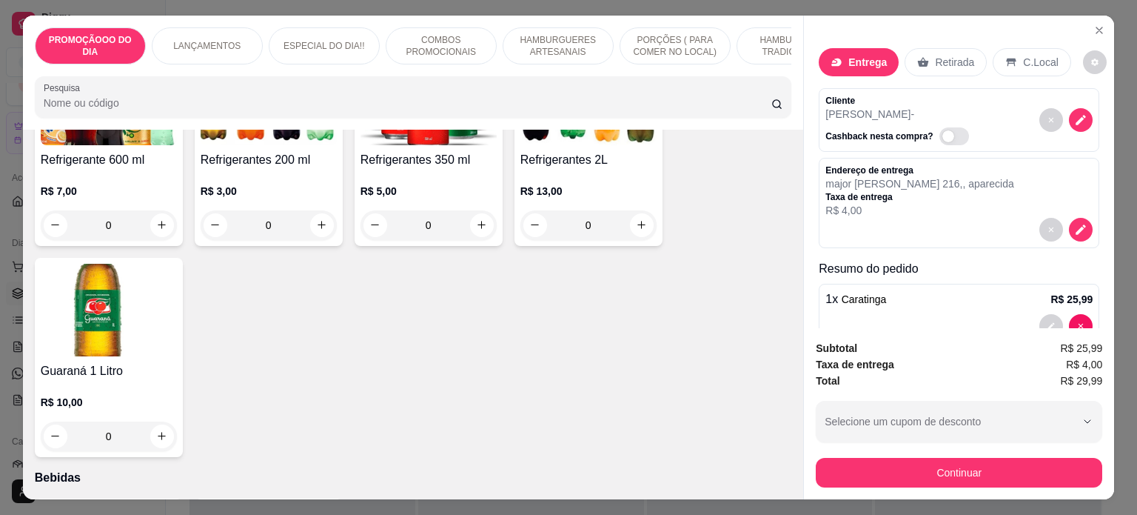
scroll to position [3317, 0]
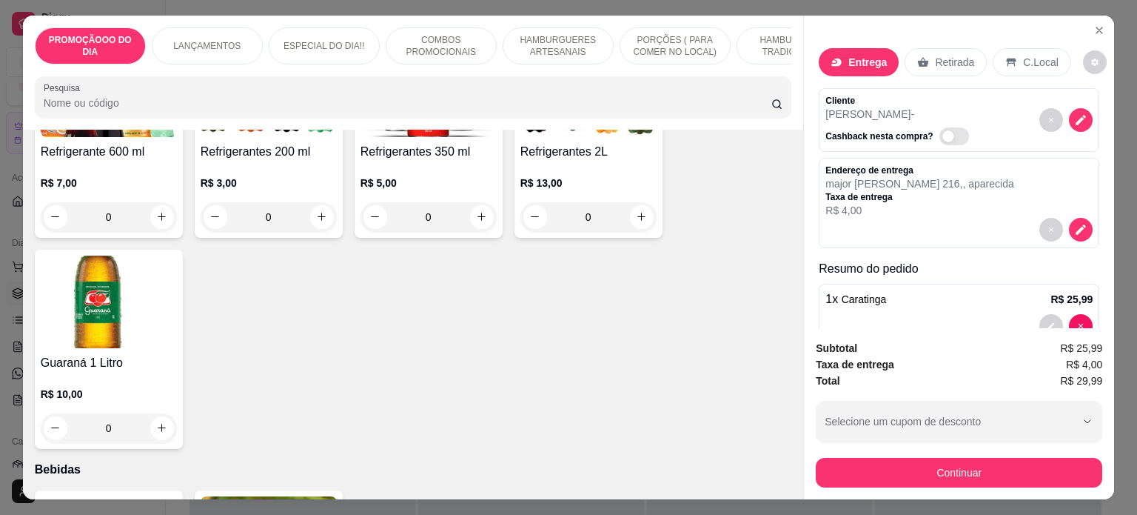
click at [467, 171] on div "R$ 5,00 0" at bounding box center [429, 196] width 136 height 71
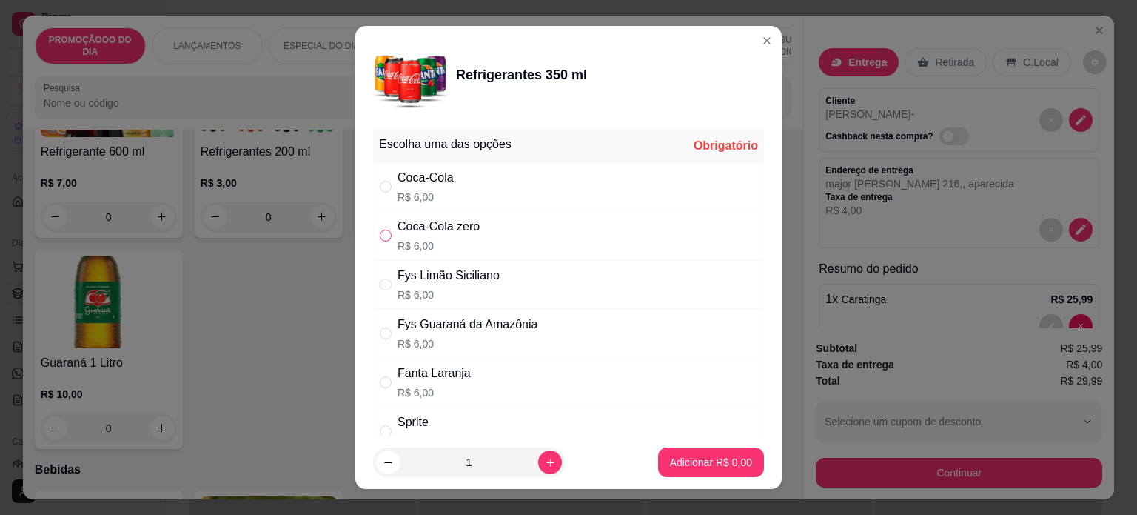
click at [383, 227] on label "" at bounding box center [386, 235] width 12 height 16
click at [383, 230] on input "" at bounding box center [386, 236] width 12 height 12
click at [381, 235] on input "" at bounding box center [386, 236] width 12 height 12
radio input "true"
click at [686, 465] on p "Adicionar R$ 6,00" at bounding box center [711, 462] width 80 height 14
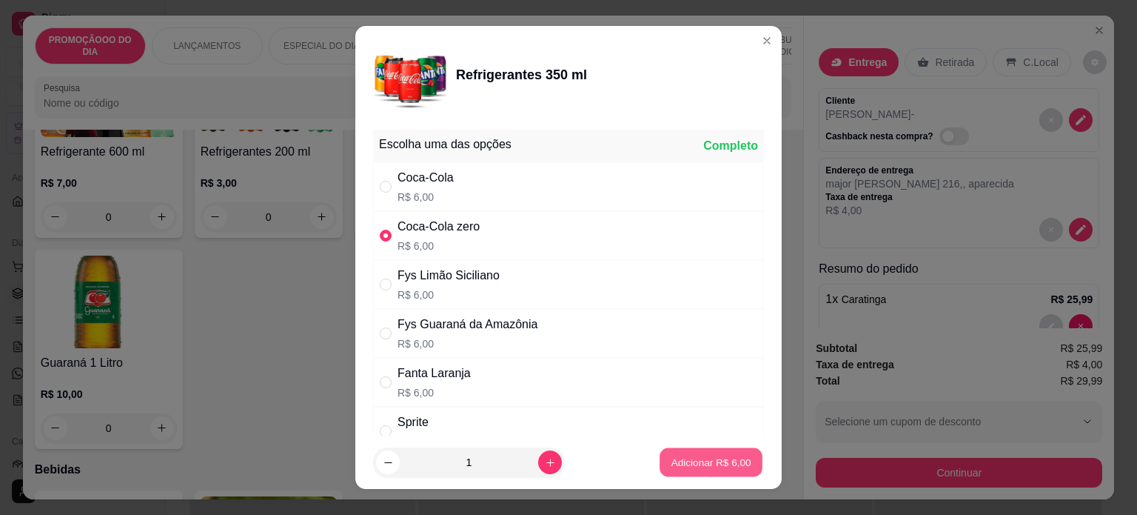
type input "1"
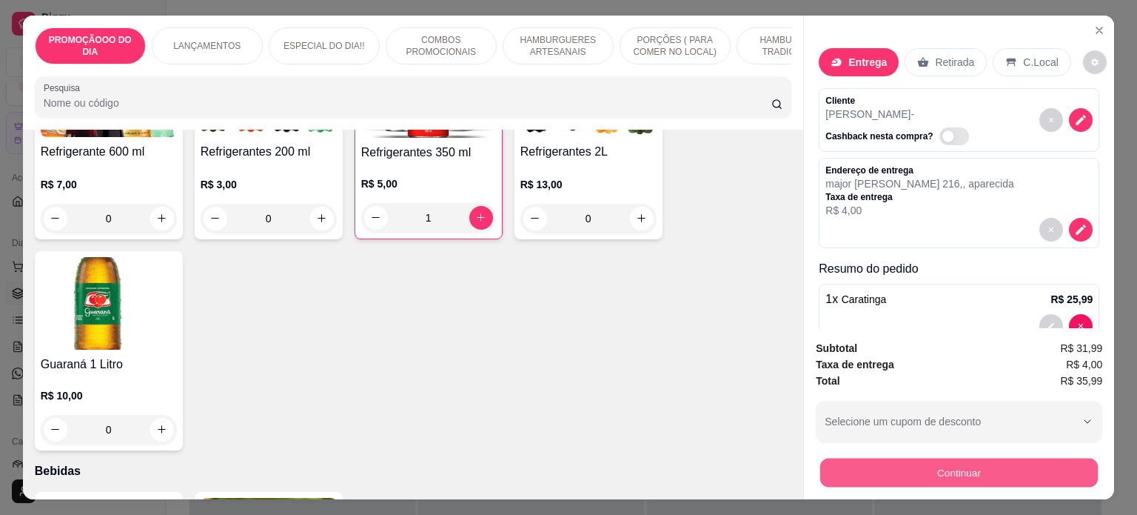
click at [875, 461] on button "Continuar" at bounding box center [959, 472] width 278 height 29
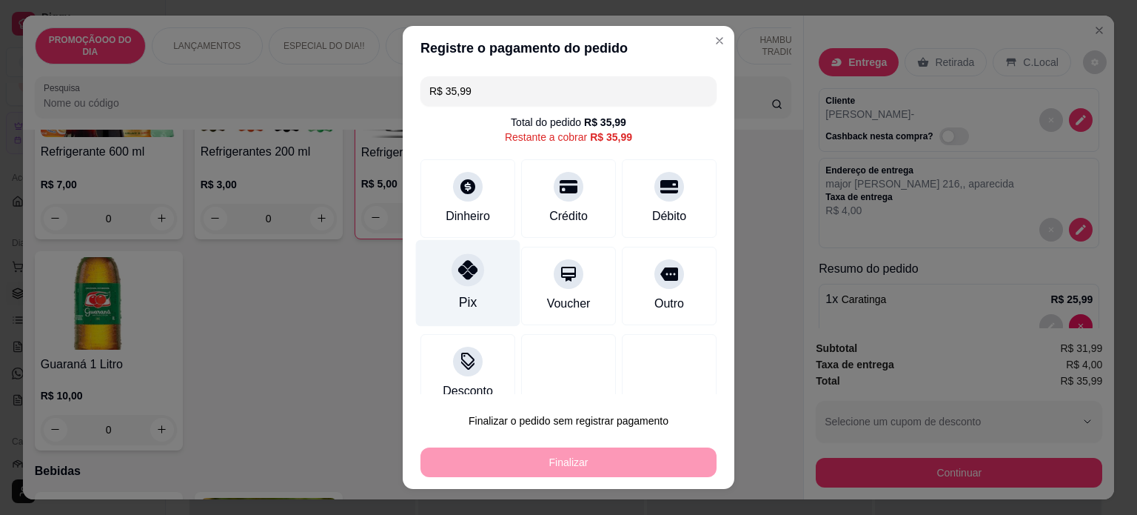
click at [465, 280] on div at bounding box center [468, 269] width 33 height 33
type input "R$ 0,00"
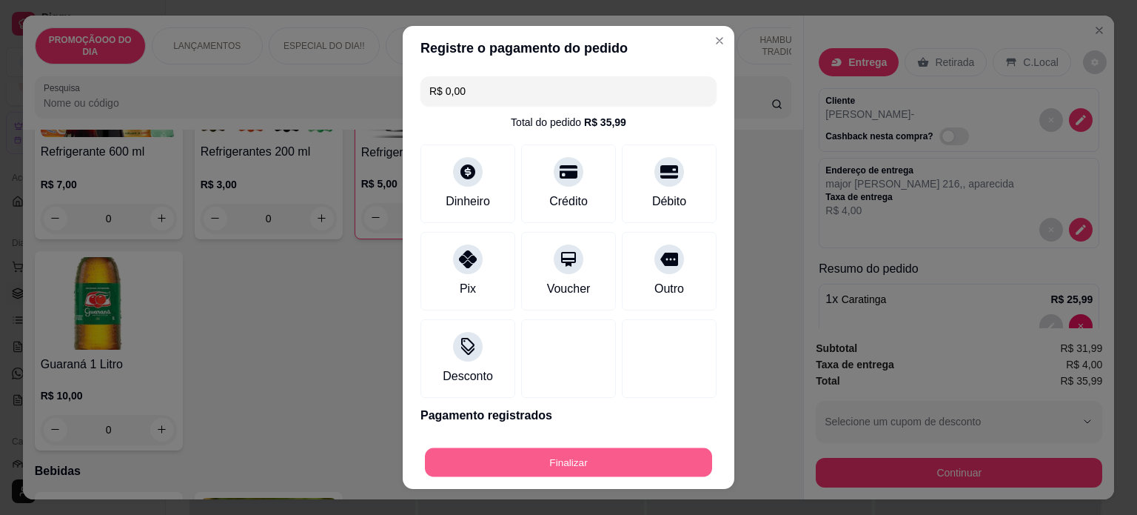
click at [583, 463] on button "Finalizar" at bounding box center [568, 462] width 287 height 29
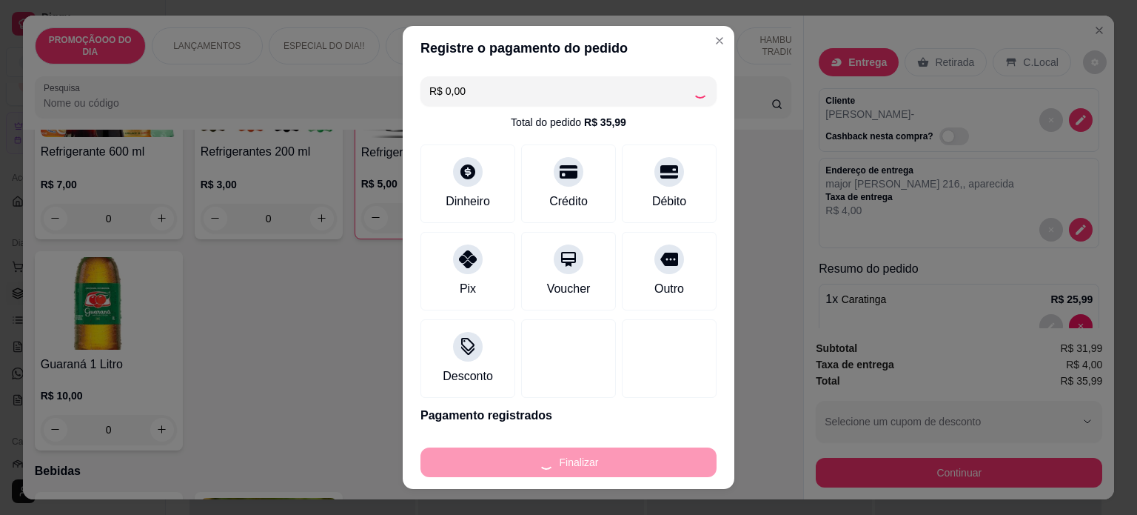
type input "0"
type input "-R$ 35,99"
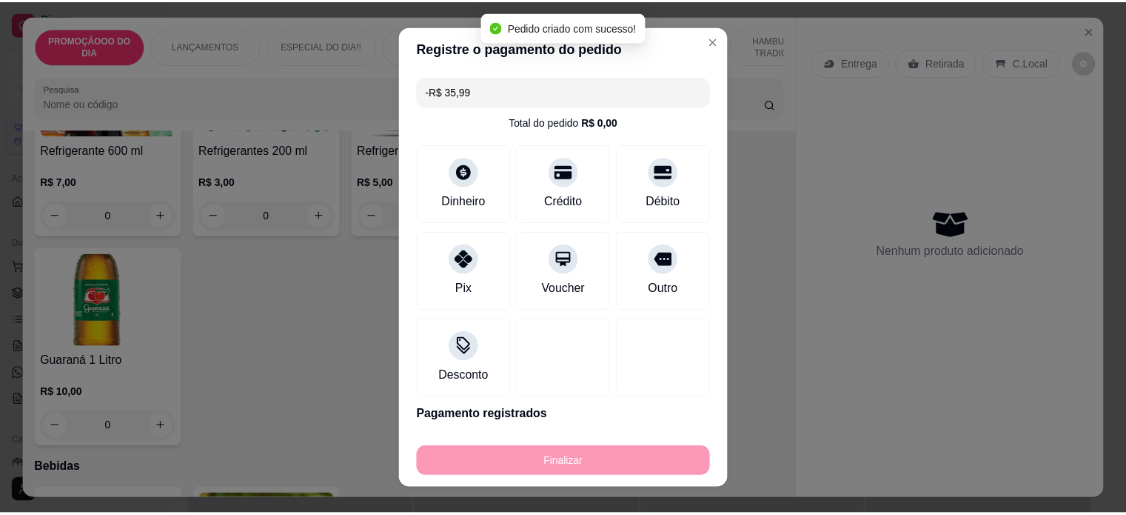
scroll to position [3316, 0]
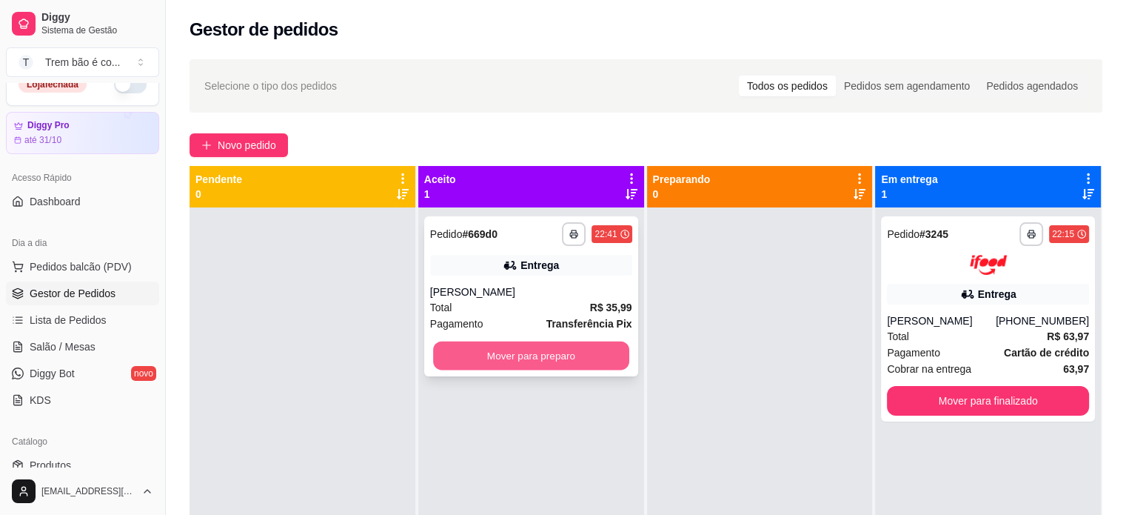
click at [548, 365] on button "Mover para preparo" at bounding box center [531, 355] width 196 height 29
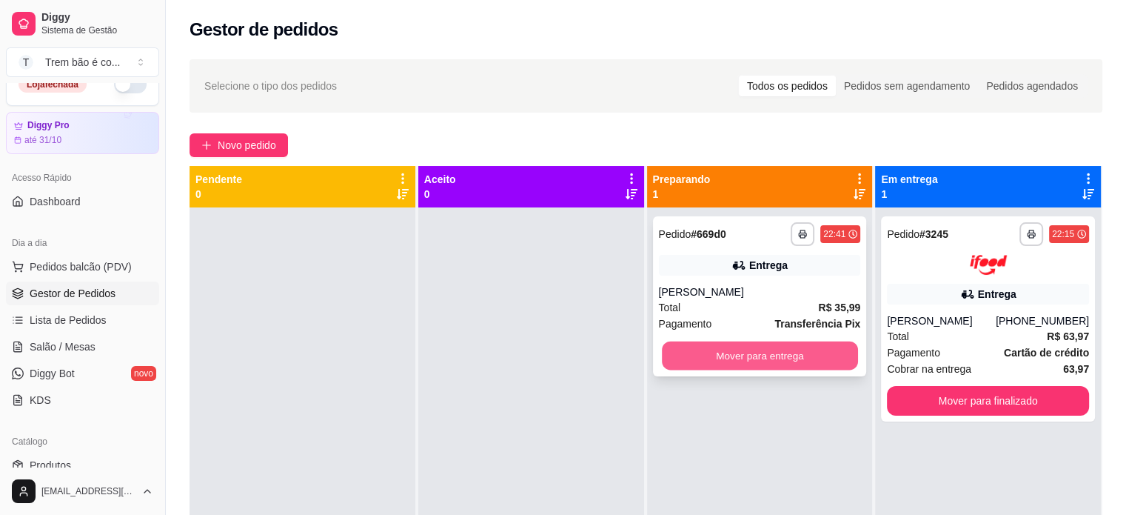
click at [777, 360] on button "Mover para entrega" at bounding box center [760, 355] width 196 height 29
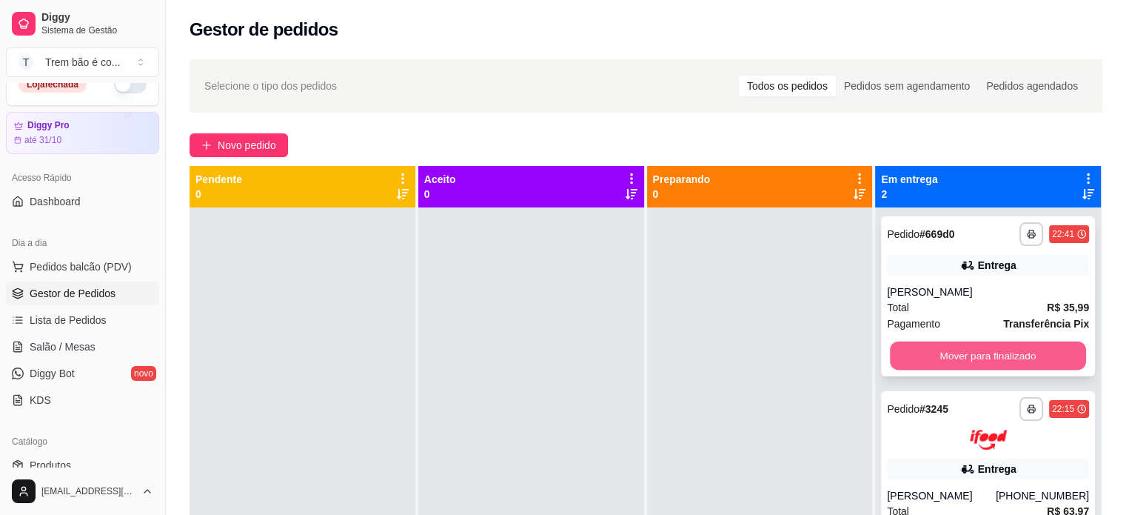
click at [927, 351] on button "Mover para finalizado" at bounding box center [988, 355] width 196 height 29
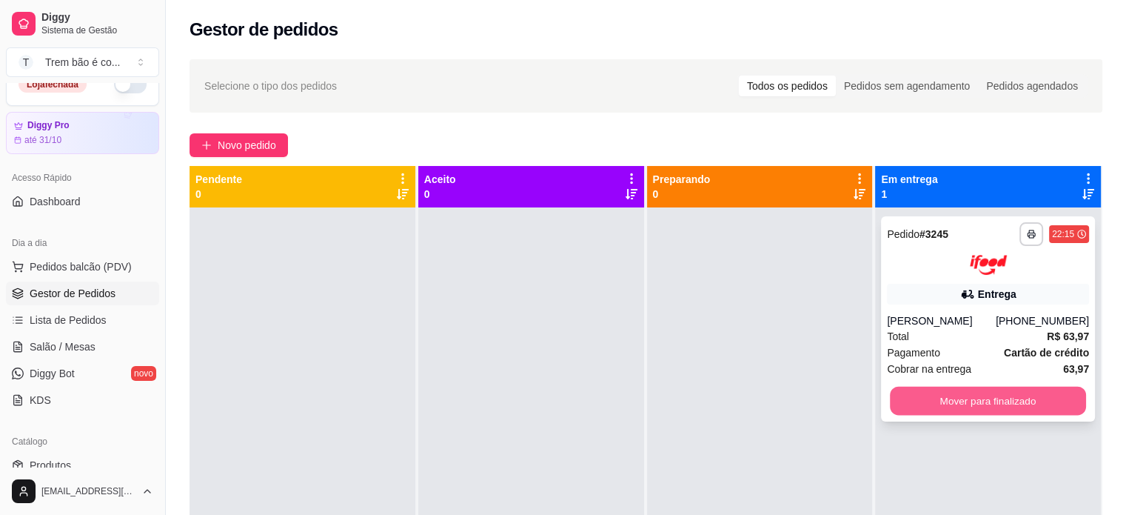
click at [921, 396] on button "Mover para finalizado" at bounding box center [988, 400] width 196 height 29
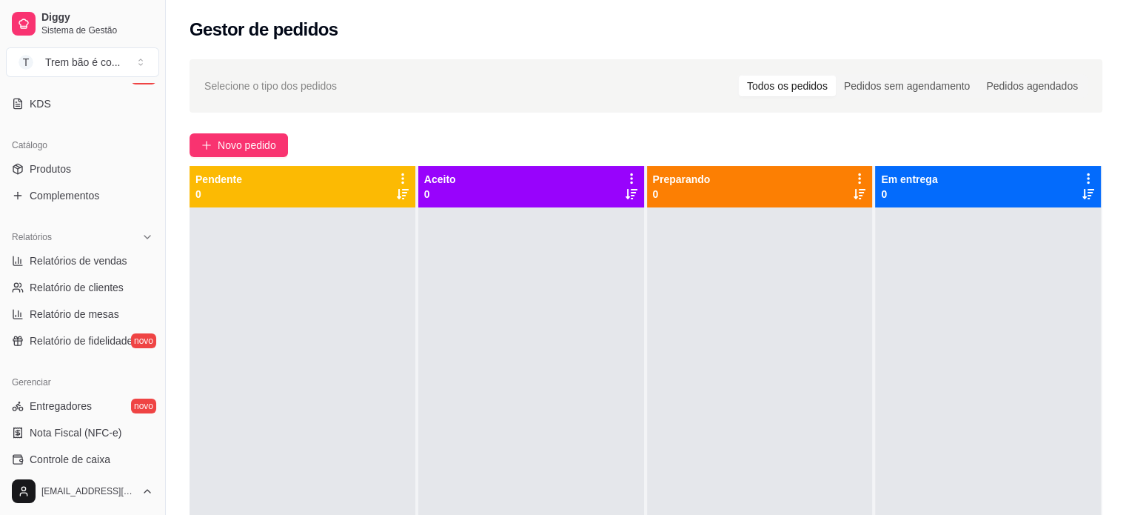
scroll to position [320, 0]
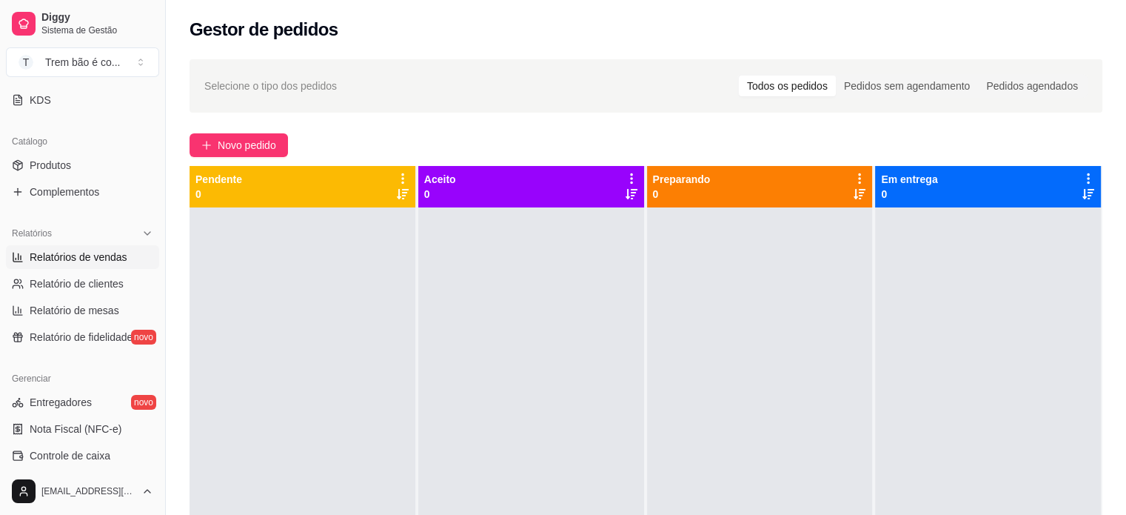
click at [79, 249] on span "Relatórios de vendas" at bounding box center [79, 256] width 98 height 15
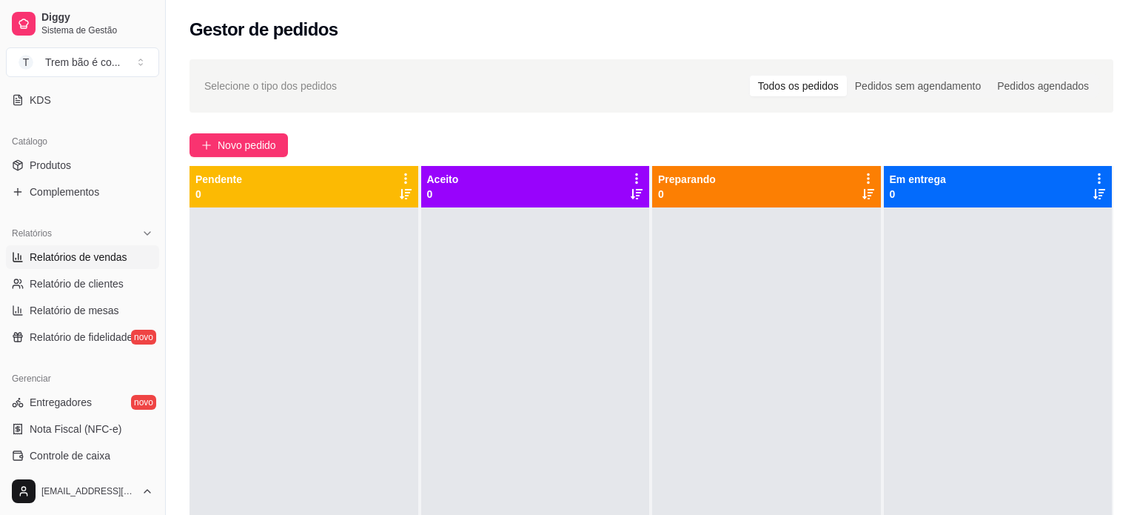
select select "ALL"
select select "0"
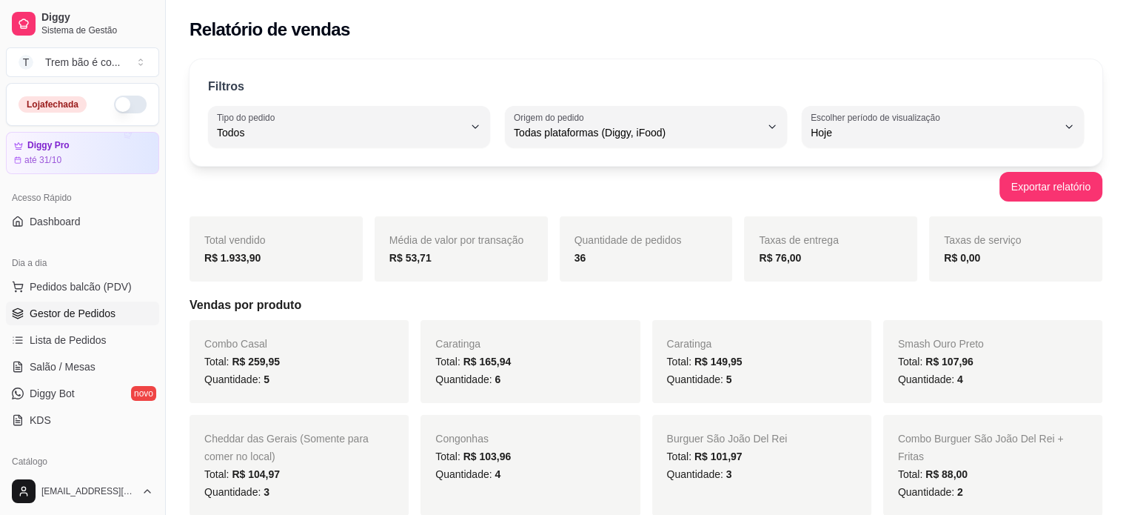
click at [61, 308] on span "Gestor de Pedidos" at bounding box center [73, 313] width 86 height 15
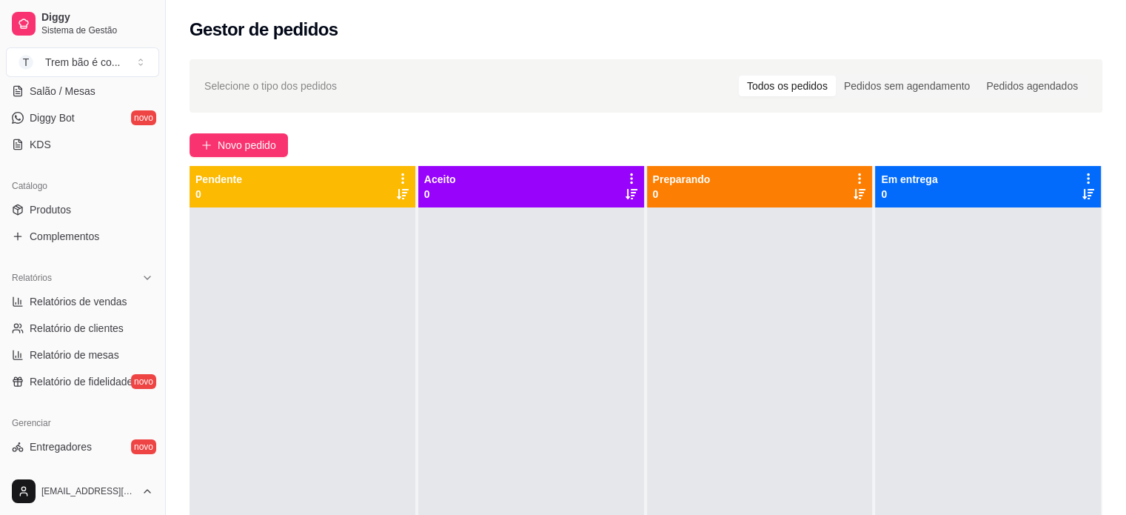
scroll to position [275, 0]
click at [77, 310] on link "Relatórios de vendas" at bounding box center [82, 302] width 153 height 24
select select "ALL"
select select "0"
